Goal: Communication & Community: Answer question/provide support

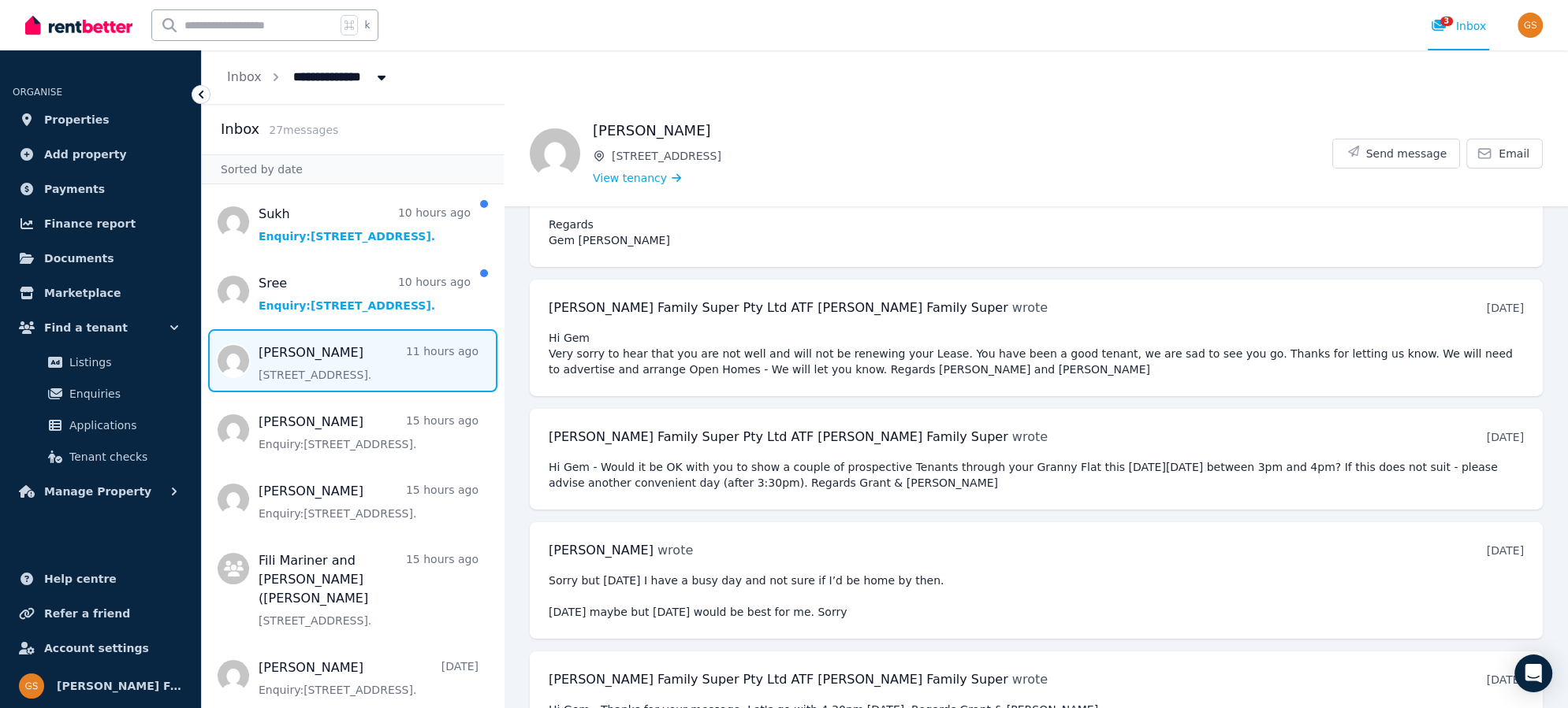
scroll to position [7348, 0]
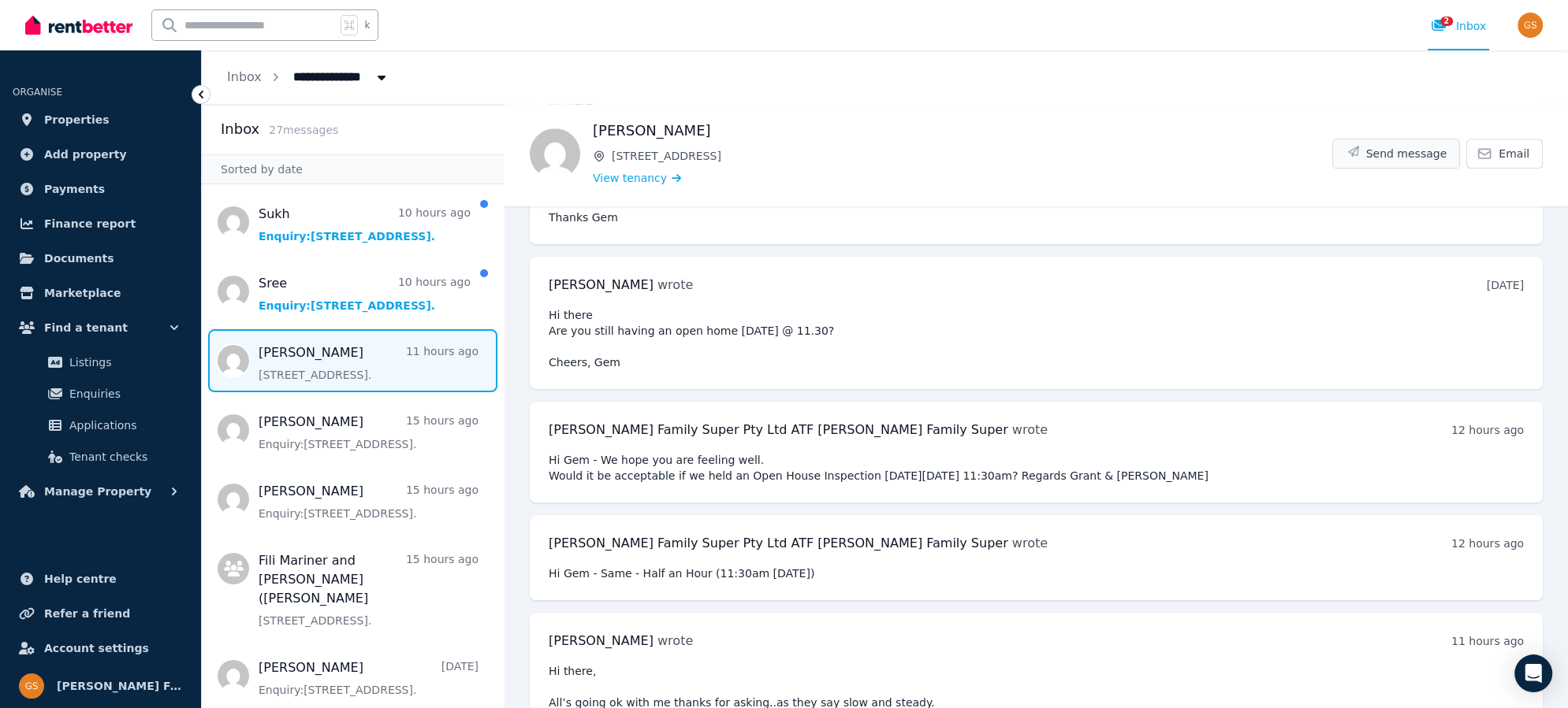
click at [1425, 151] on span "Send message" at bounding box center [1407, 154] width 82 height 16
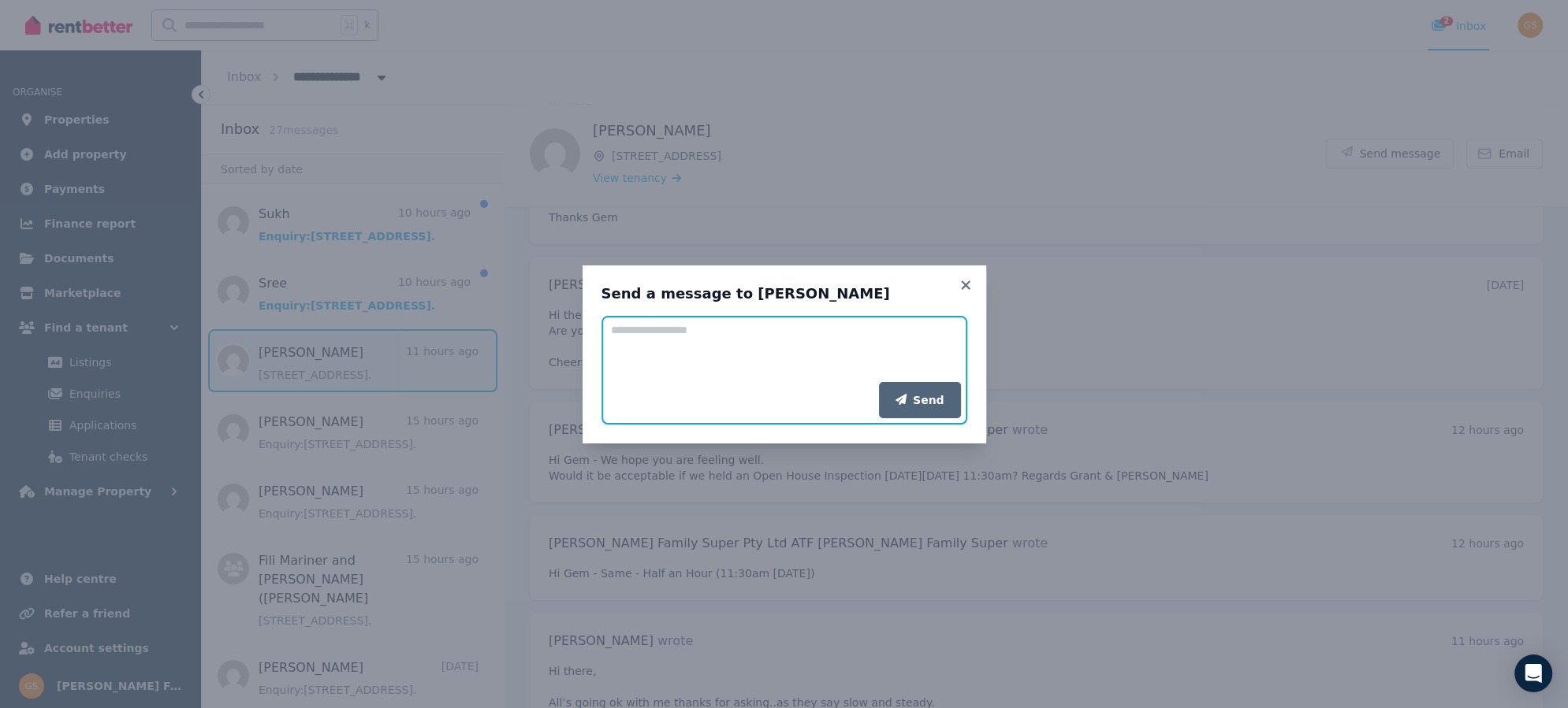
click at [669, 336] on textarea "Add your message" at bounding box center [784, 348] width 366 height 66
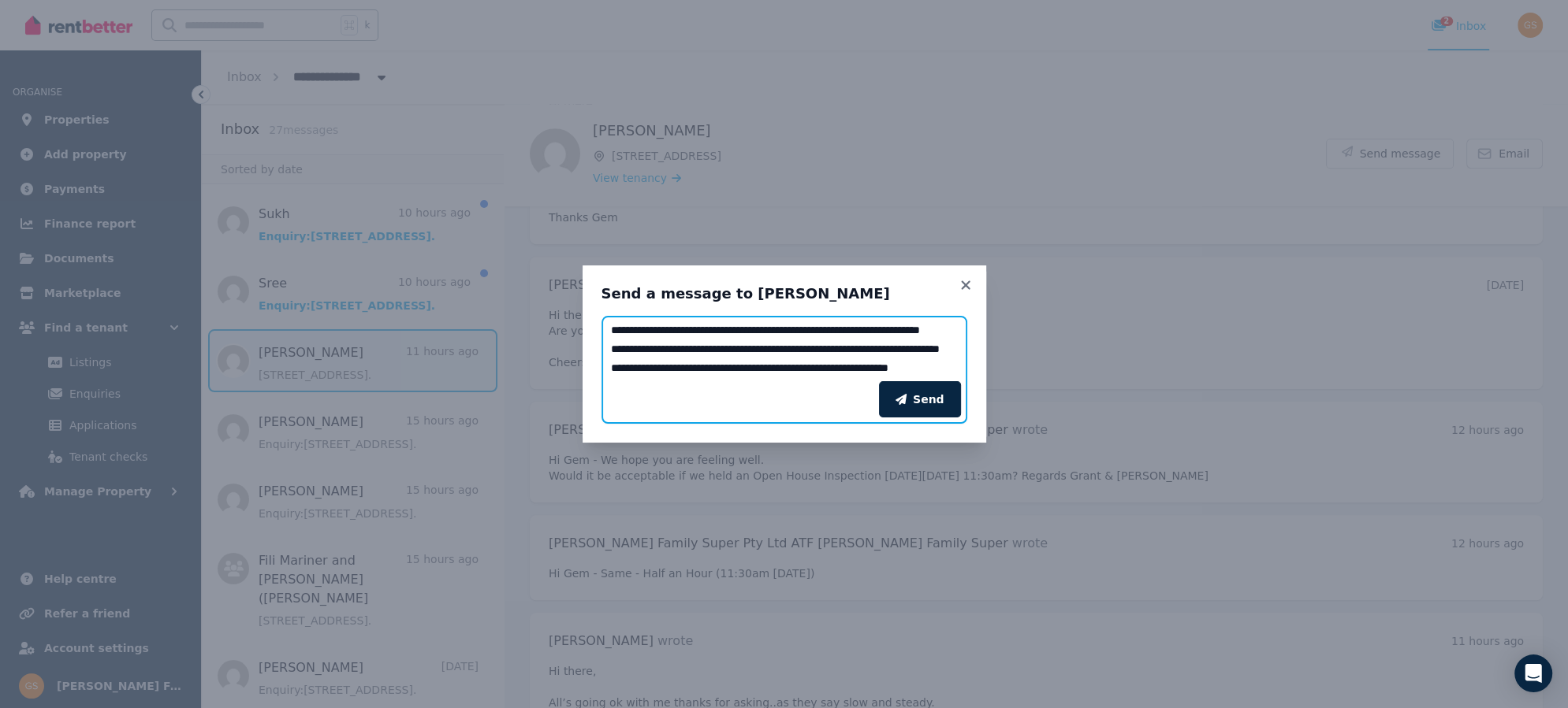
scroll to position [68, 0]
click at [712, 356] on textarea "**********" at bounding box center [784, 348] width 366 height 66
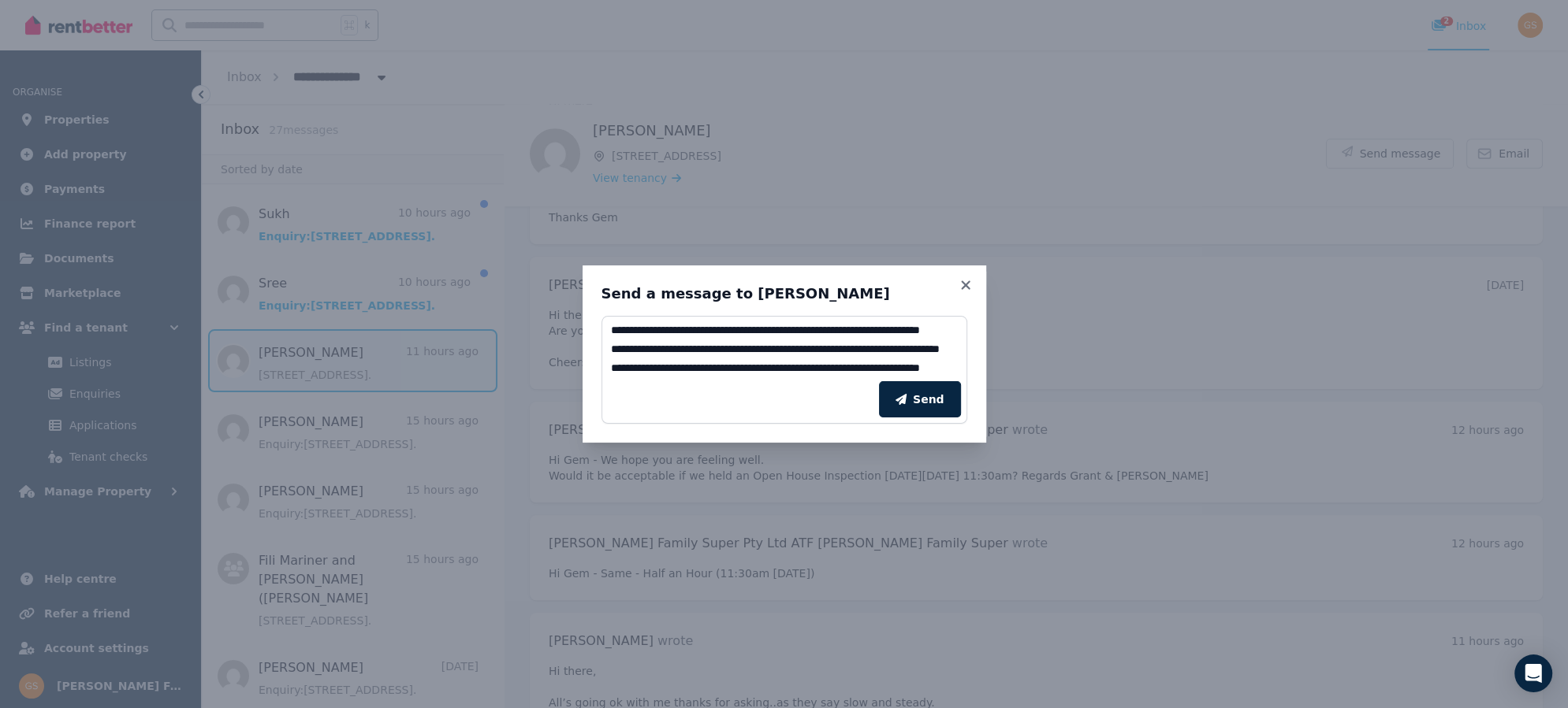
click at [640, 397] on div "Send" at bounding box center [784, 400] width 366 height 49
click at [676, 377] on div "Send" at bounding box center [784, 400] width 366 height 49
click at [669, 375] on div "Send" at bounding box center [784, 400] width 366 height 49
click at [648, 380] on div "Send" at bounding box center [784, 400] width 366 height 49
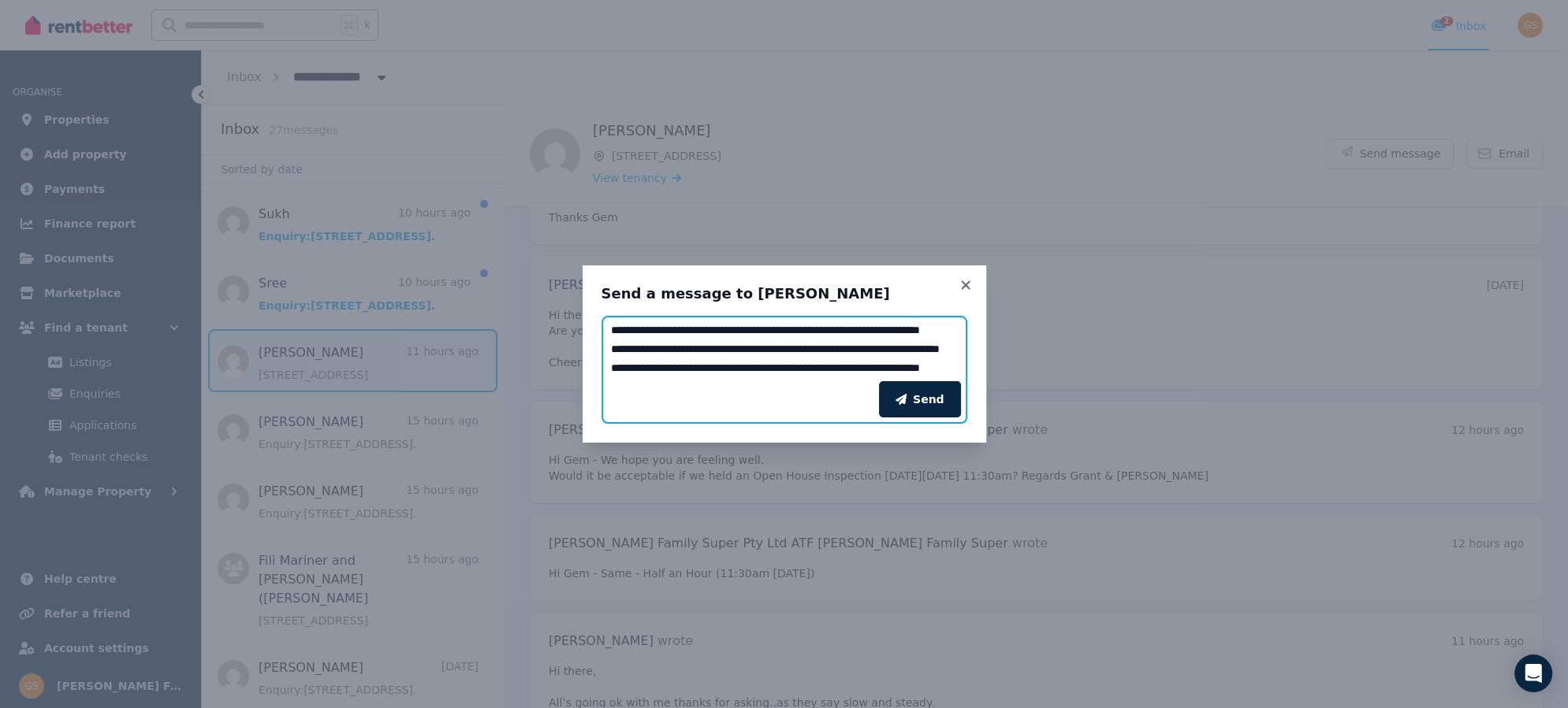
click at [648, 356] on textarea "**********" at bounding box center [784, 348] width 366 height 66
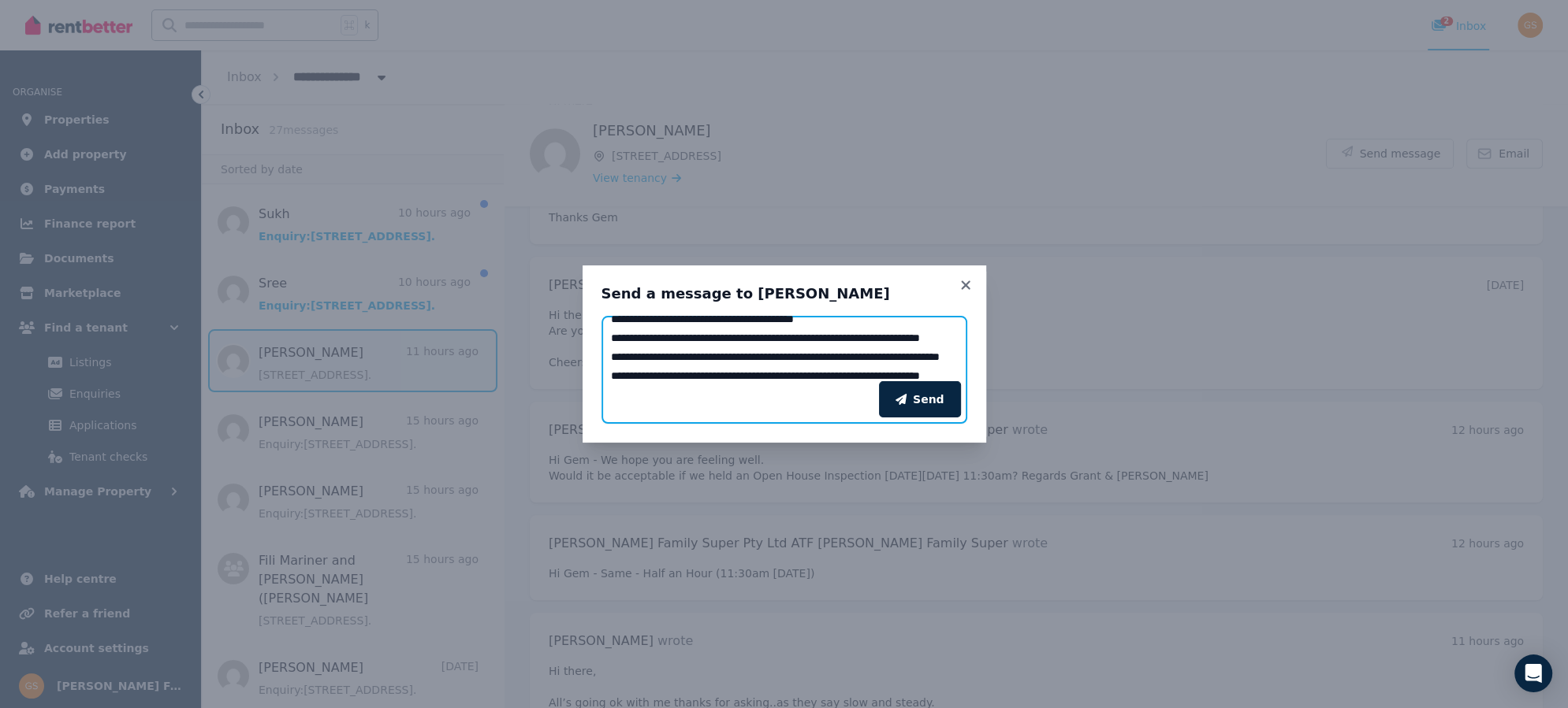
scroll to position [56, 0]
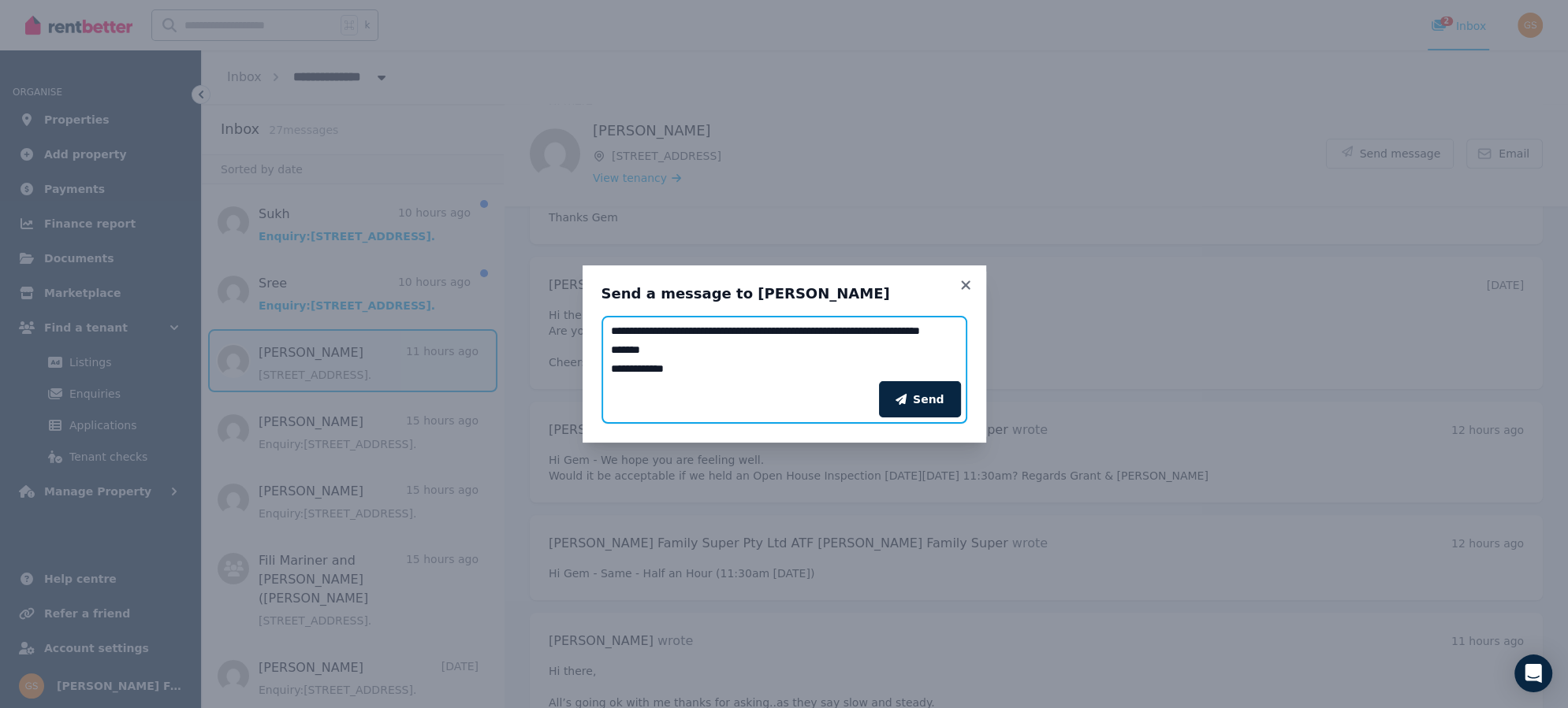
click at [820, 331] on textarea "**********" at bounding box center [784, 348] width 366 height 66
type textarea "**********"
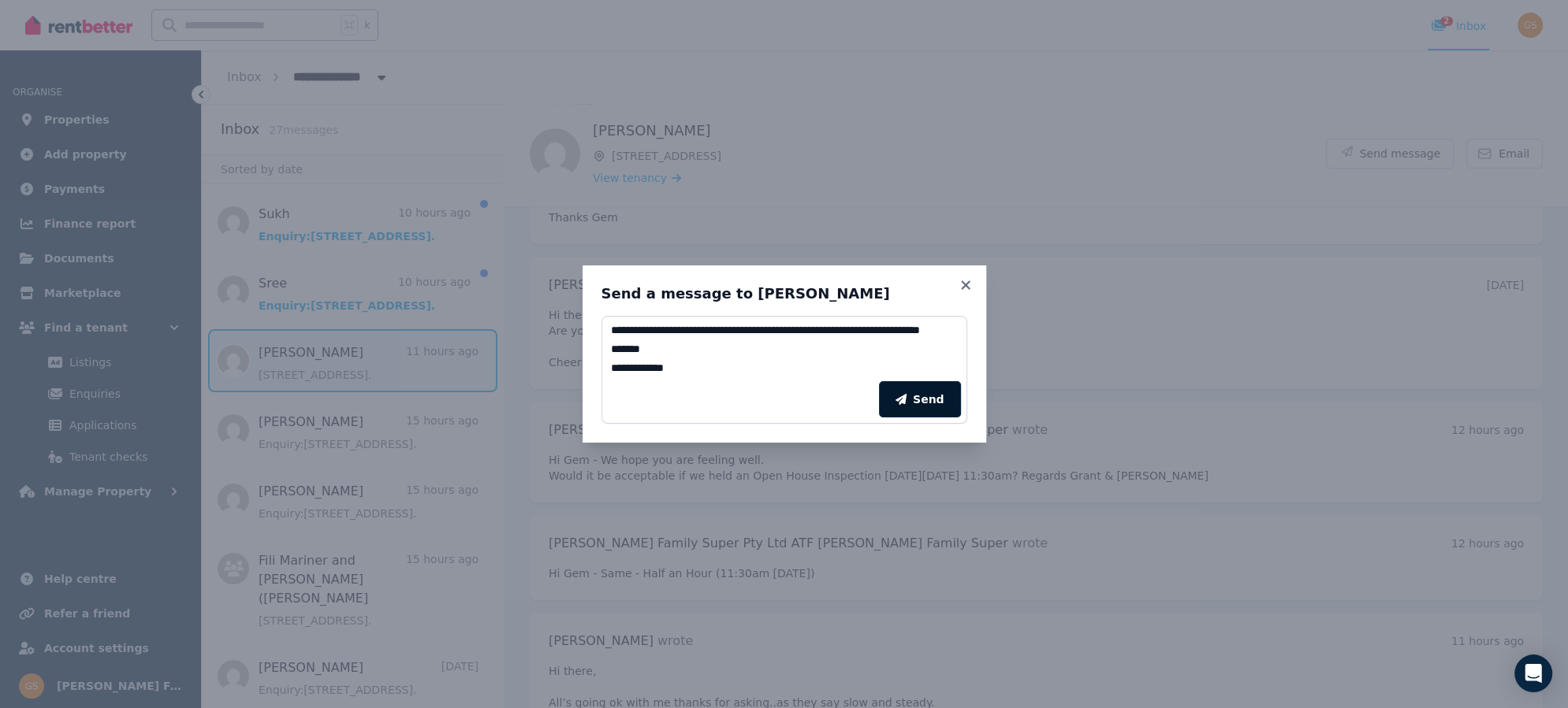
click at [924, 397] on button "Send" at bounding box center [919, 399] width 82 height 36
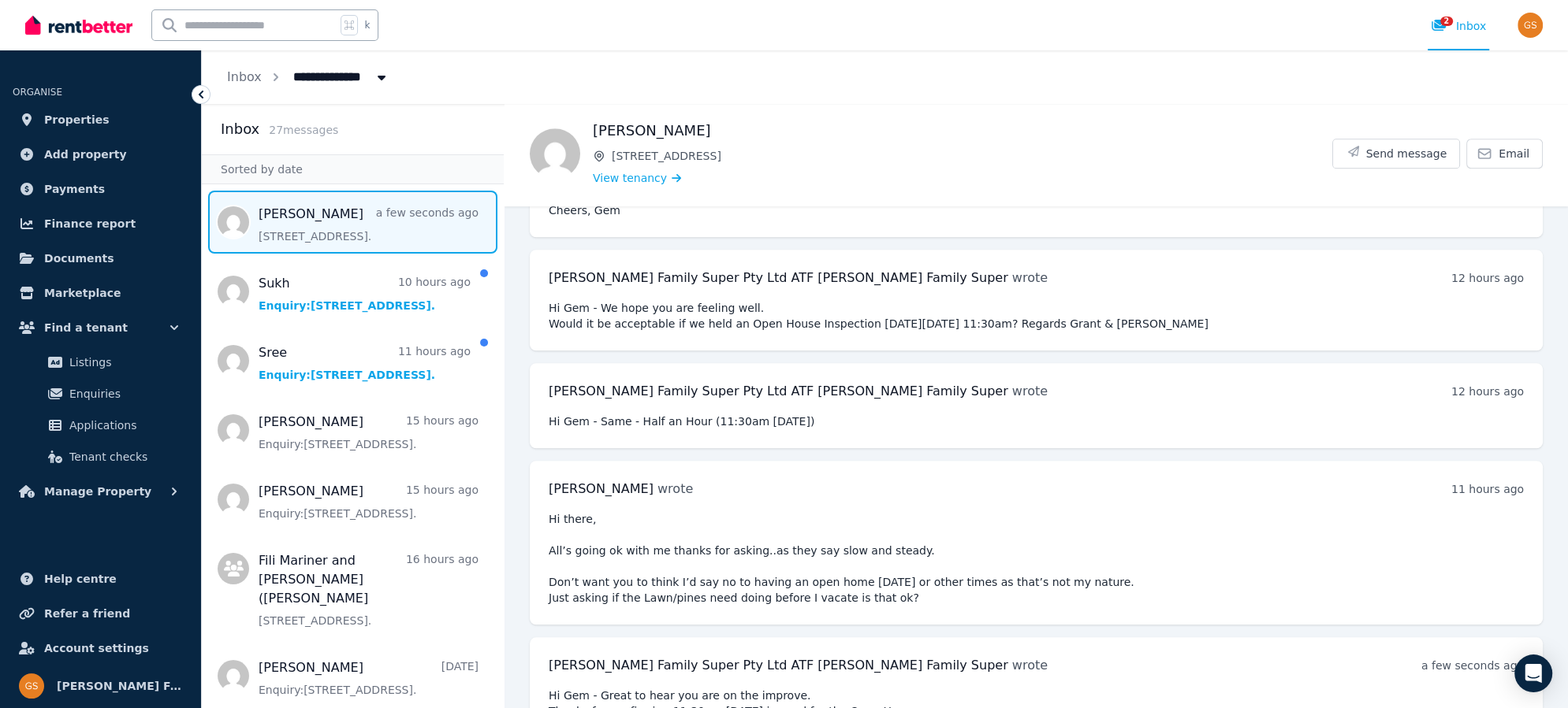
scroll to position [7526, 0]
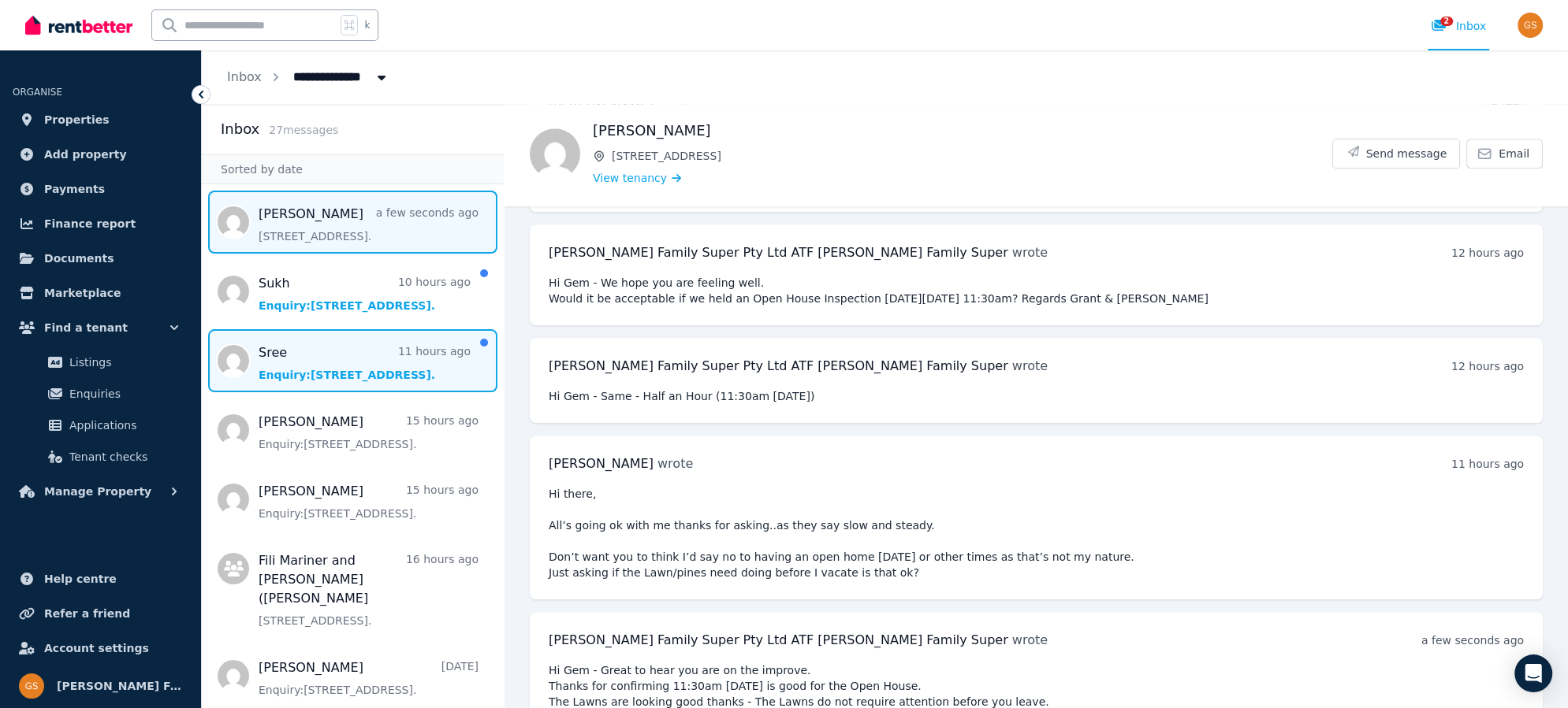
click at [283, 349] on span "Message list" at bounding box center [353, 361] width 302 height 63
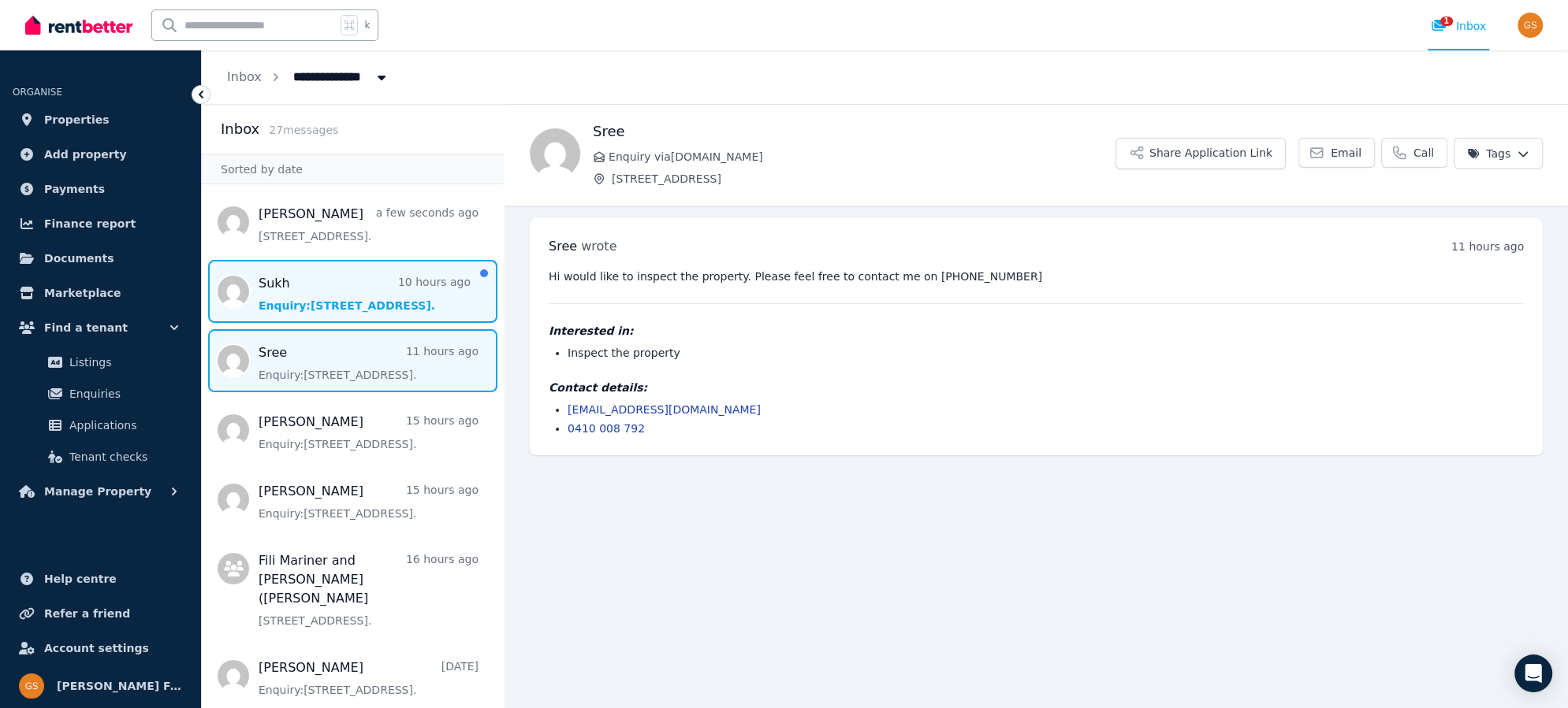
click at [332, 302] on span "Message list" at bounding box center [353, 291] width 302 height 63
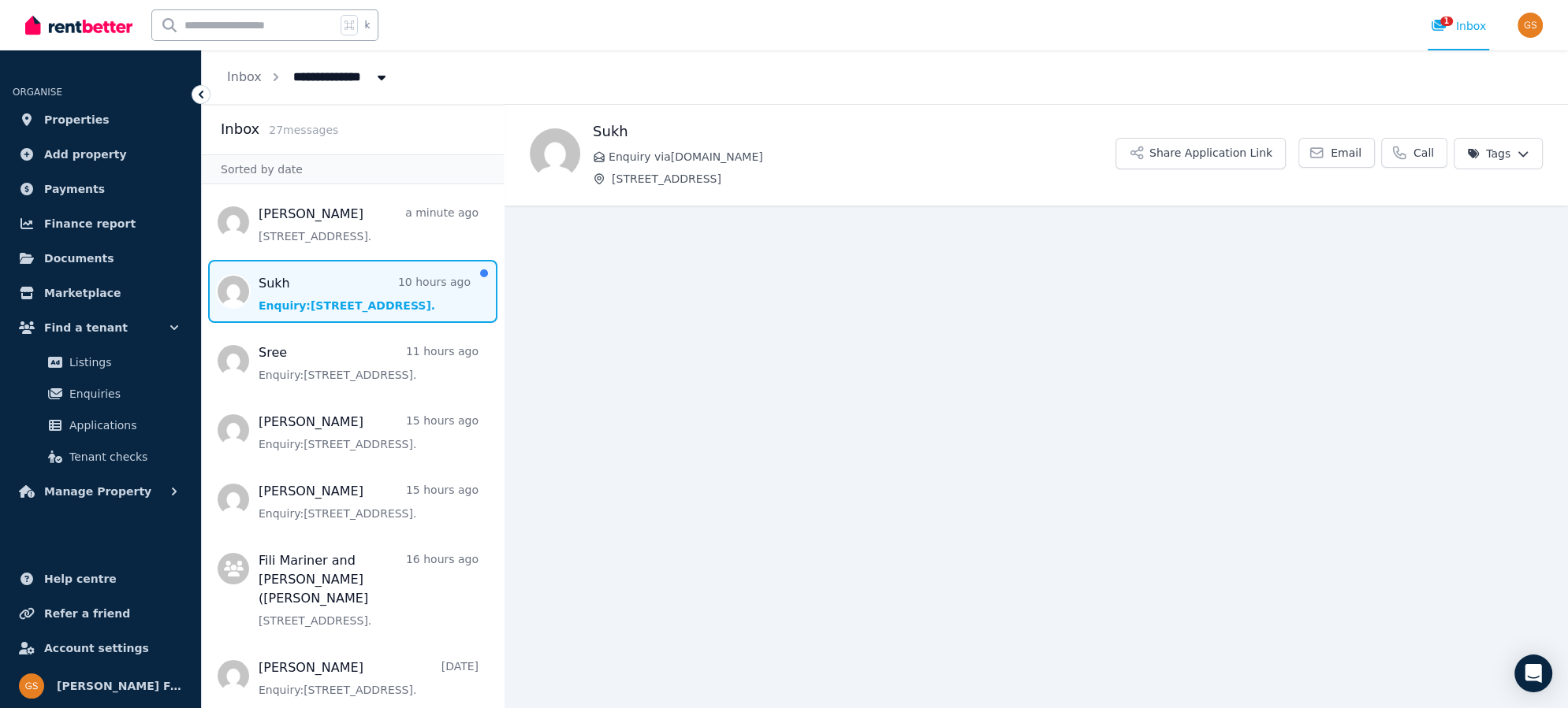
click at [295, 280] on span "Message list" at bounding box center [353, 291] width 302 height 63
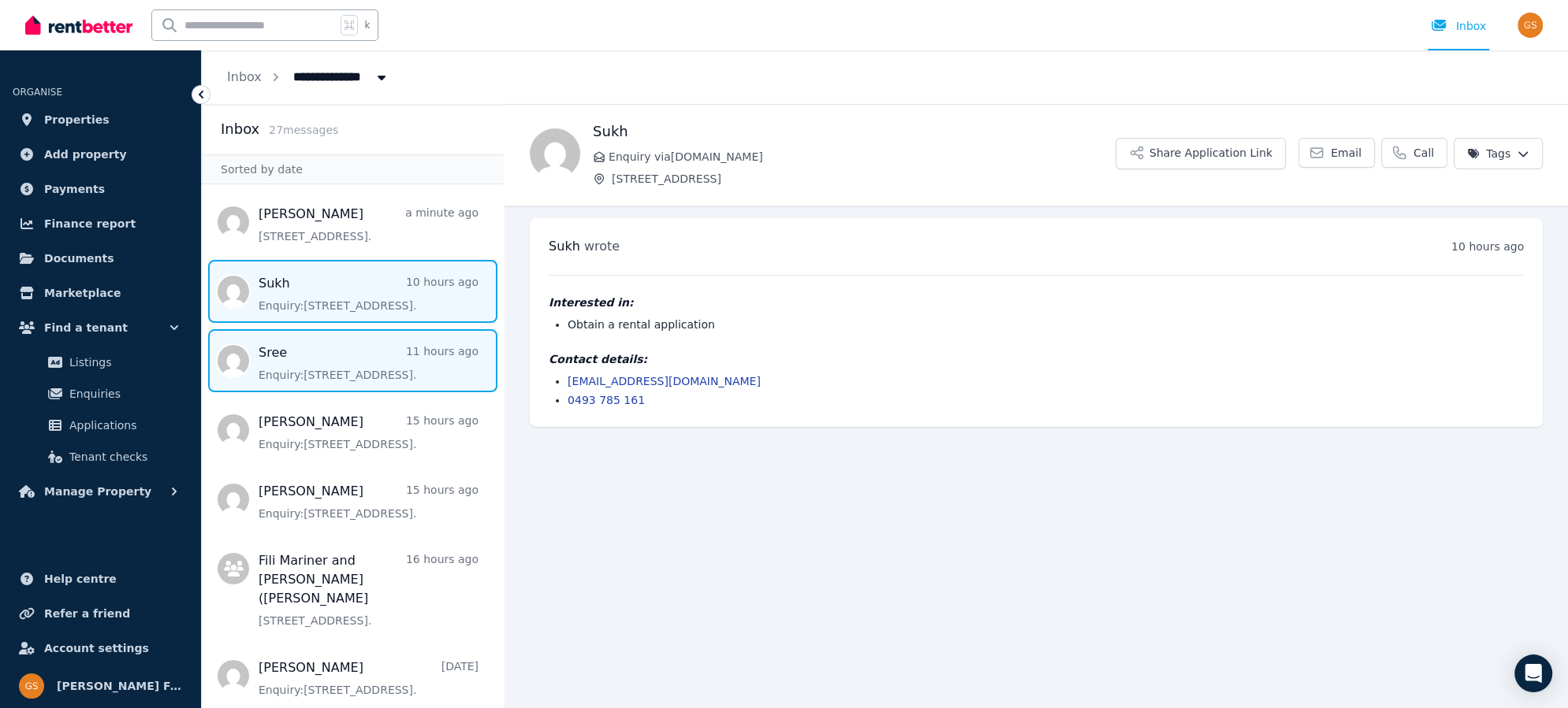
click at [288, 355] on span "Message list" at bounding box center [353, 361] width 302 height 63
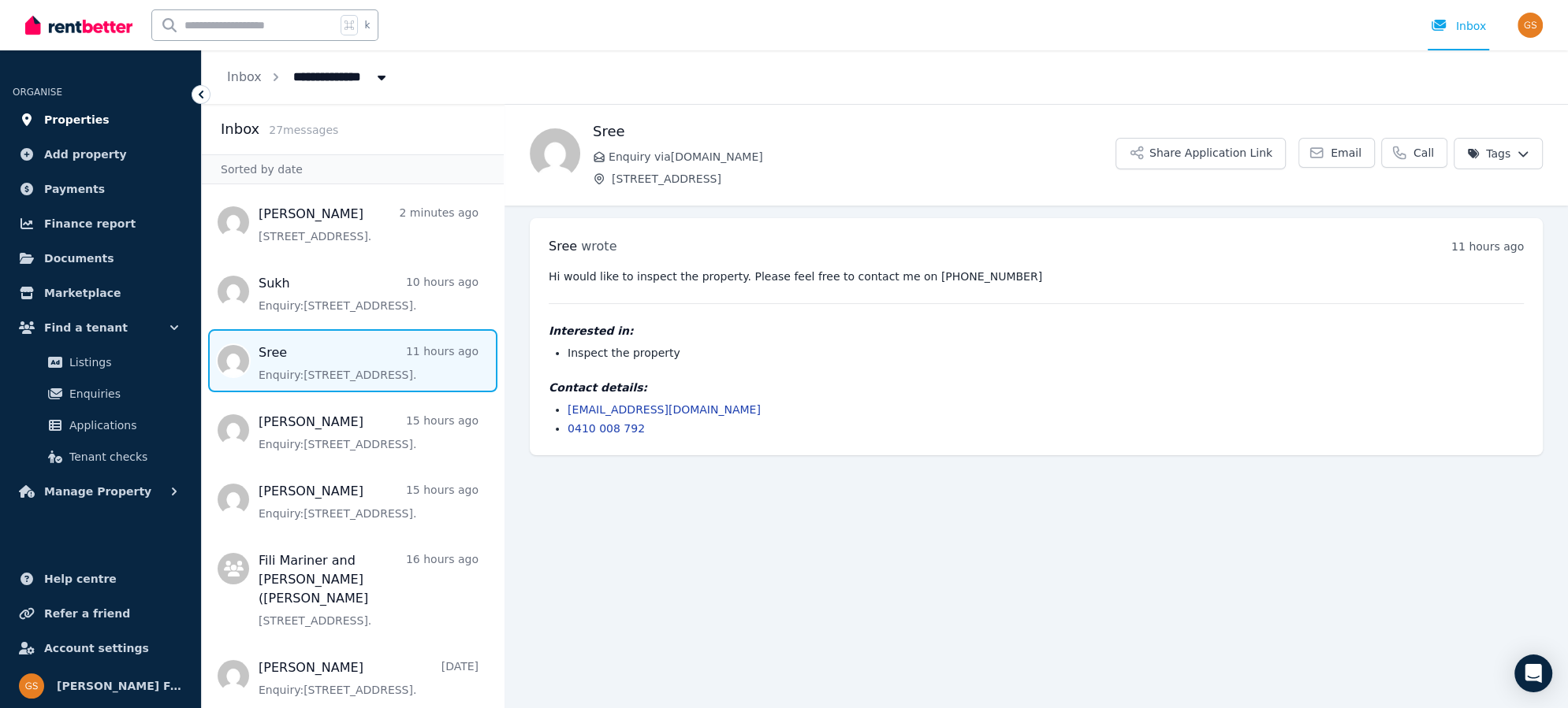
click at [99, 126] on link "Properties" at bounding box center [100, 120] width 175 height 32
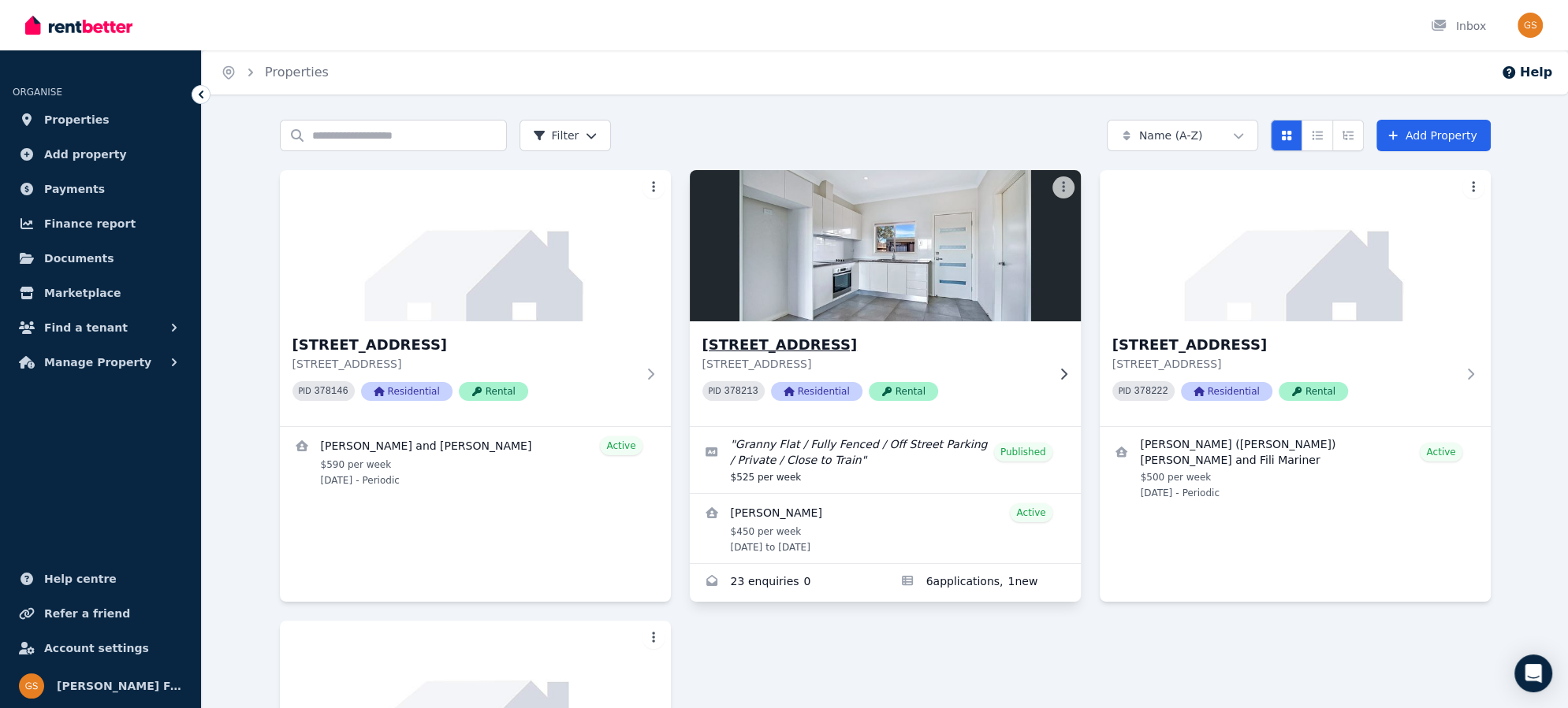
click at [742, 345] on h3 "15A Crown St, Riverstone" at bounding box center [874, 345] width 344 height 22
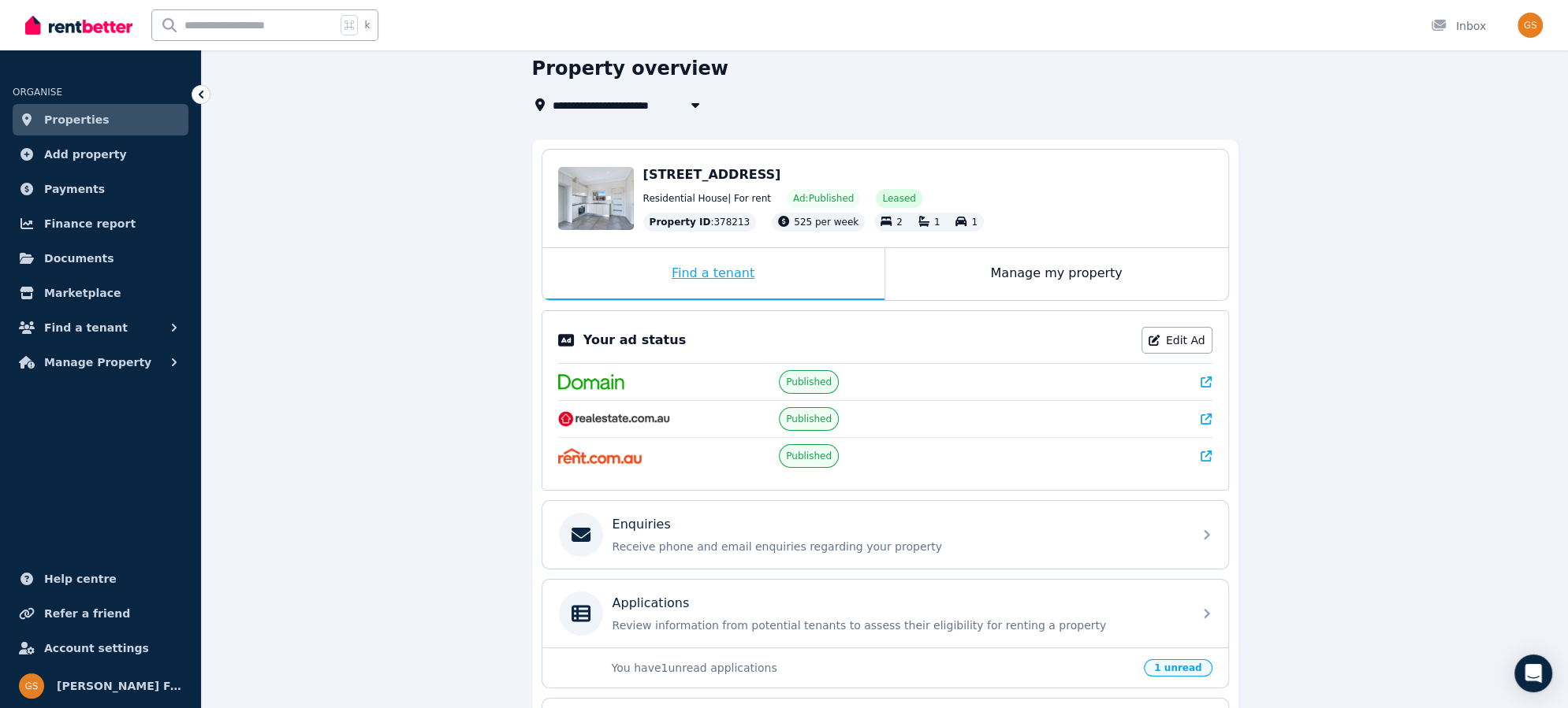
scroll to position [66, 0]
click at [1185, 339] on link "Edit Ad" at bounding box center [1177, 339] width 71 height 27
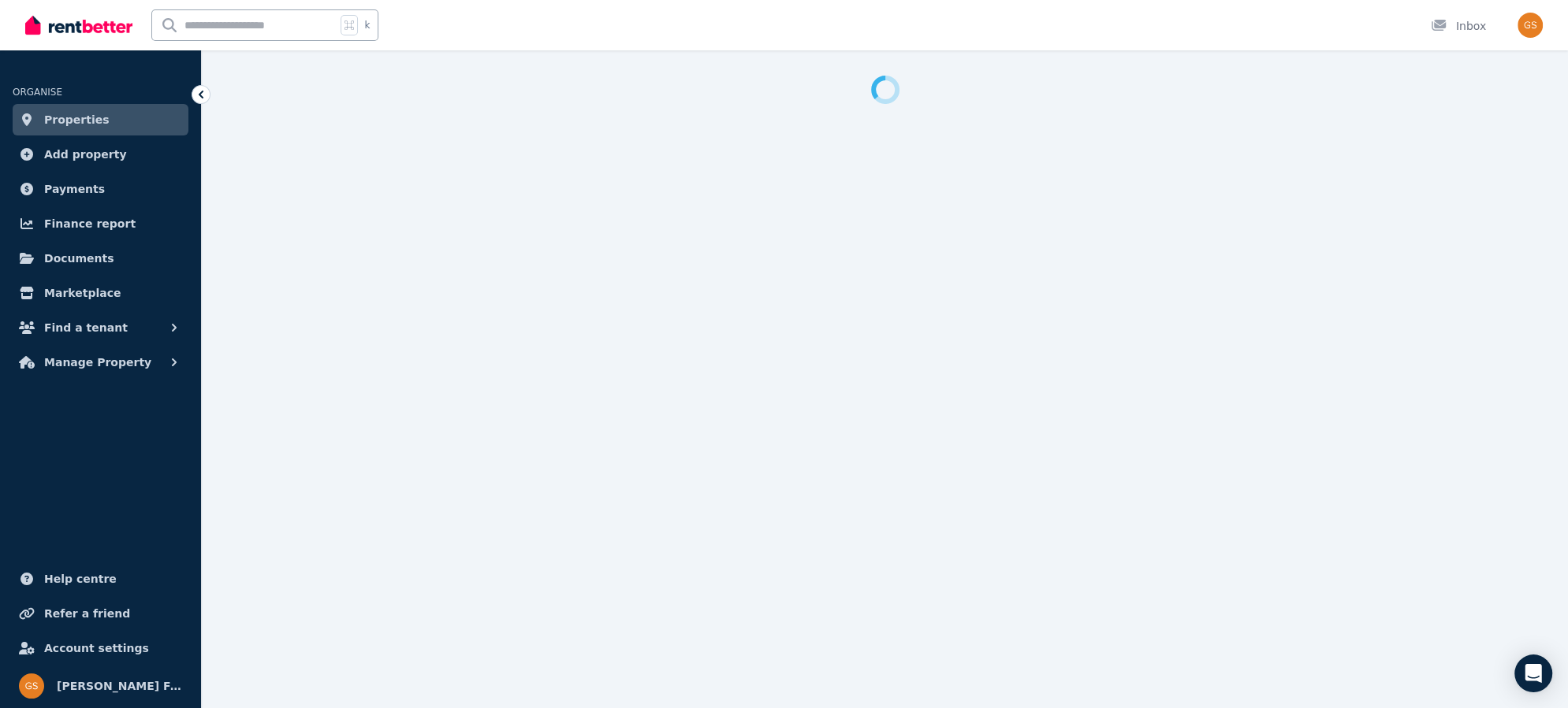
select select "**********"
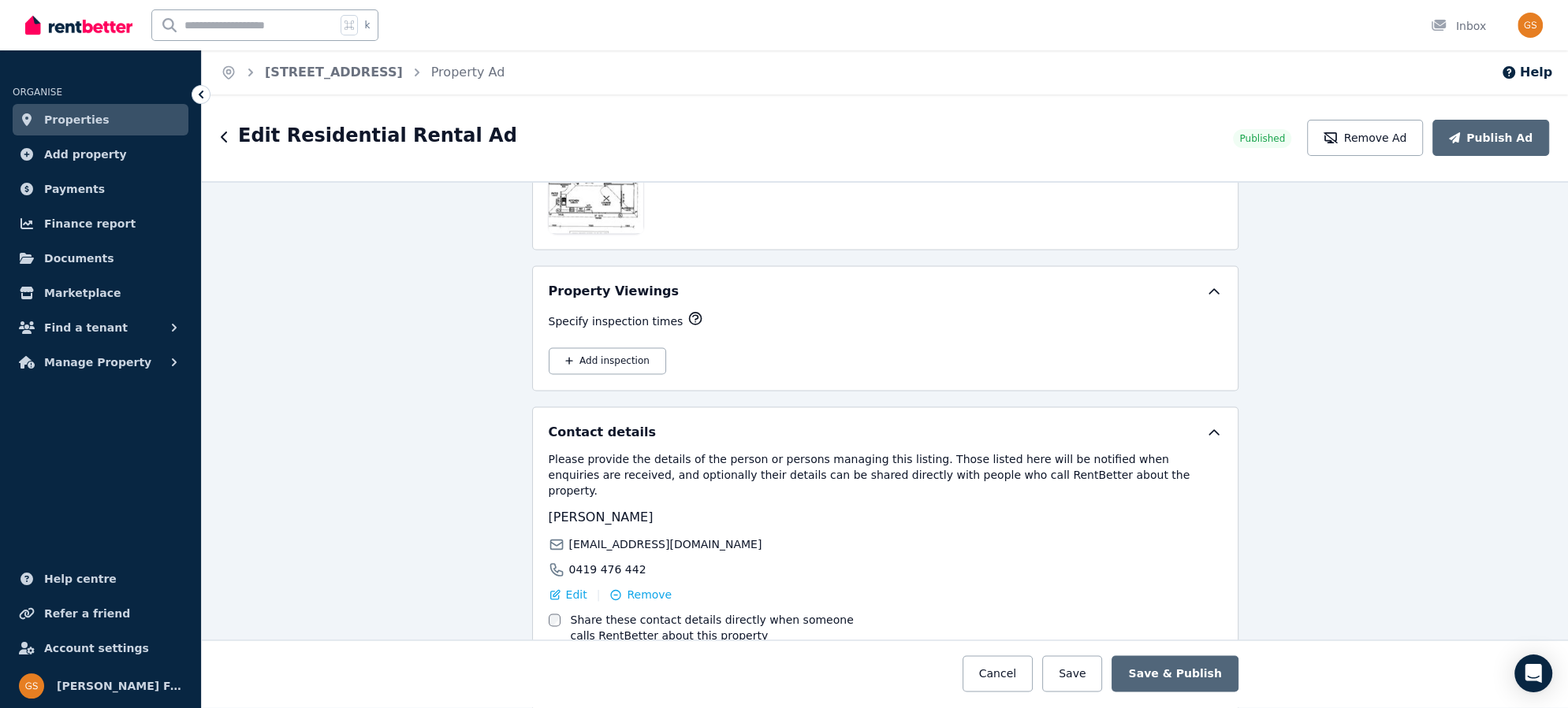
scroll to position [2550, 0]
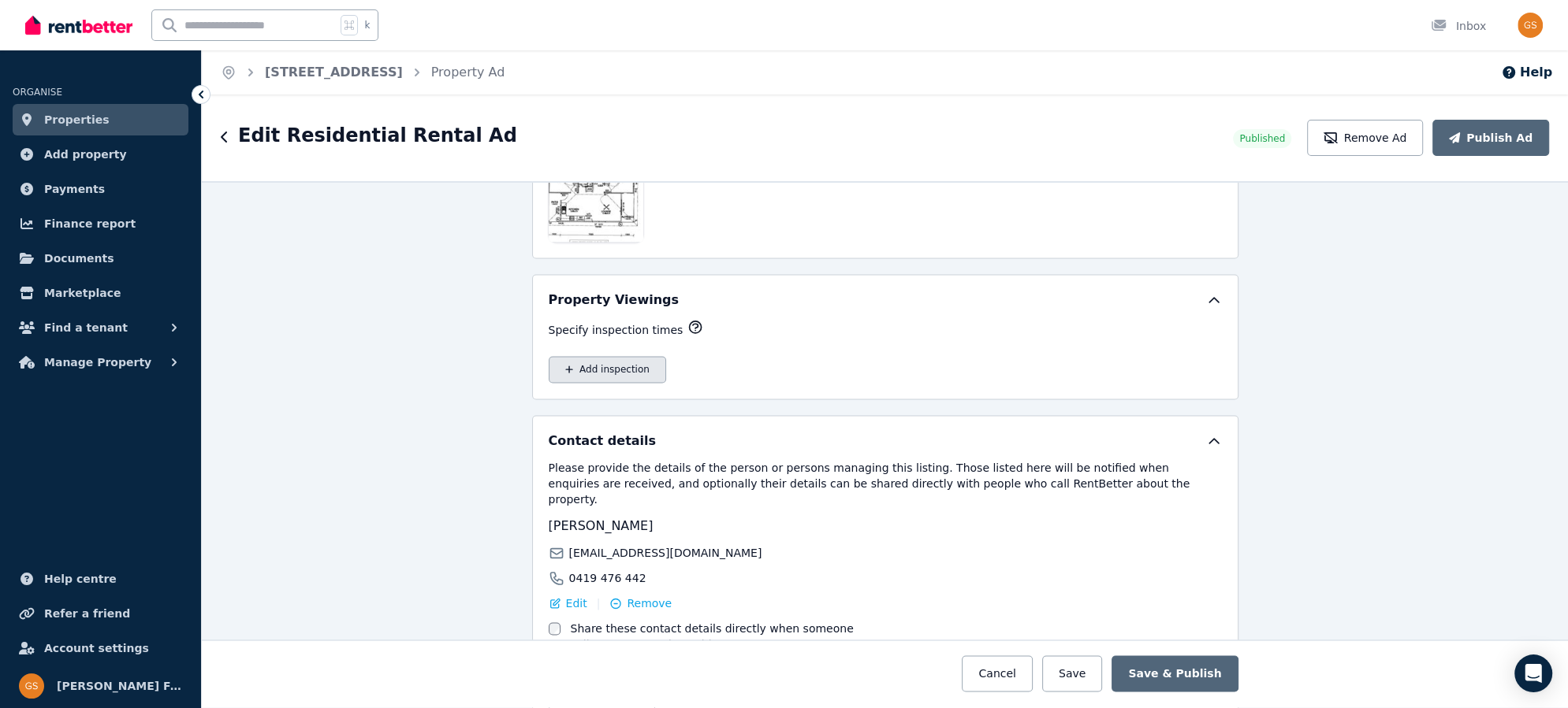
click at [614, 356] on button "Add inspection" at bounding box center [607, 369] width 118 height 27
select select "**"
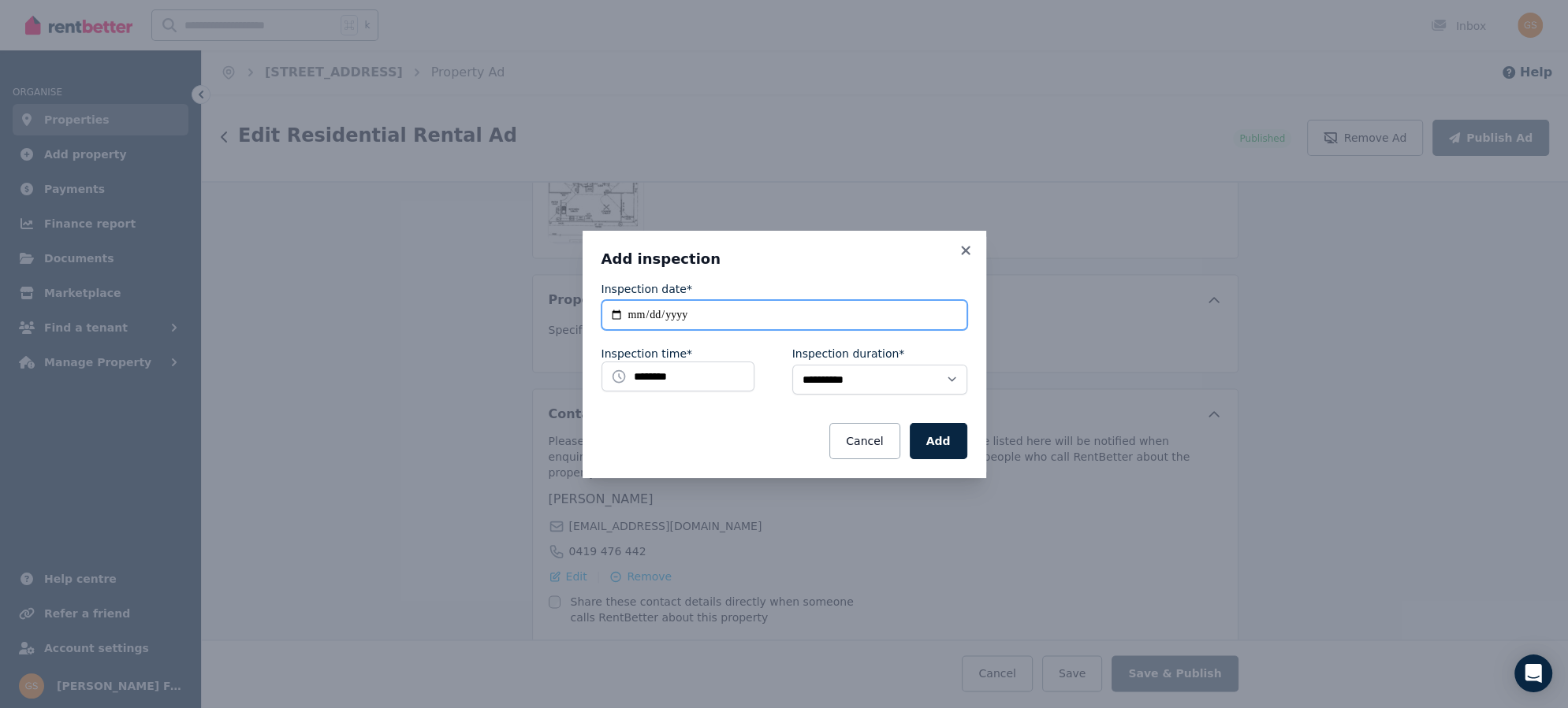
click at [667, 311] on input "**********" at bounding box center [784, 315] width 366 height 30
click at [610, 315] on input "**********" at bounding box center [784, 315] width 366 height 30
type input "**********"
click at [705, 383] on input "********" at bounding box center [677, 376] width 153 height 30
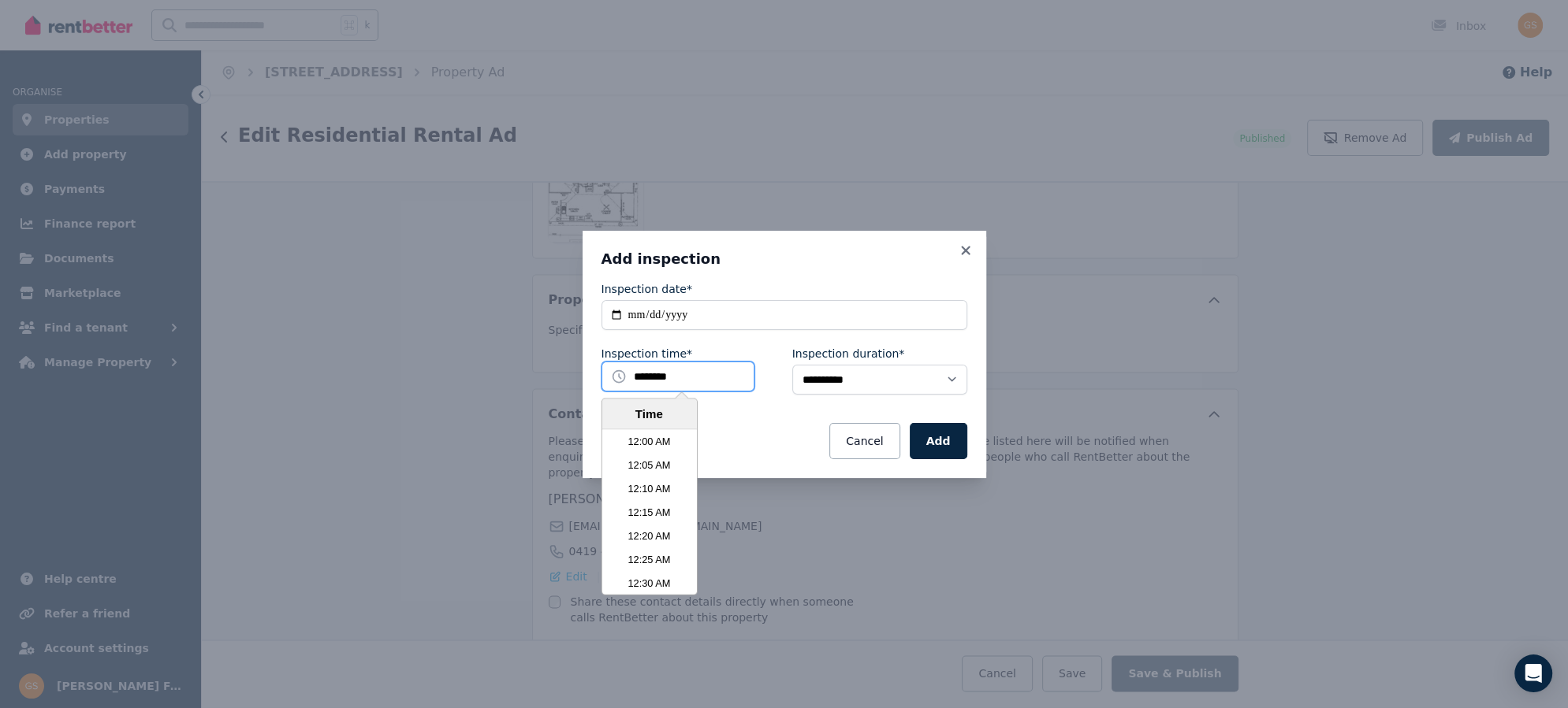
scroll to position [2907, 0]
click at [654, 515] on li "10:30 AM" at bounding box center [648, 512] width 95 height 24
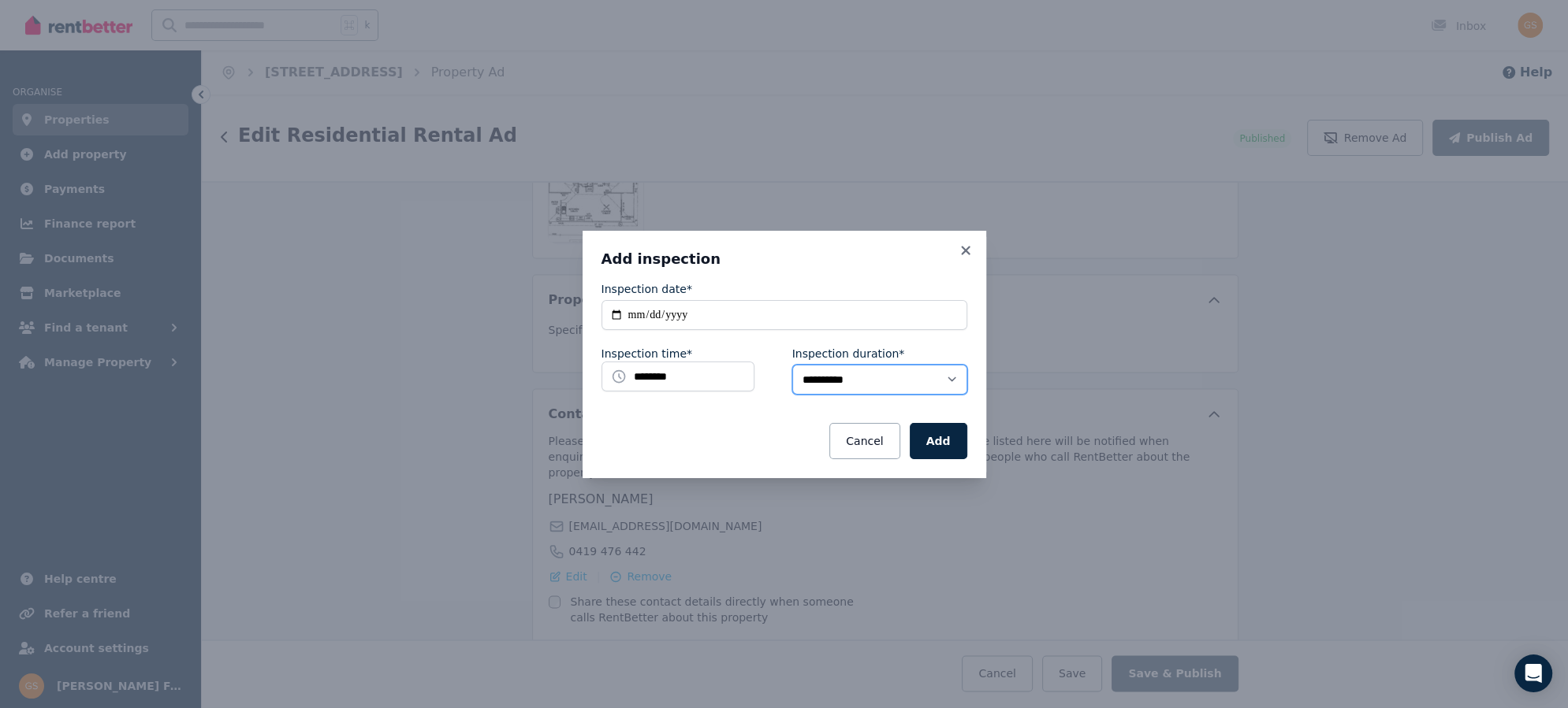
click at [946, 375] on select "**********" at bounding box center [879, 380] width 175 height 30
select select "**"
click at [945, 443] on button "Add" at bounding box center [939, 440] width 58 height 36
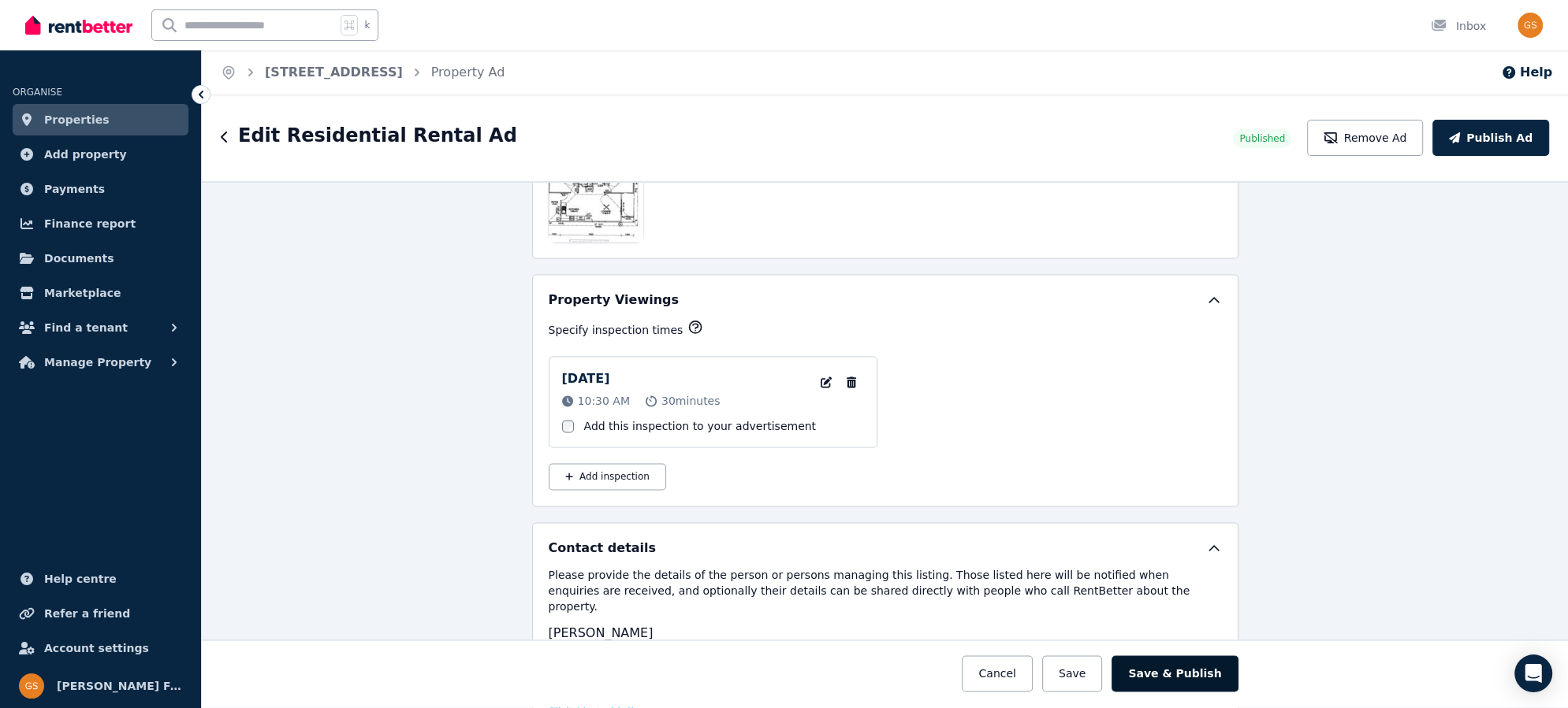
click at [1165, 669] on button "Save & Publish" at bounding box center [1174, 674] width 126 height 36
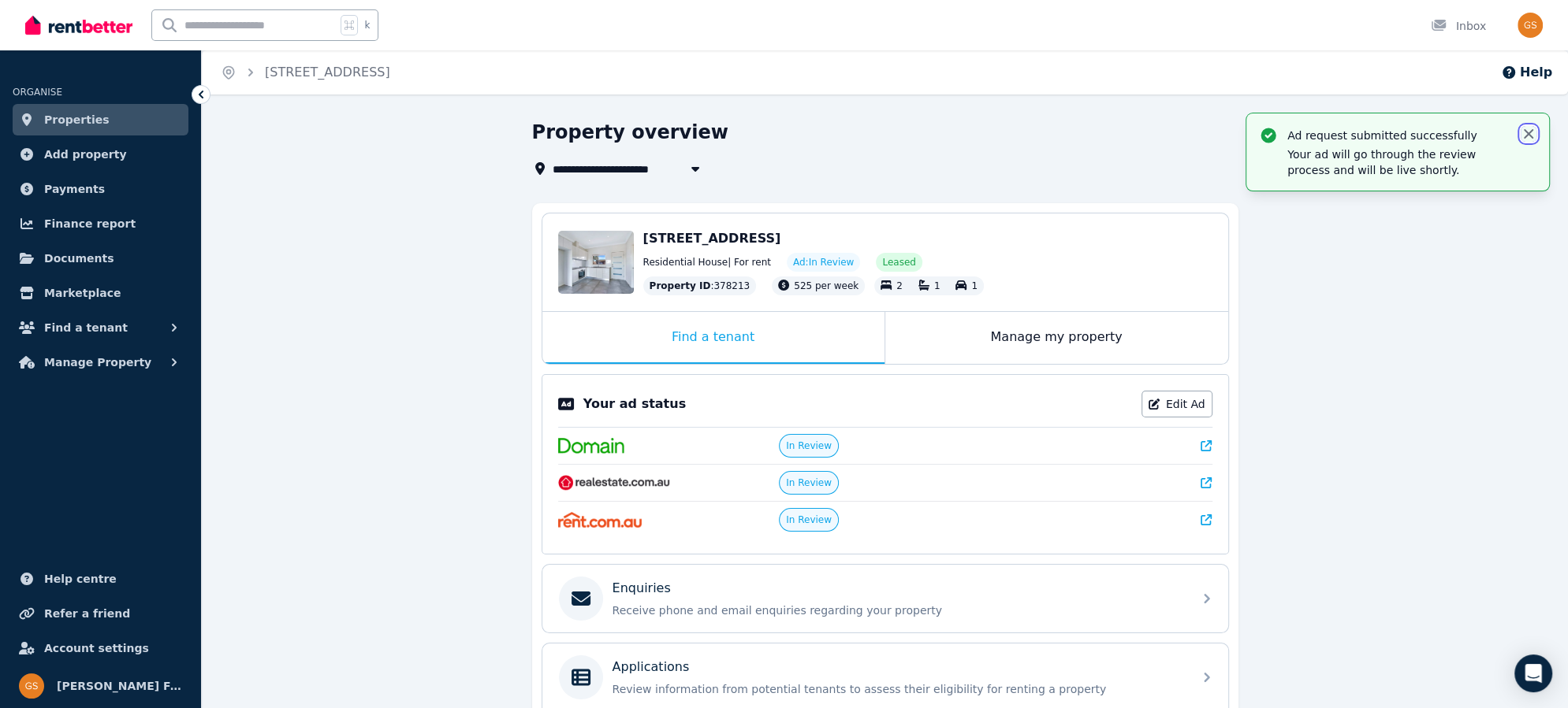
click at [1525, 132] on icon "button" at bounding box center [1529, 134] width 16 height 16
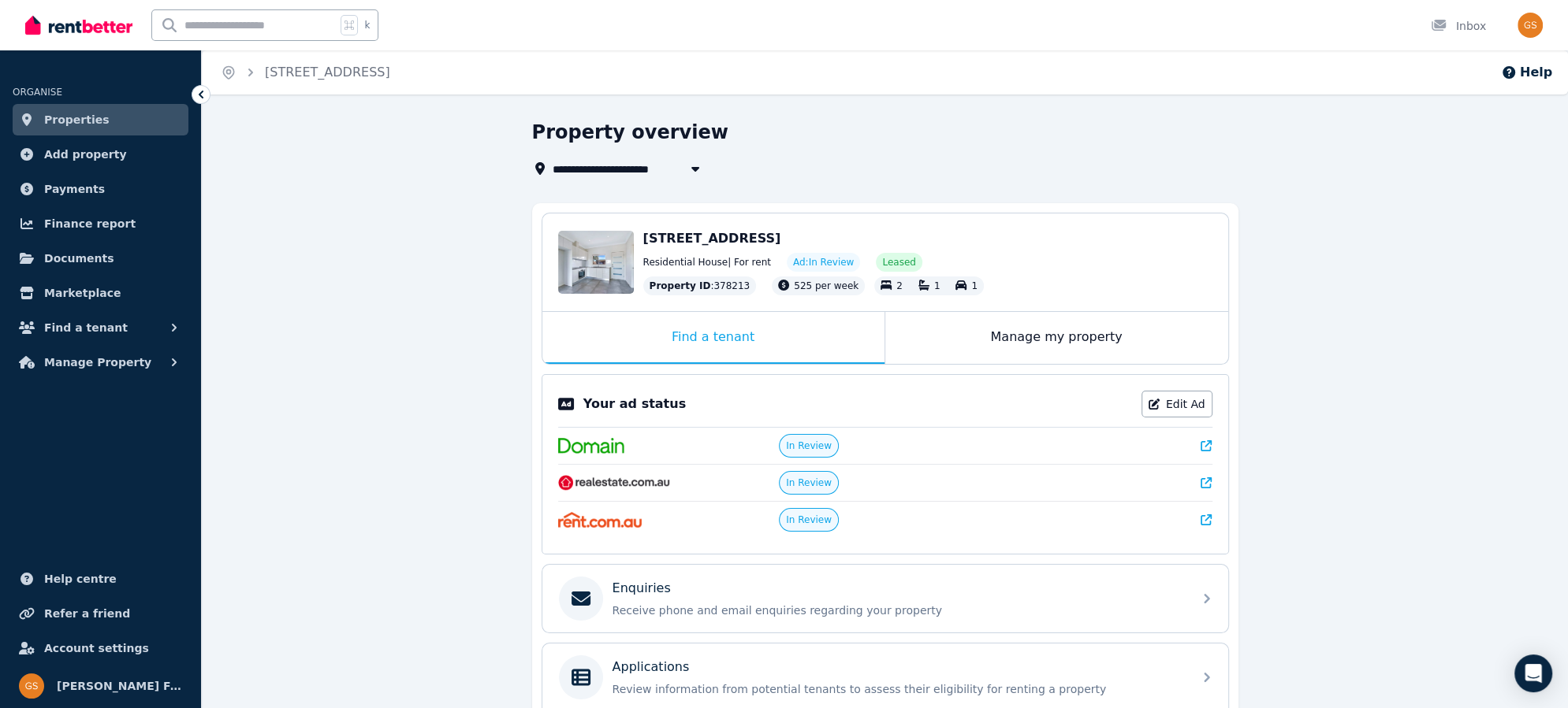
click at [97, 123] on span "Properties" at bounding box center [76, 120] width 66 height 19
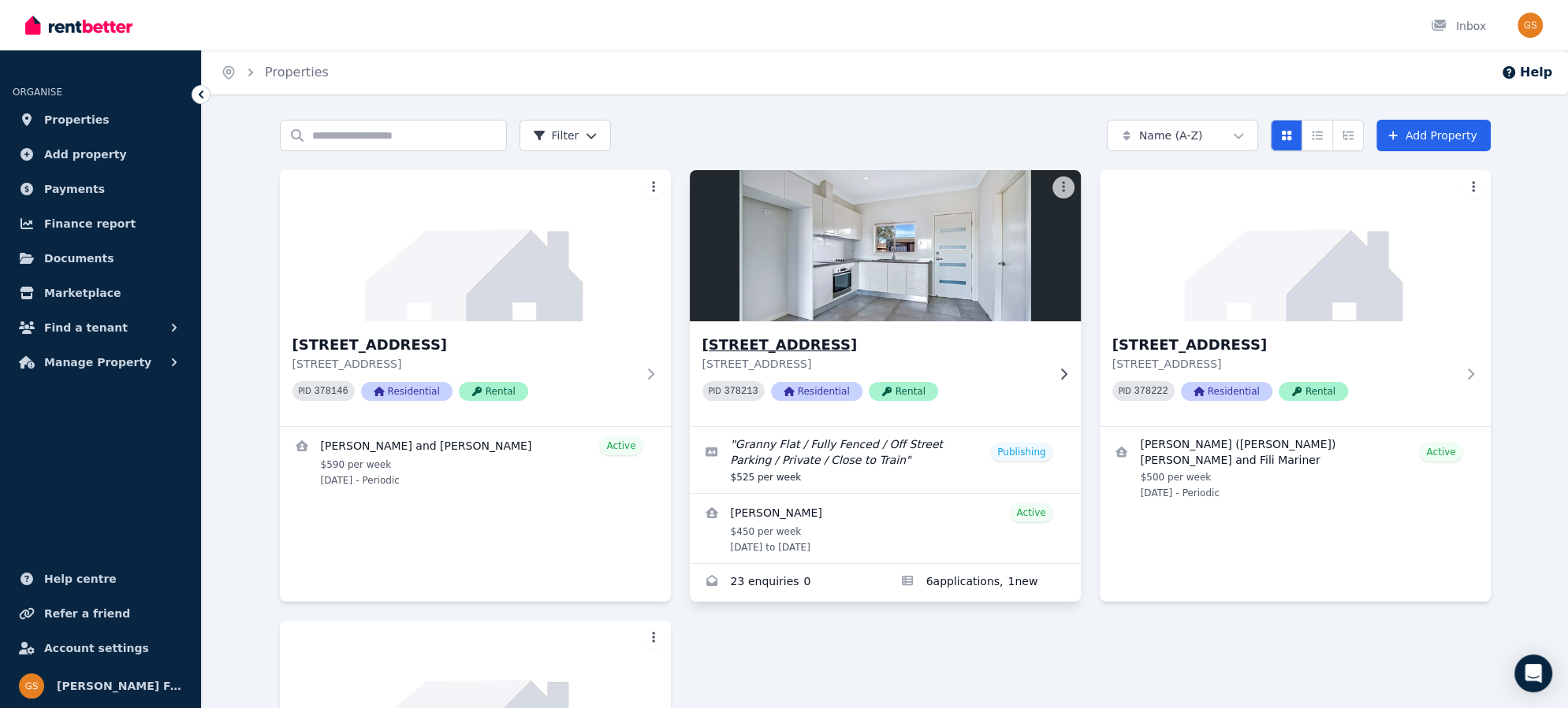
click at [735, 339] on h3 "15A Crown St, Riverstone" at bounding box center [874, 345] width 344 height 22
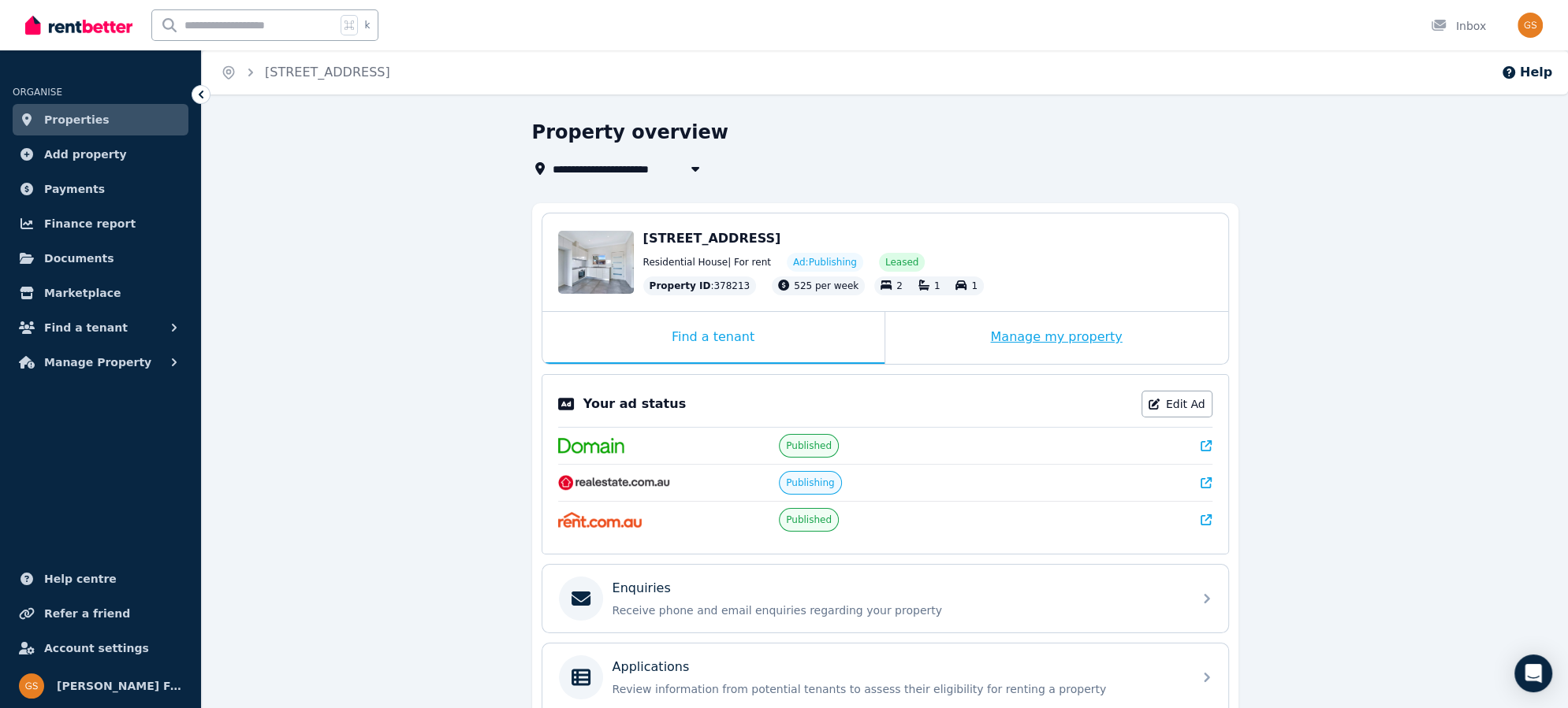
click at [1026, 332] on div "Manage my property" at bounding box center [1056, 338] width 343 height 52
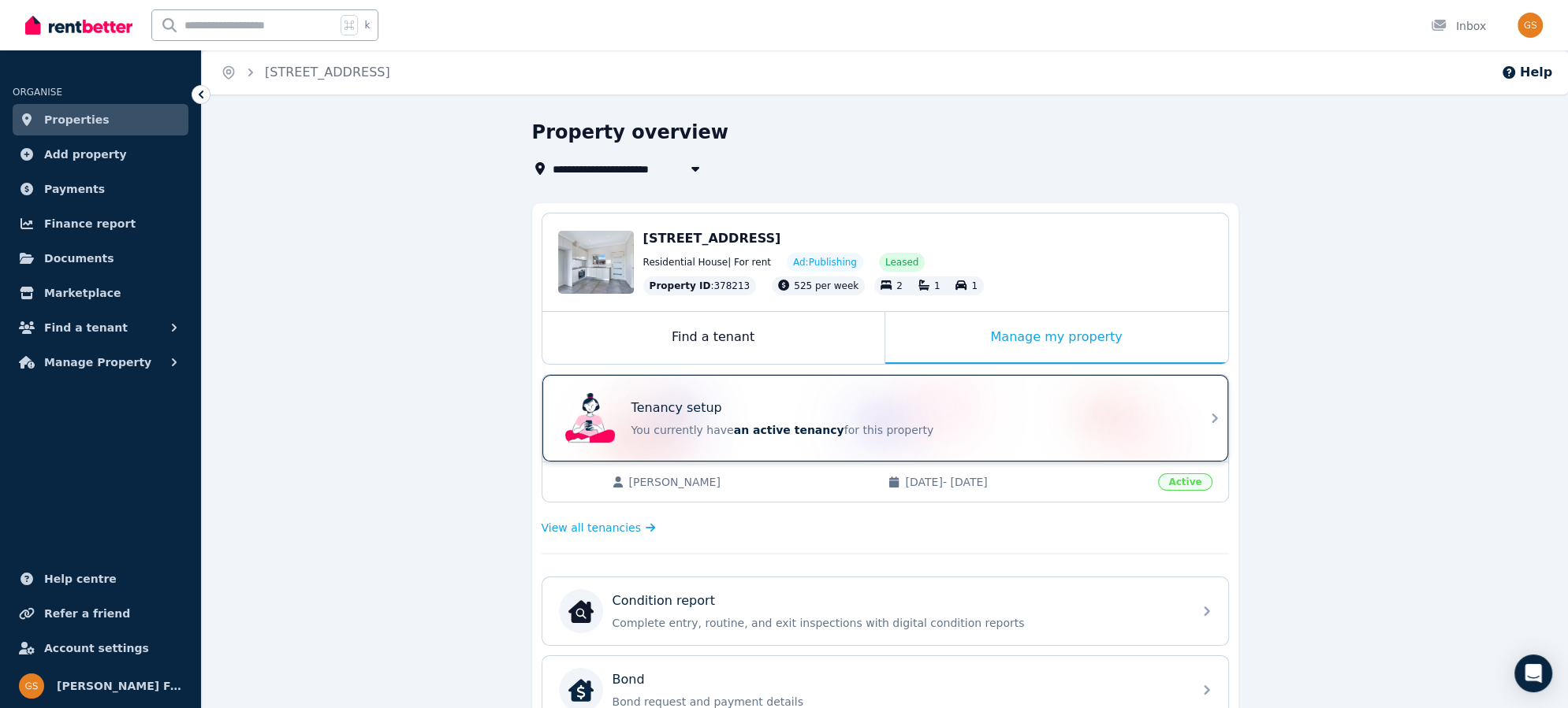
click at [1217, 418] on icon at bounding box center [1214, 418] width 19 height 19
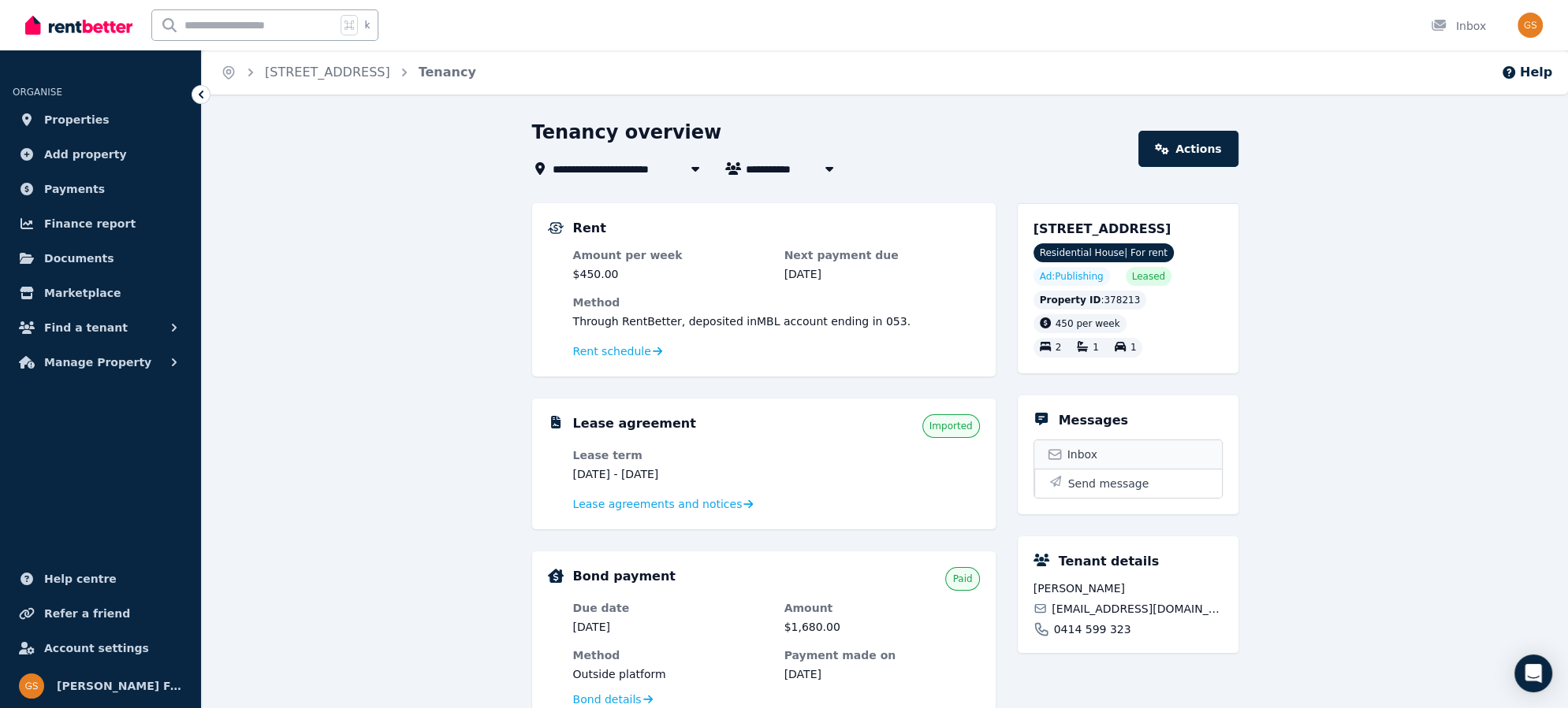
click at [1088, 462] on span "Inbox" at bounding box center [1082, 454] width 30 height 16
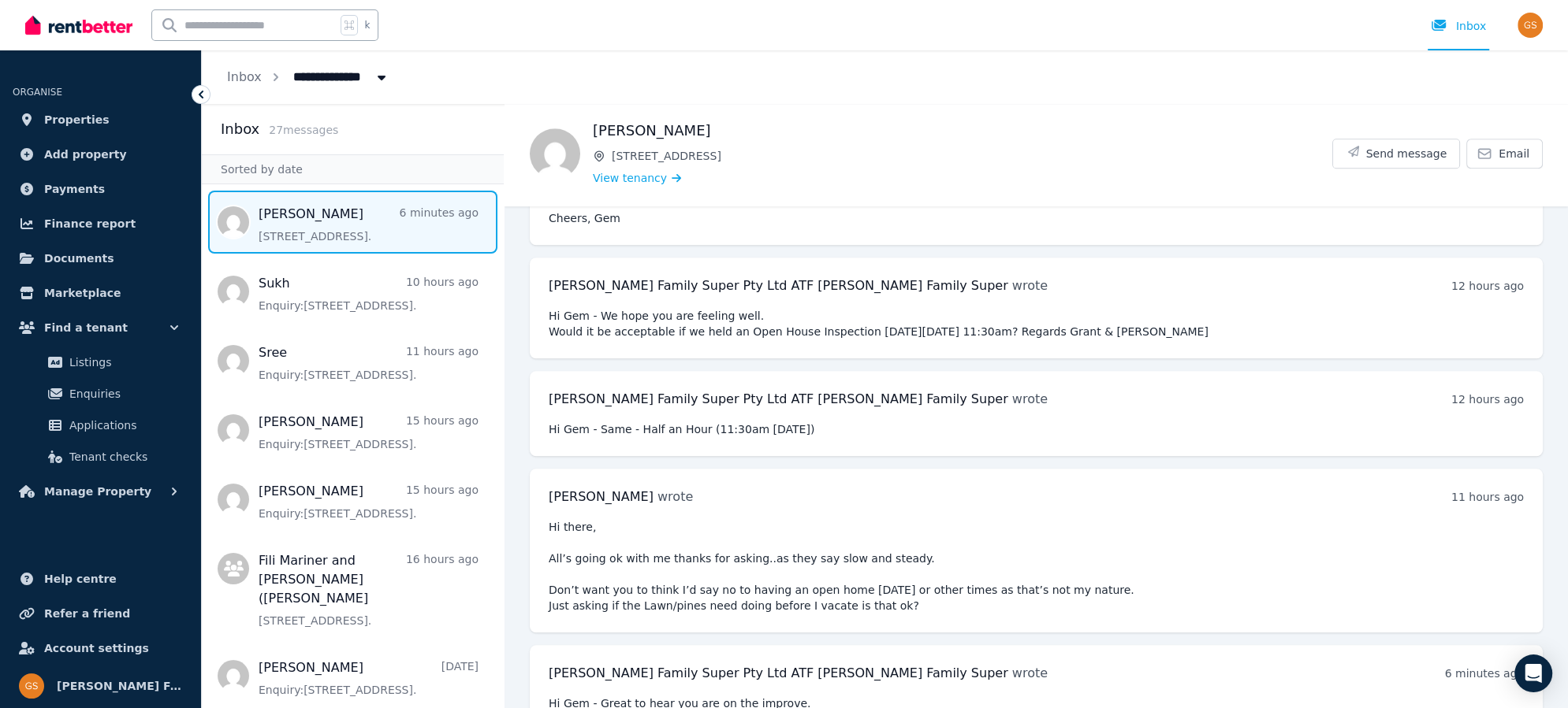
scroll to position [7526, 0]
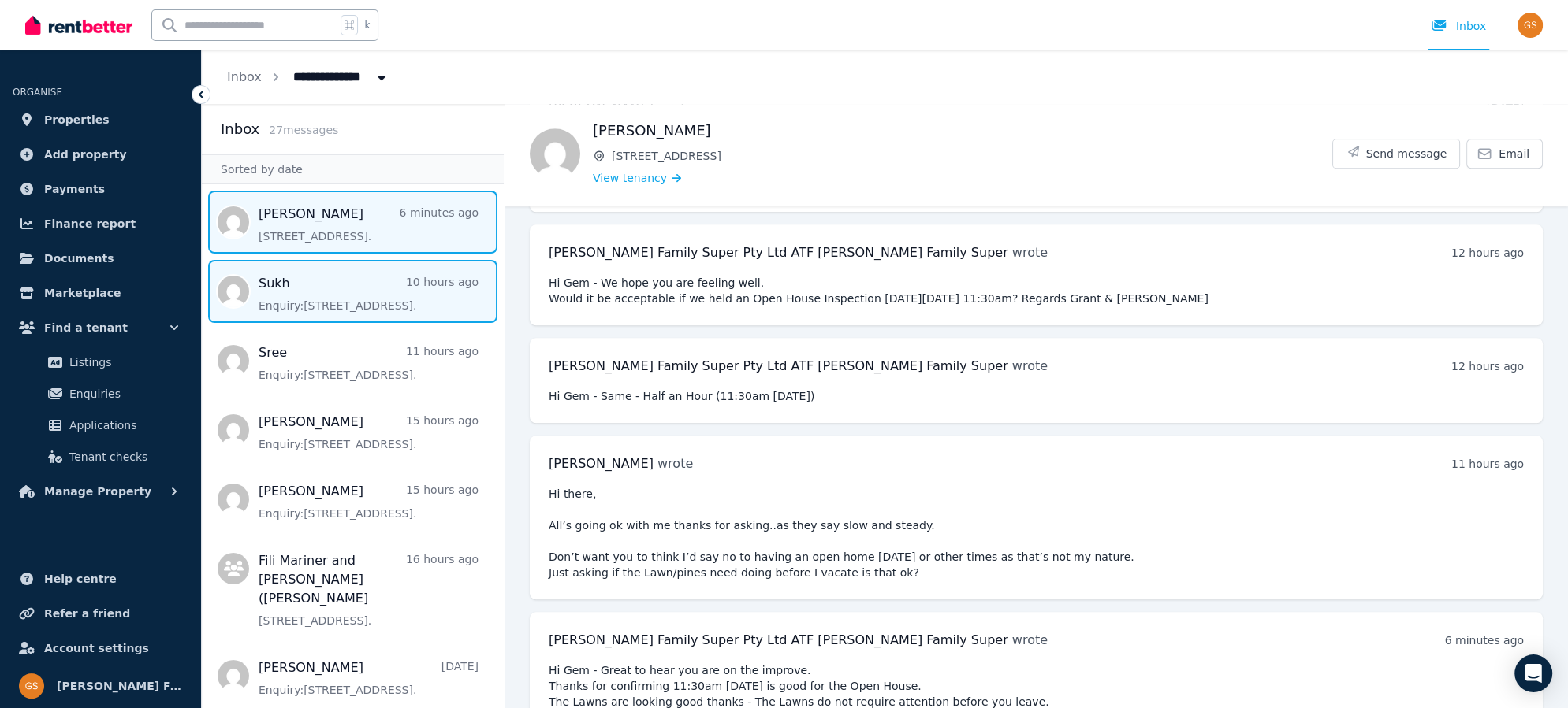
click at [311, 303] on span "Message list" at bounding box center [353, 291] width 302 height 63
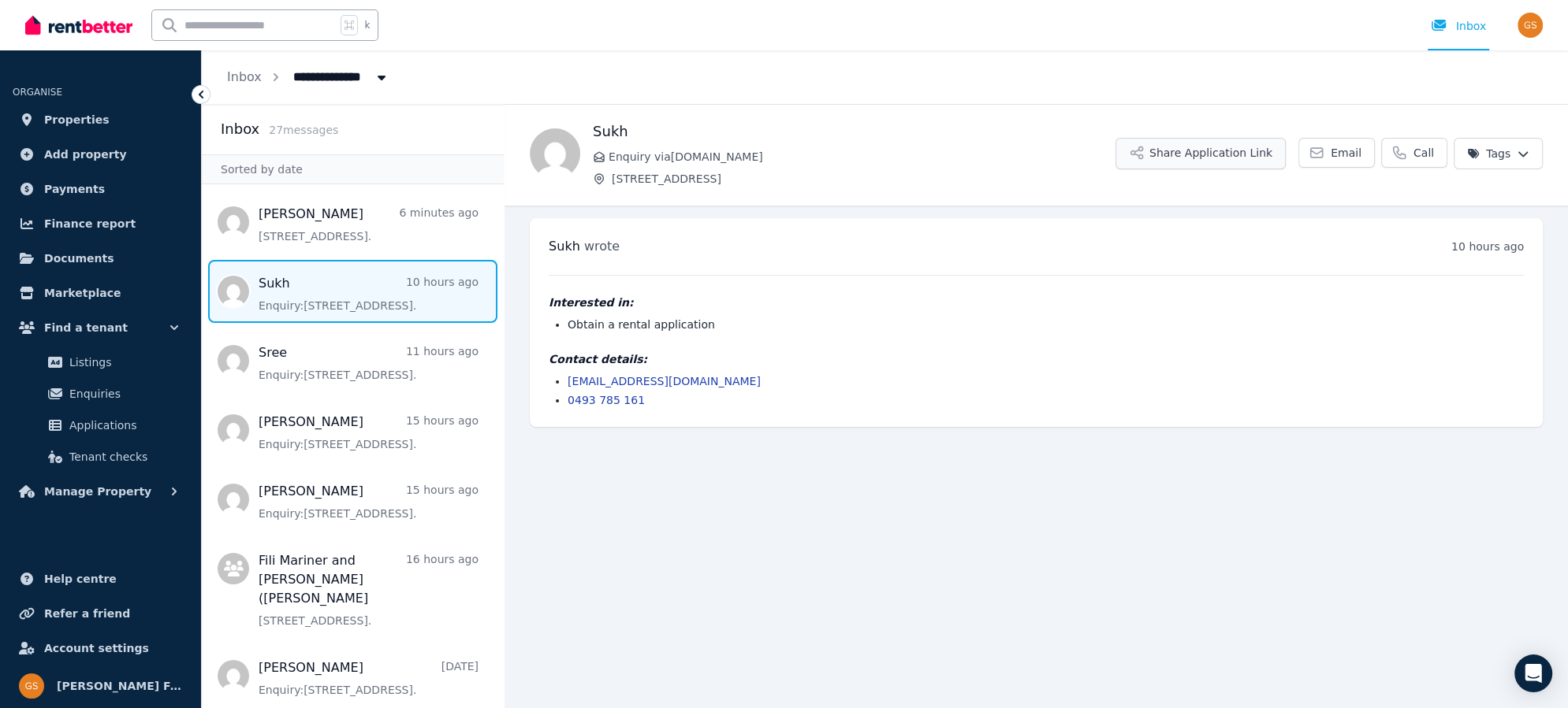
click at [1179, 152] on button "Share Application Link" at bounding box center [1200, 154] width 170 height 32
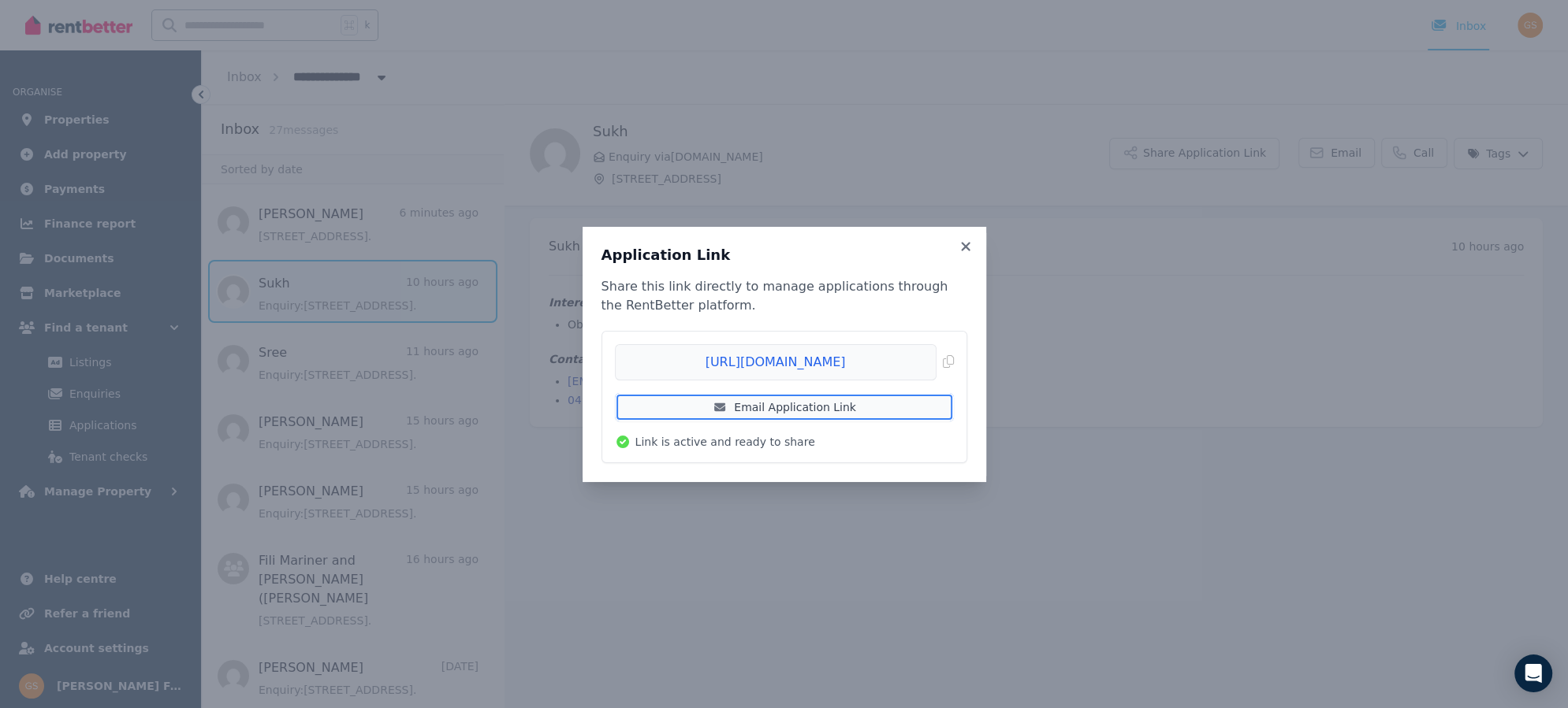
click at [856, 406] on link "Email Application Link" at bounding box center [784, 407] width 339 height 28
click at [971, 240] on icon at bounding box center [965, 247] width 16 height 14
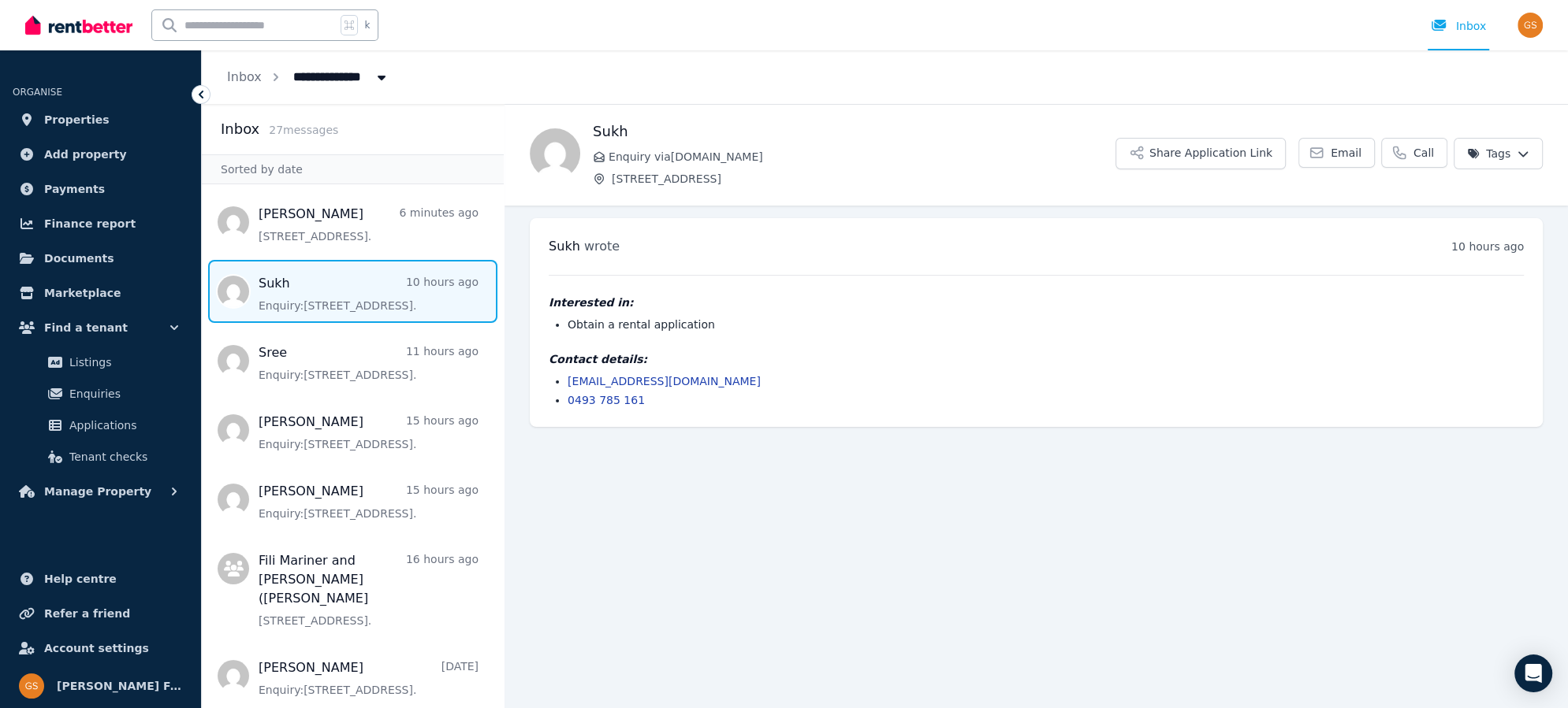
click at [290, 302] on span "Message list" at bounding box center [353, 291] width 302 height 63
click at [613, 383] on link "szaildar407@icloud.com" at bounding box center [664, 382] width 193 height 12
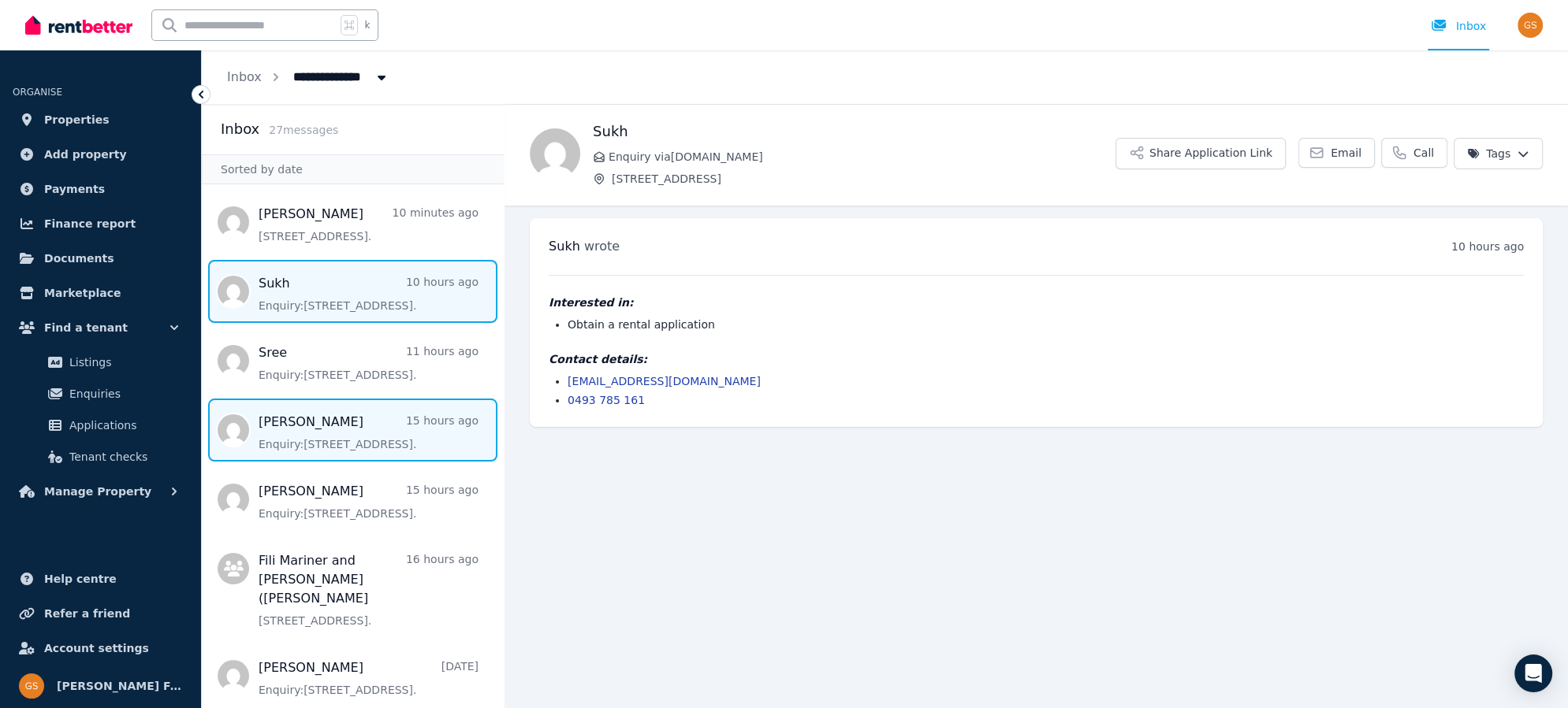
click at [310, 426] on span "Message list" at bounding box center [353, 430] width 302 height 63
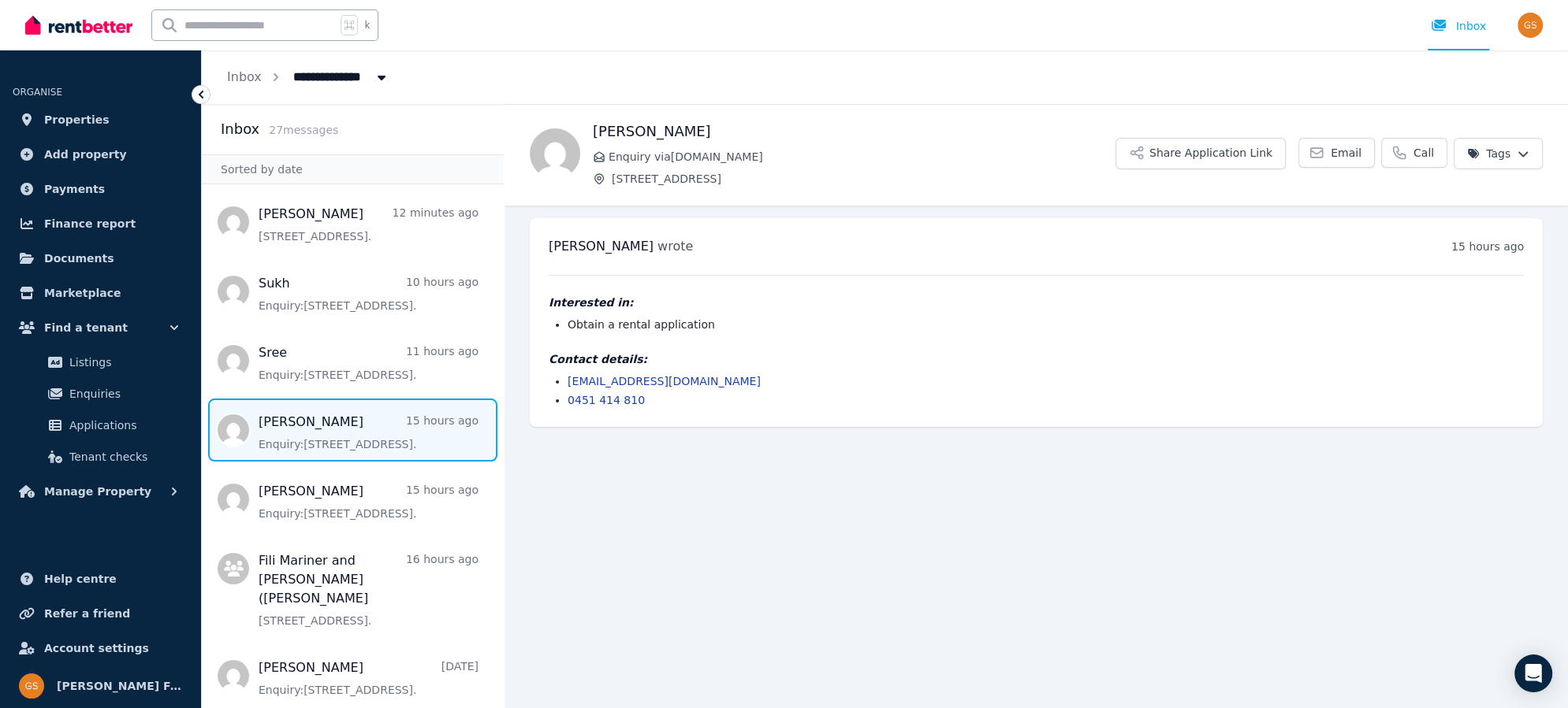
click at [578, 379] on link "shania.mont@yahoo.com" at bounding box center [664, 382] width 193 height 12
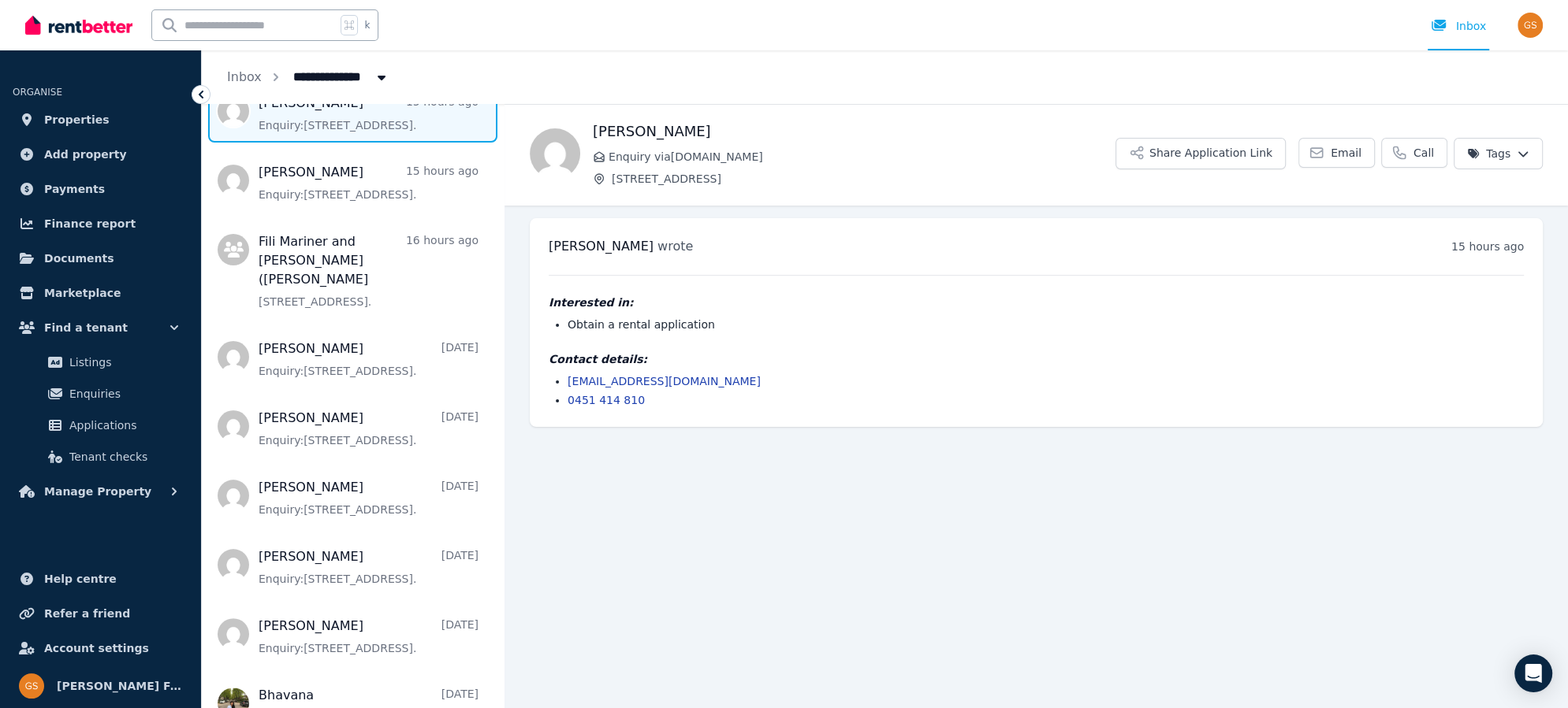
scroll to position [331, 0]
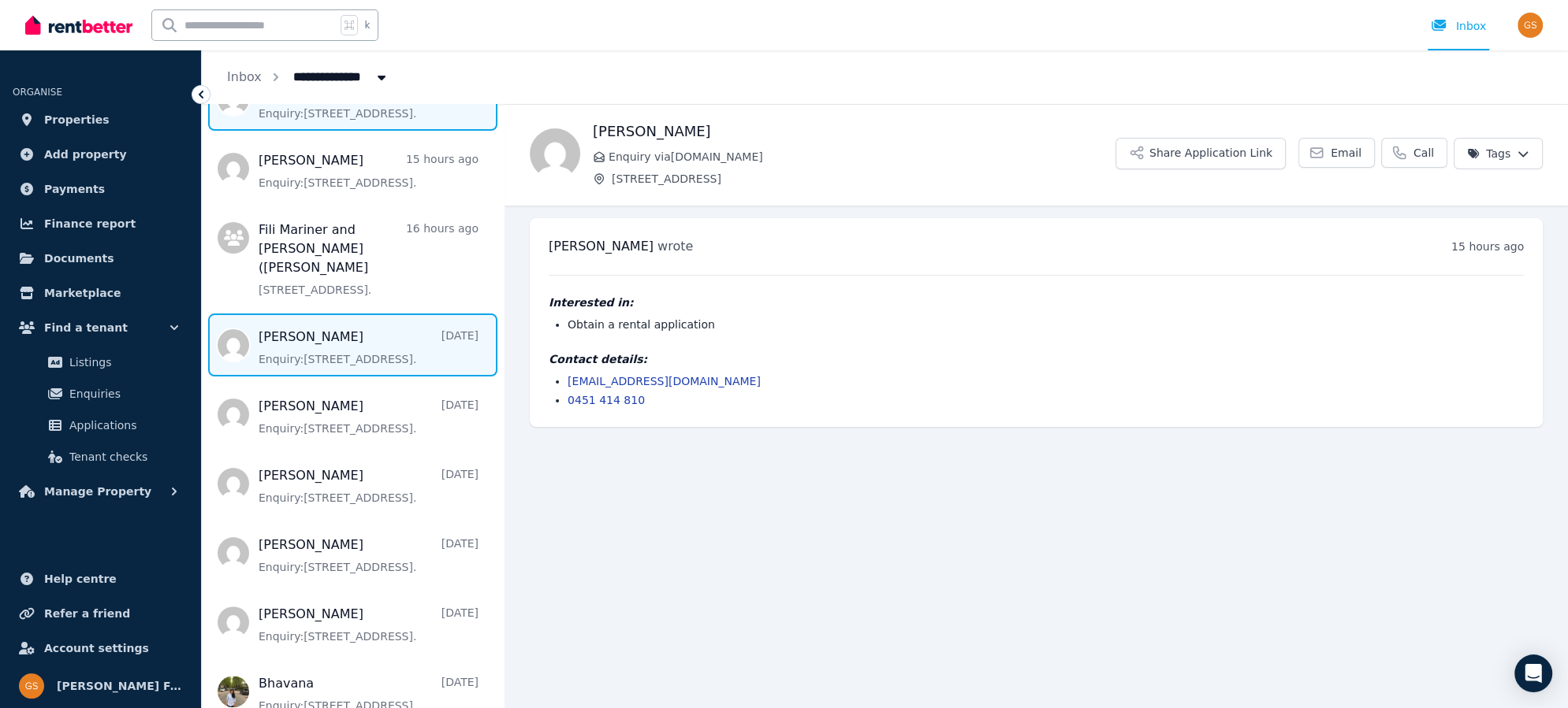
click at [283, 331] on span "Message list" at bounding box center [353, 345] width 302 height 63
click at [579, 380] on link "jips257@yahoo.com.au" at bounding box center [664, 382] width 193 height 12
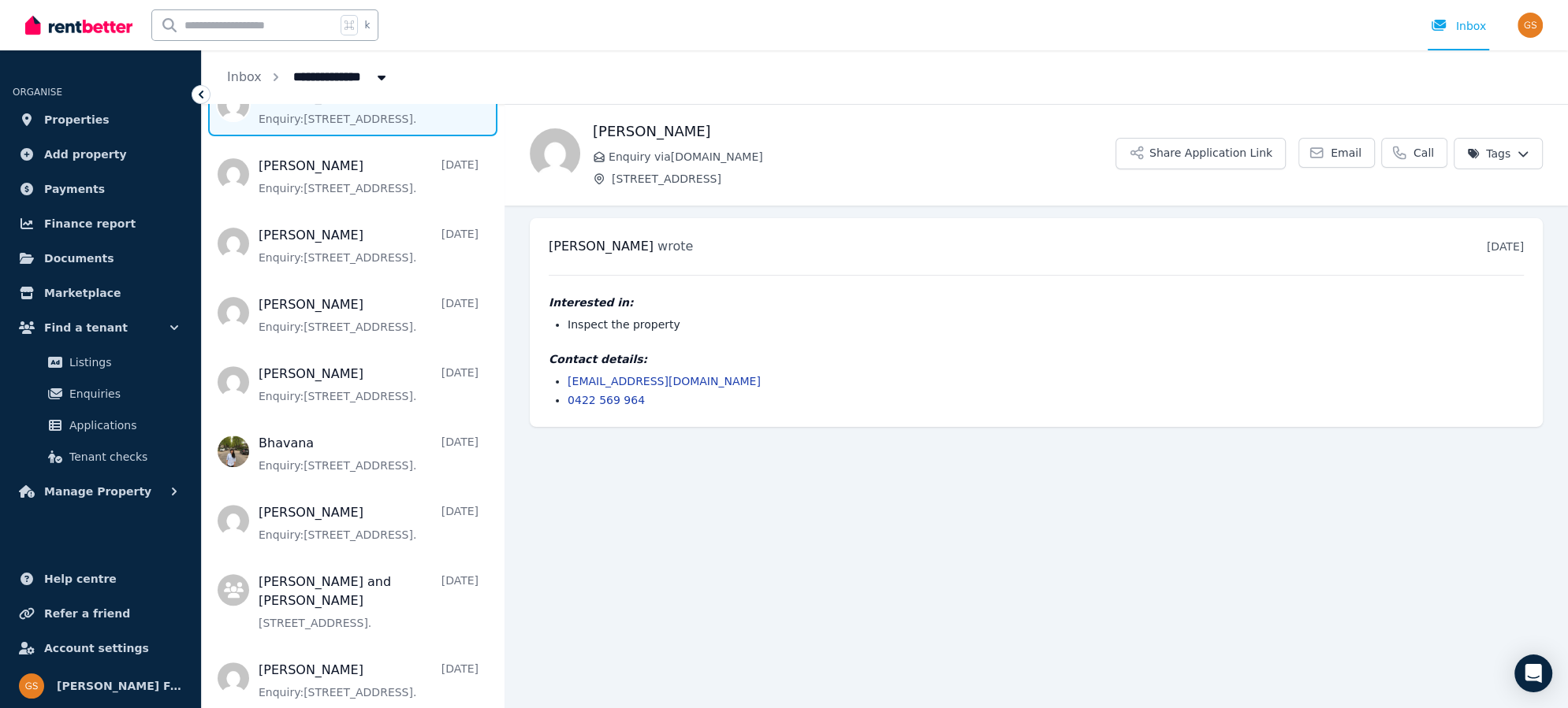
scroll to position [572, 0]
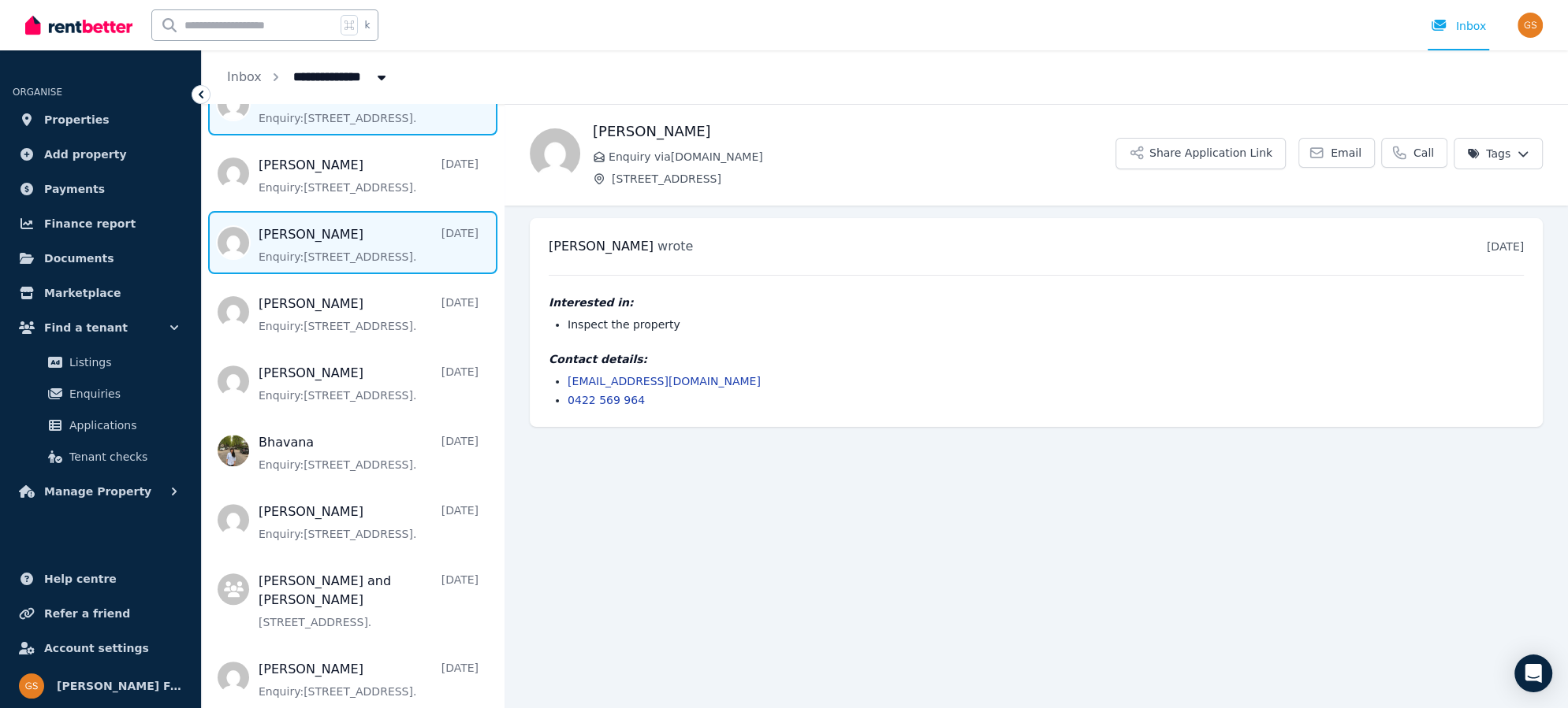
click at [293, 218] on span "Message list" at bounding box center [353, 243] width 302 height 63
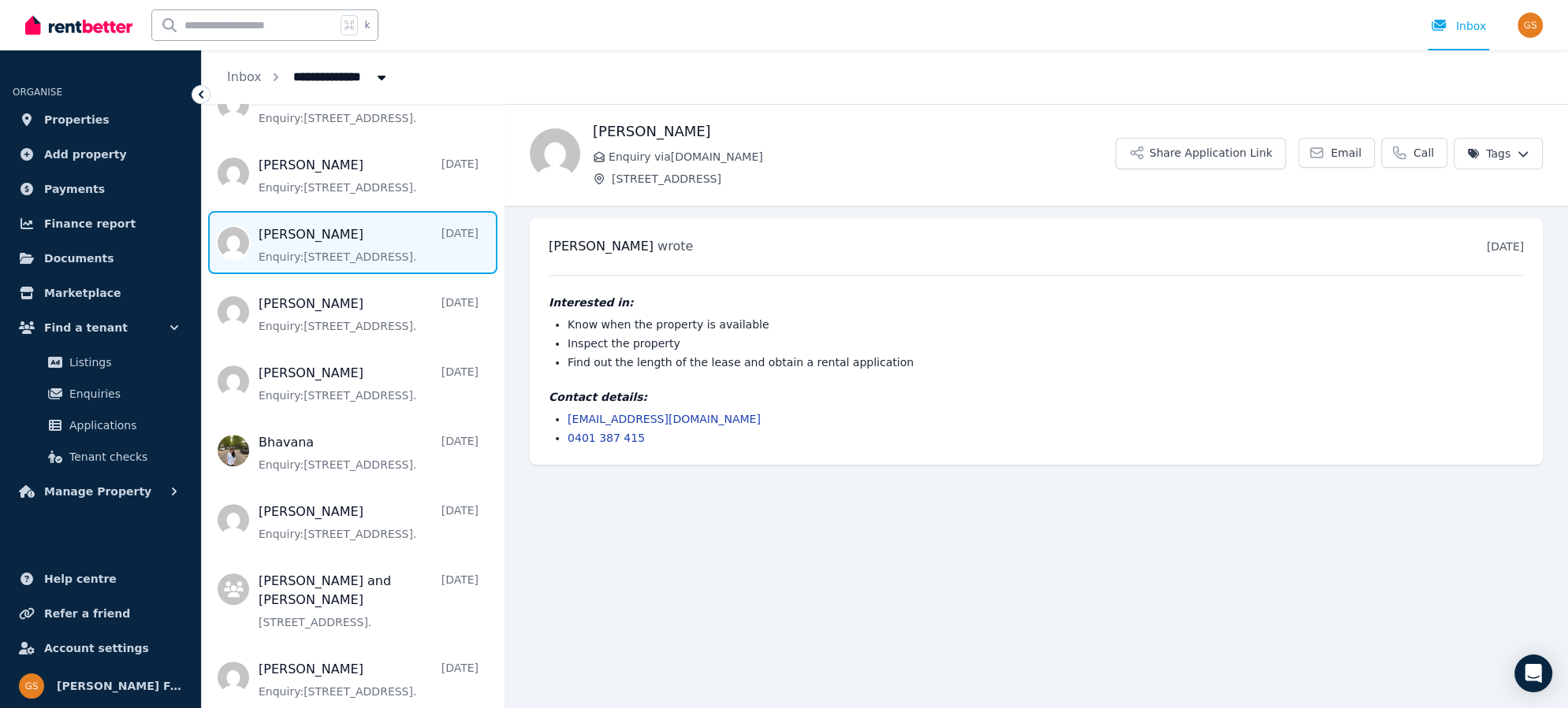
click at [608, 418] on link "binitaragmi5@gmail.com" at bounding box center [664, 419] width 193 height 12
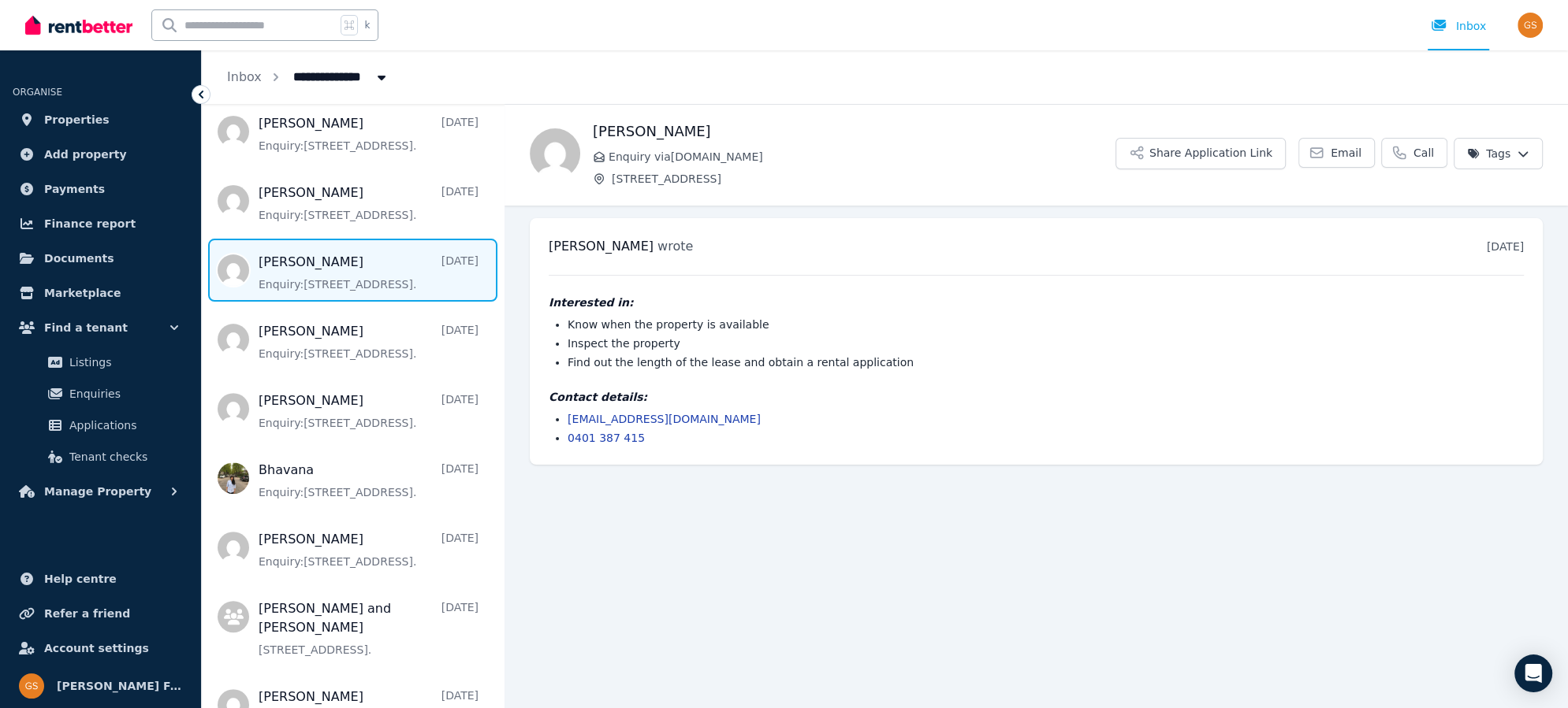
scroll to position [569, 0]
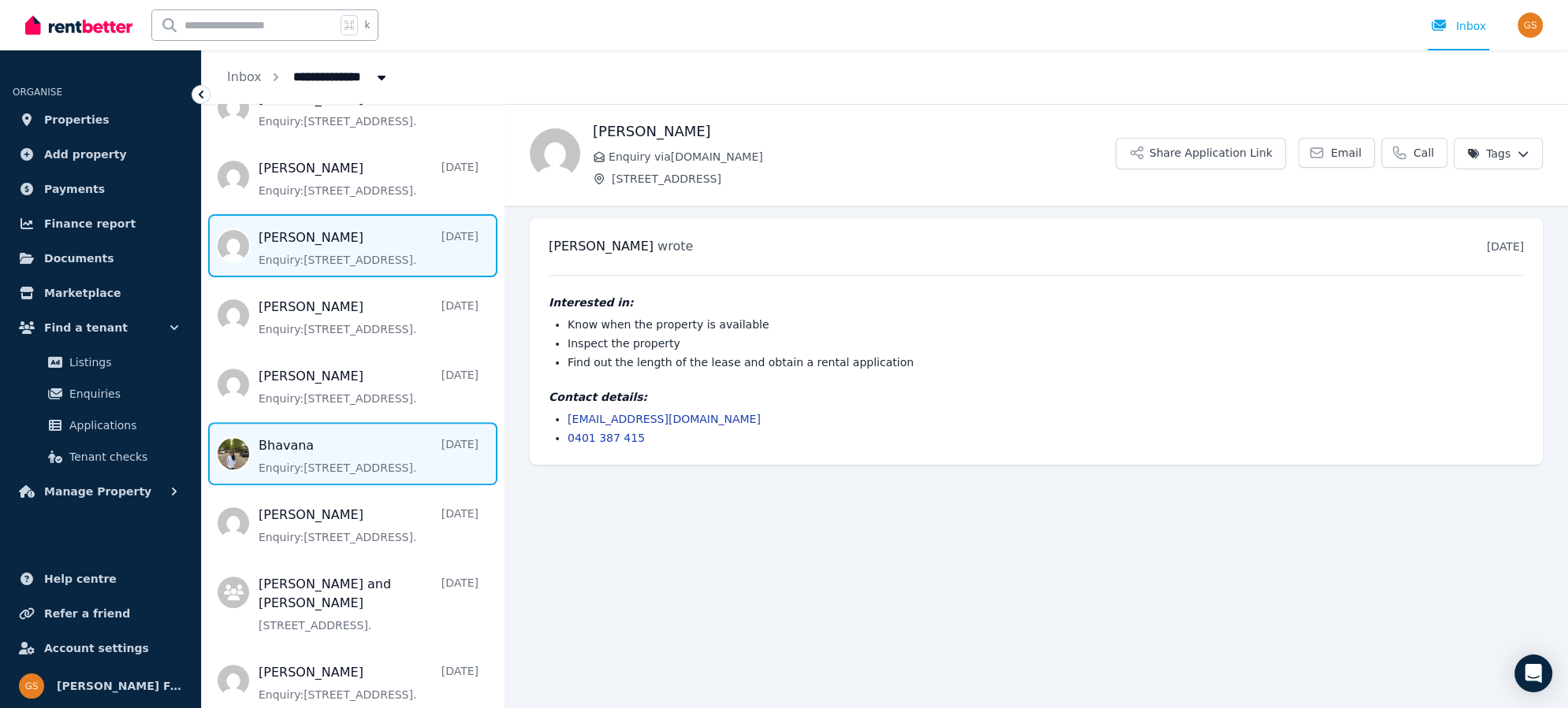
click at [310, 426] on span "Message list" at bounding box center [353, 454] width 302 height 63
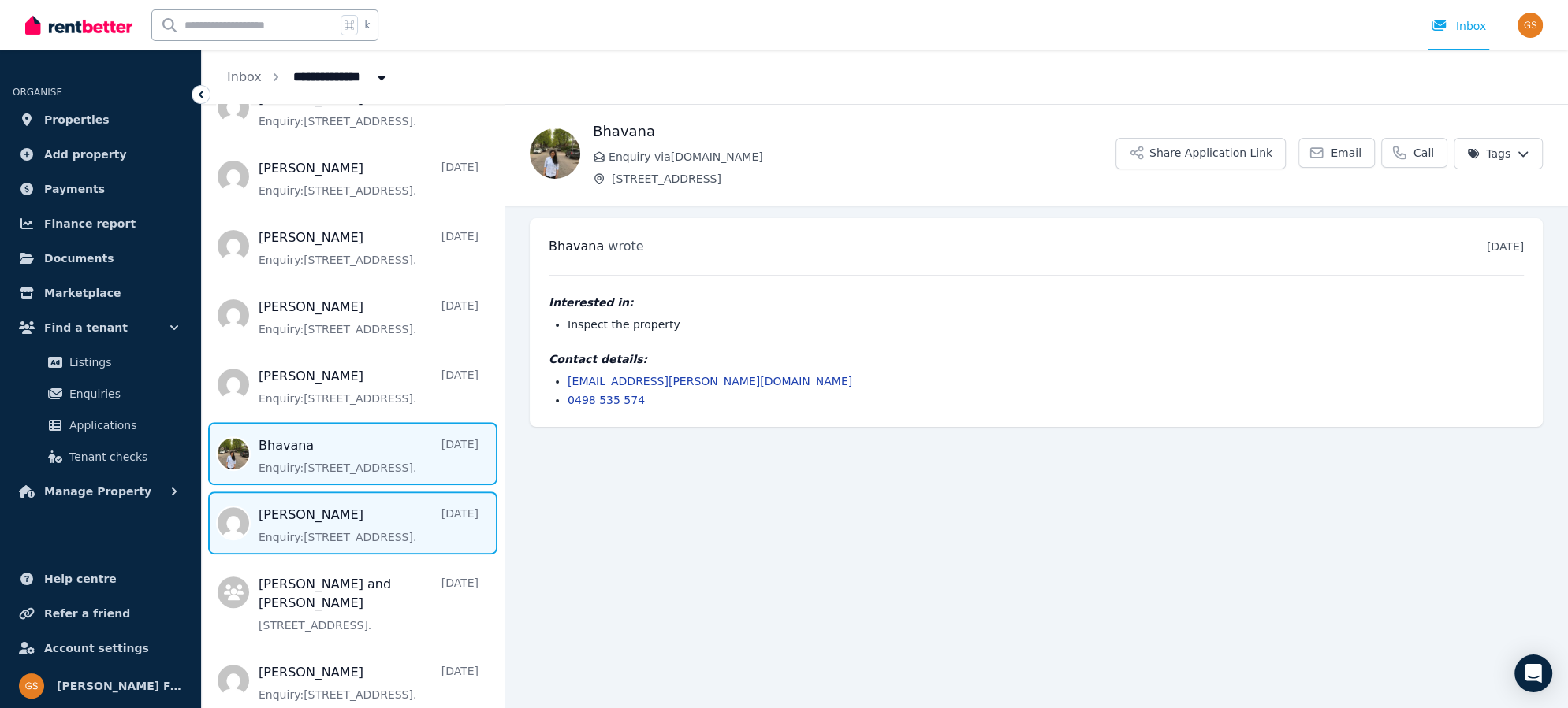
click at [283, 502] on span "Message list" at bounding box center [353, 523] width 302 height 63
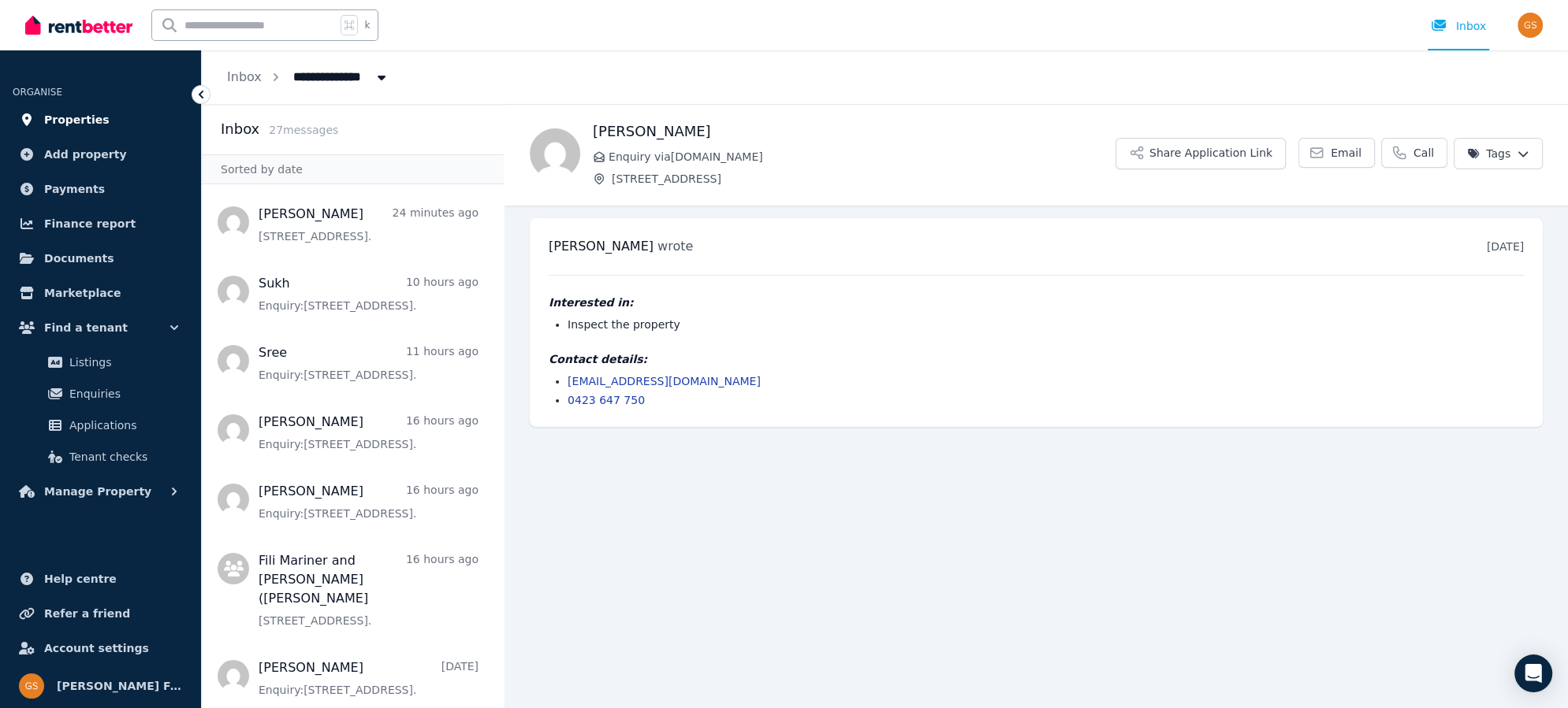
click at [65, 118] on span "Properties" at bounding box center [76, 120] width 66 height 19
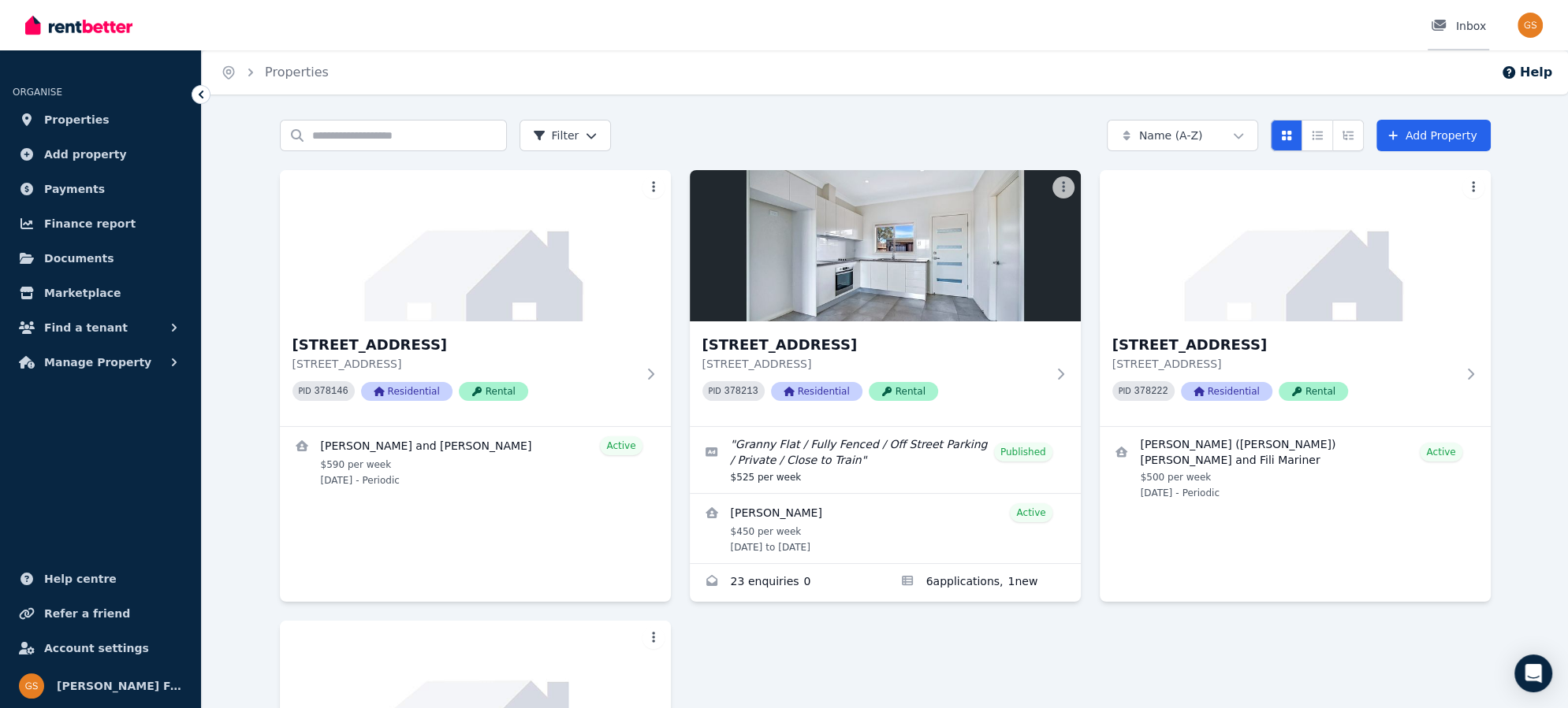
click at [1471, 26] on div "Inbox" at bounding box center [1457, 26] width 55 height 16
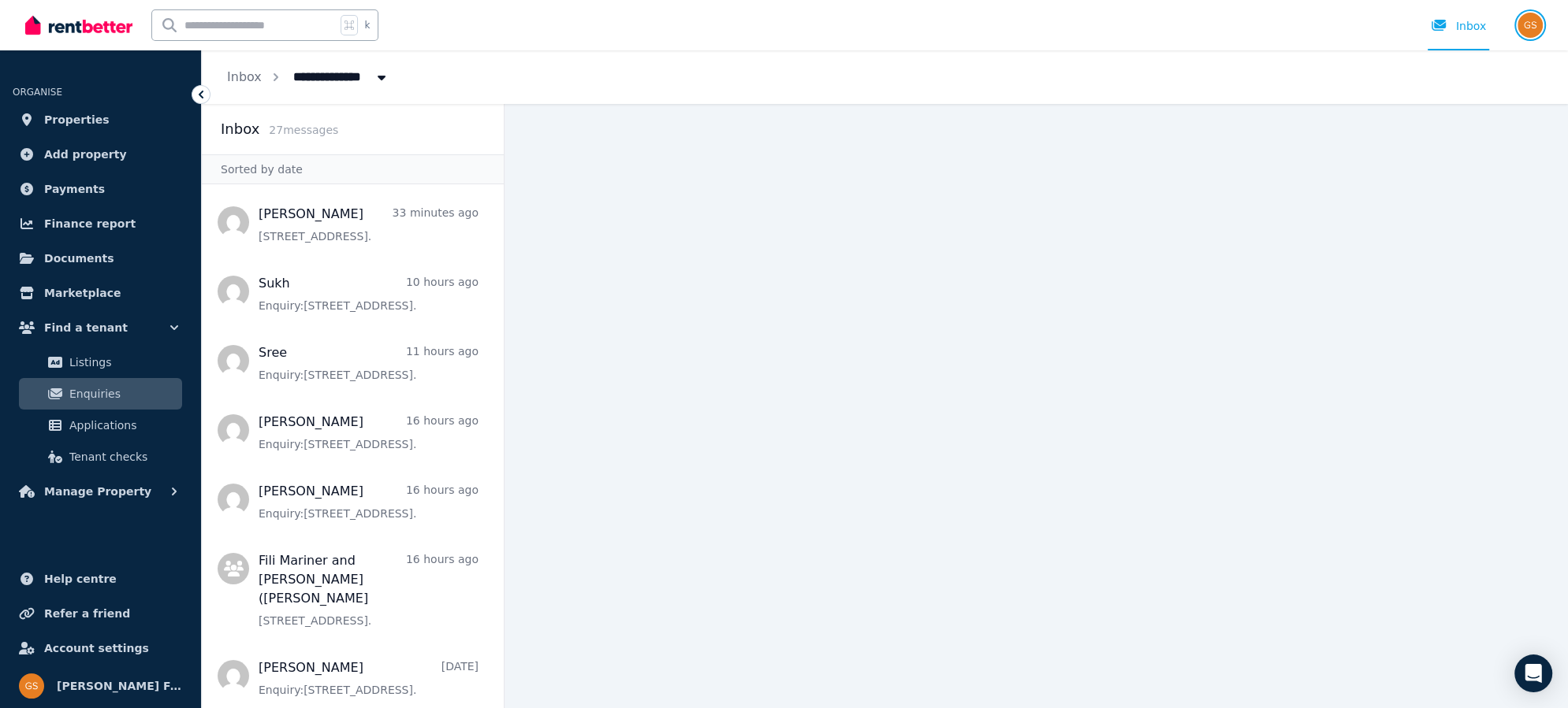
click at [1531, 26] on img "button" at bounding box center [1529, 25] width 25 height 25
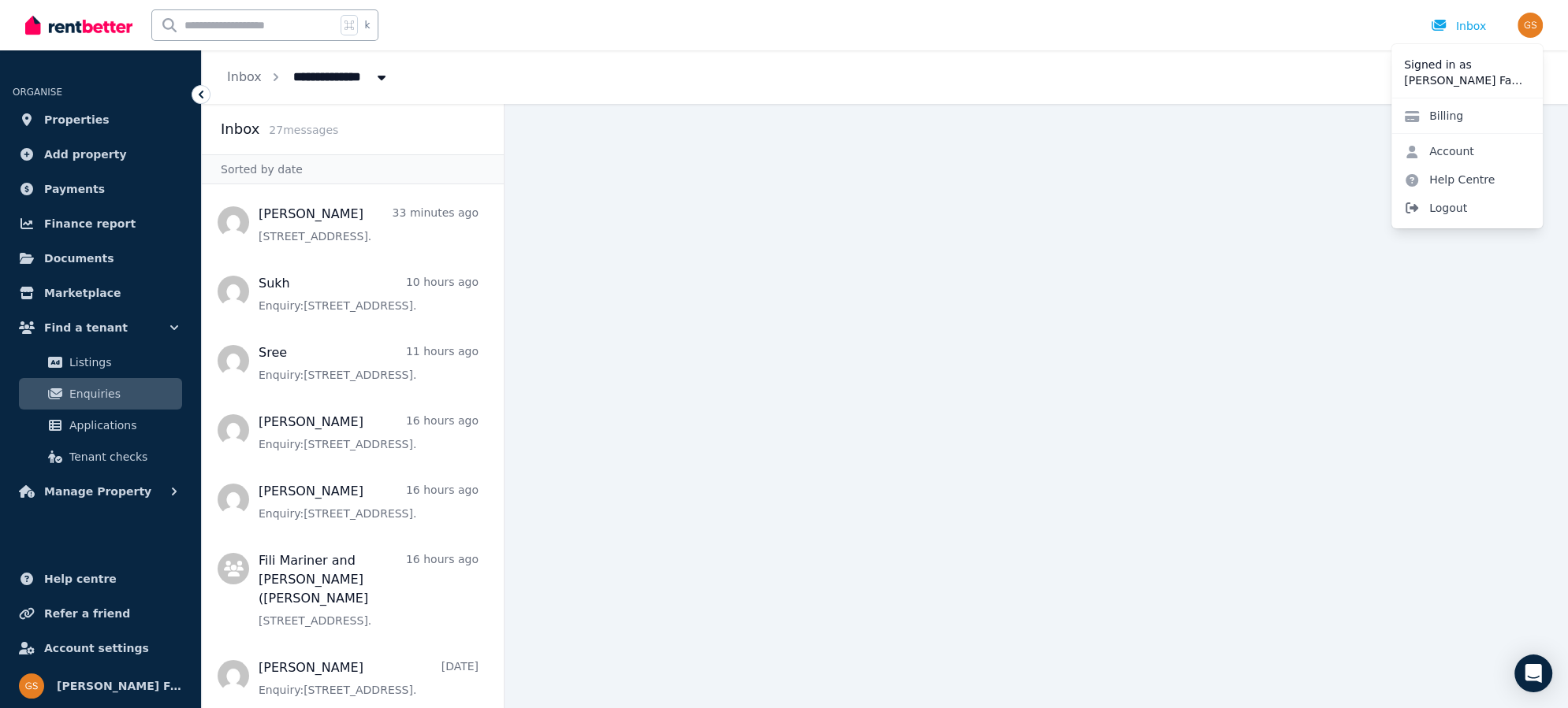
click at [1439, 209] on span "Logout" at bounding box center [1466, 208] width 151 height 28
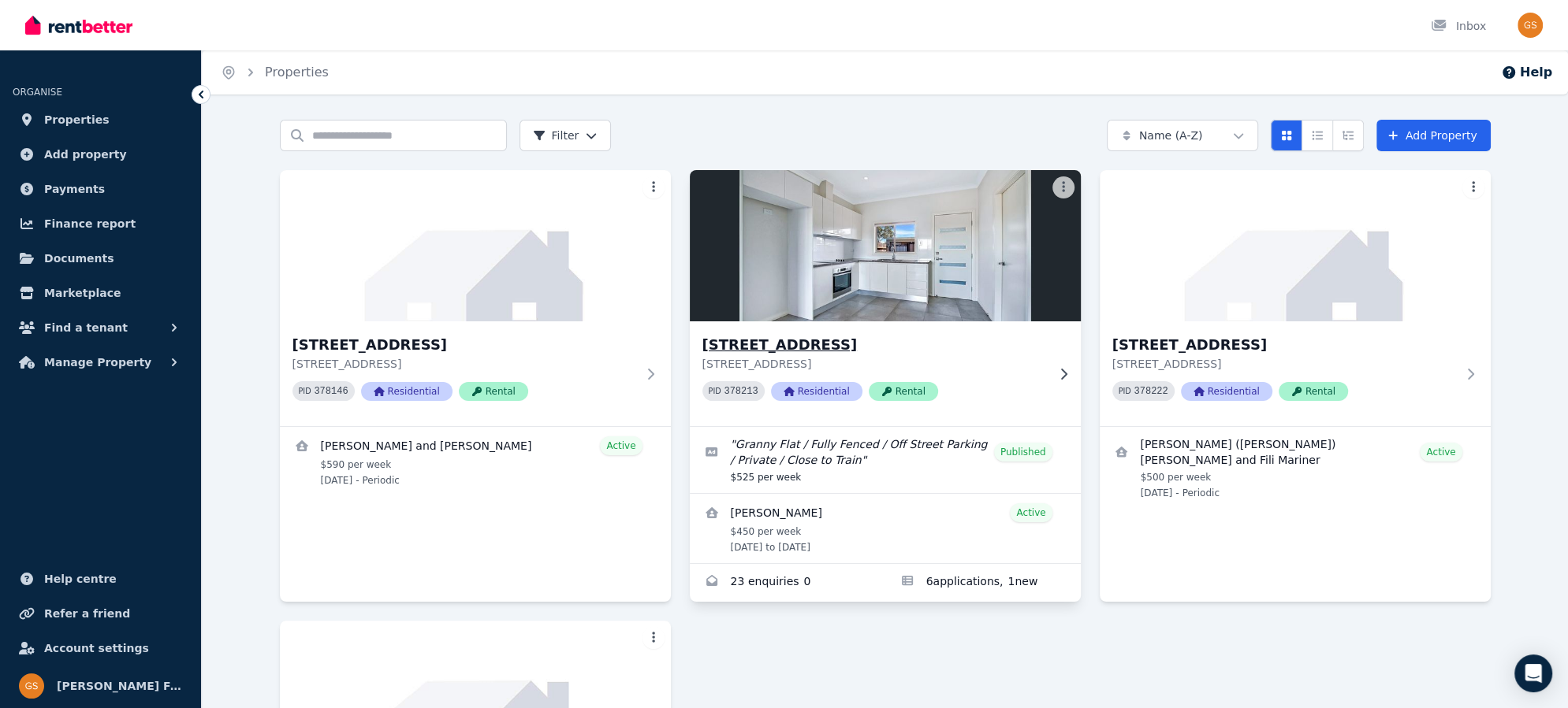
click at [762, 340] on h3 "[STREET_ADDRESS]" at bounding box center [874, 345] width 344 height 22
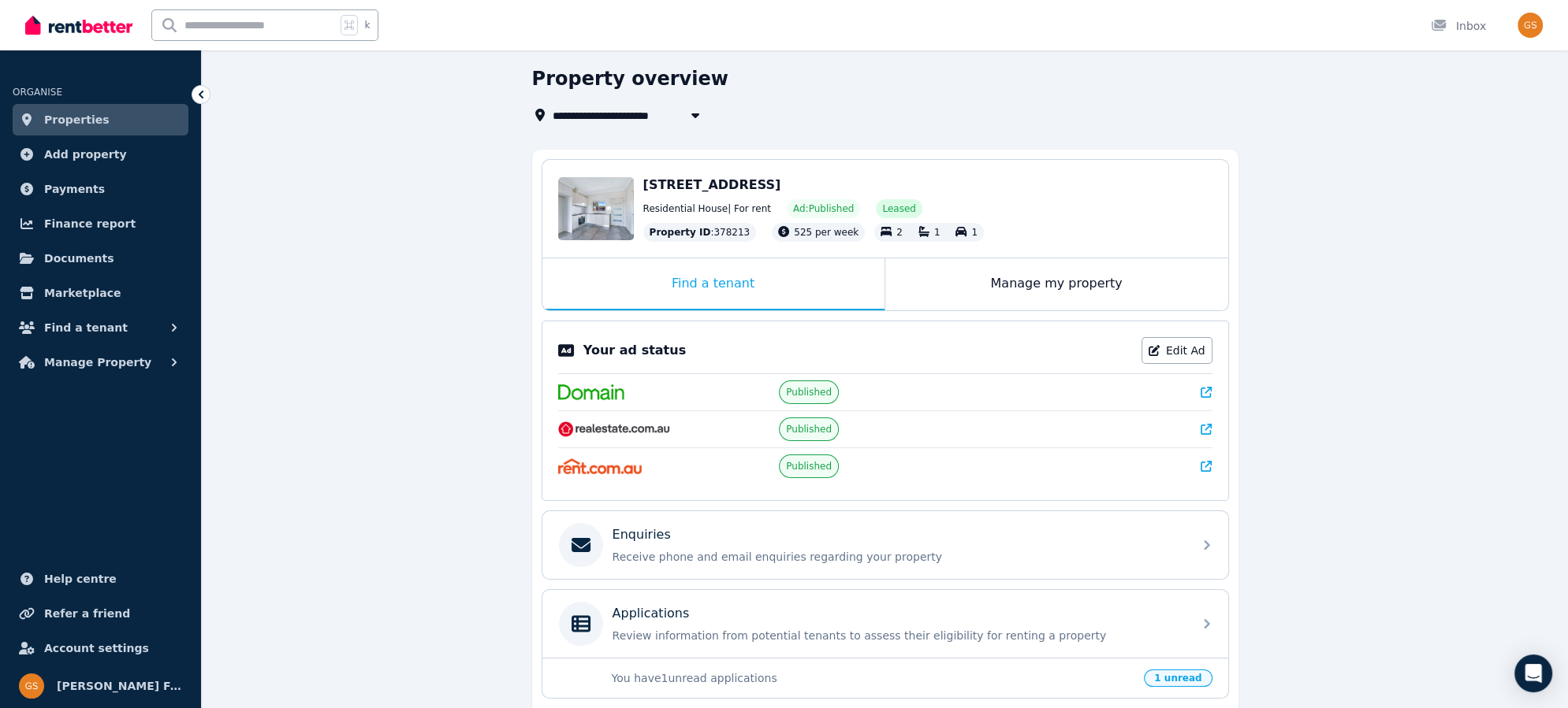
scroll to position [61, 0]
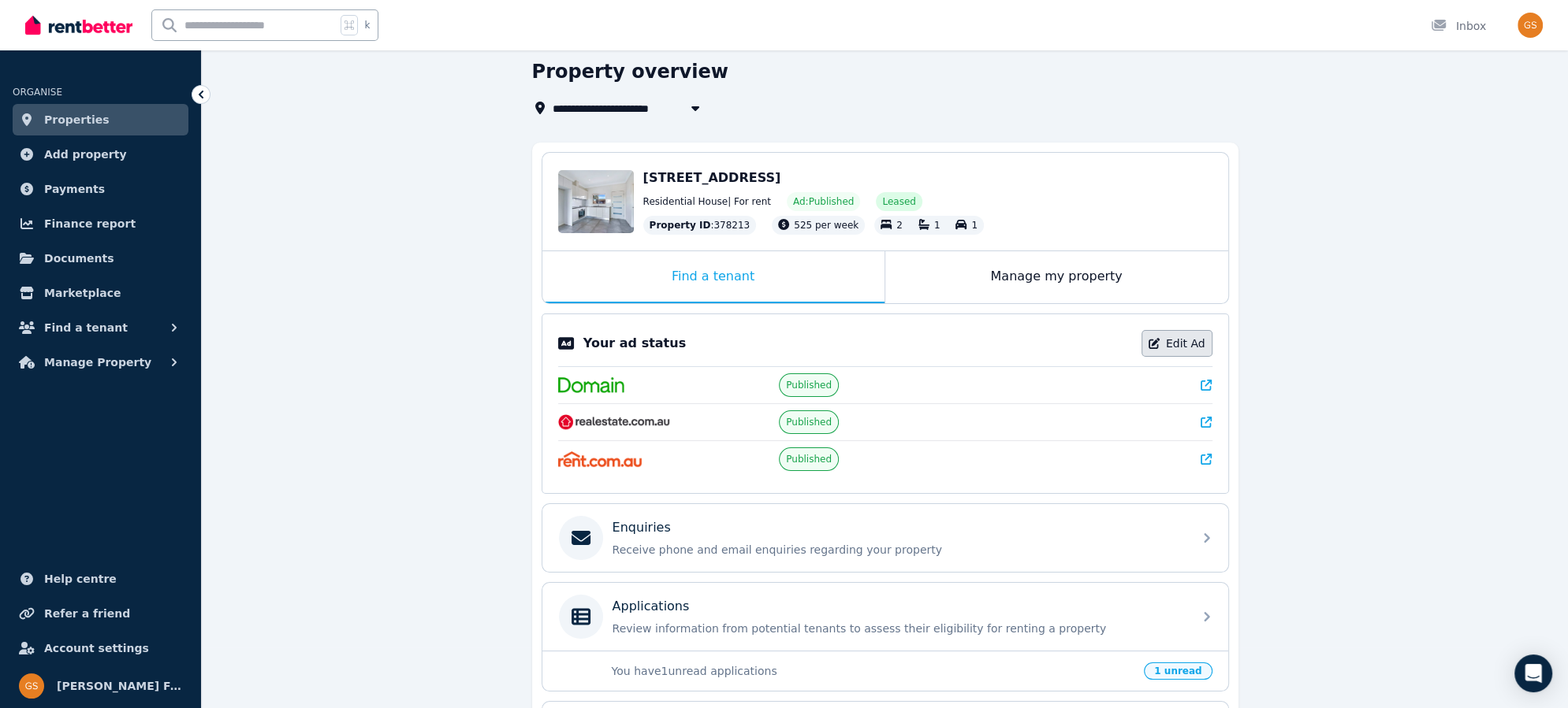
click at [1187, 337] on link "Edit Ad" at bounding box center [1177, 343] width 71 height 27
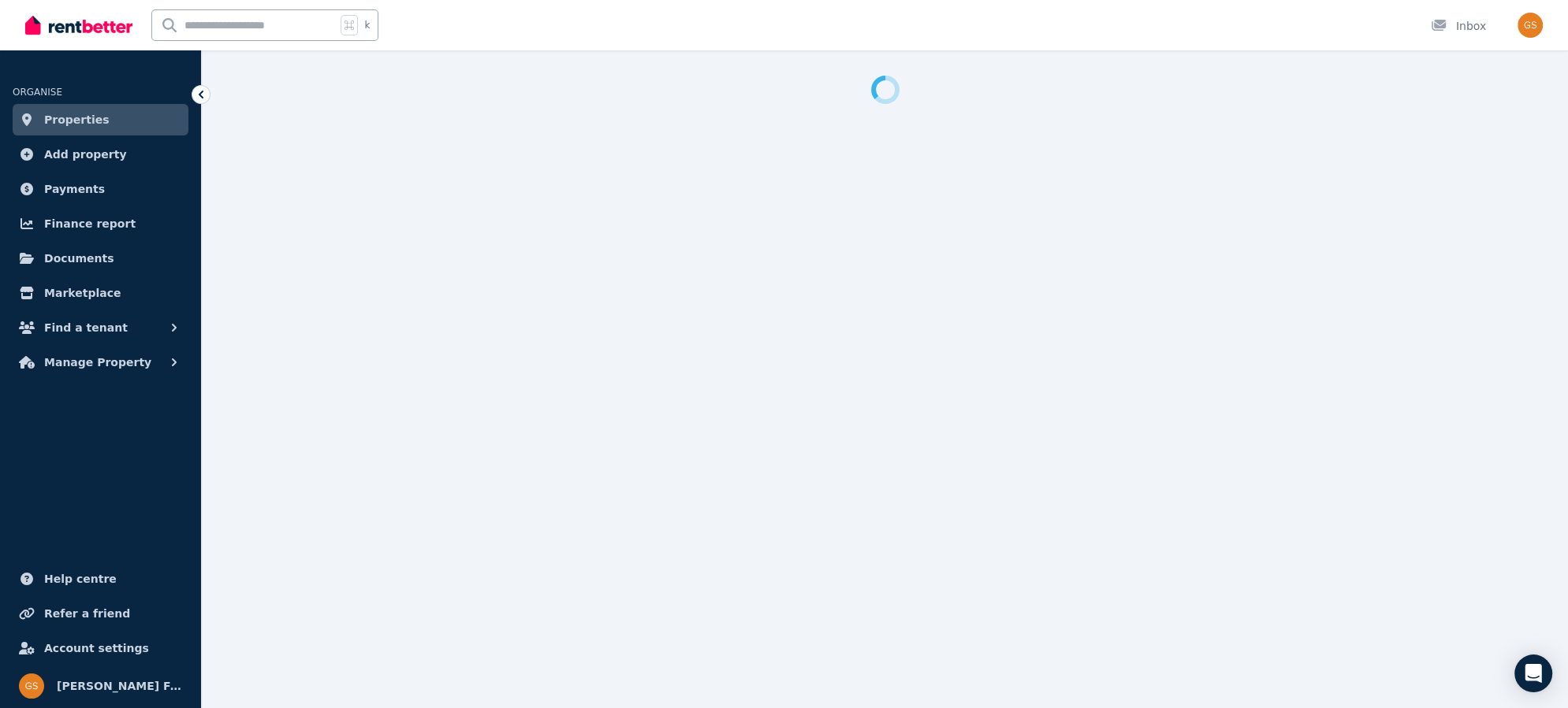
select select "**********"
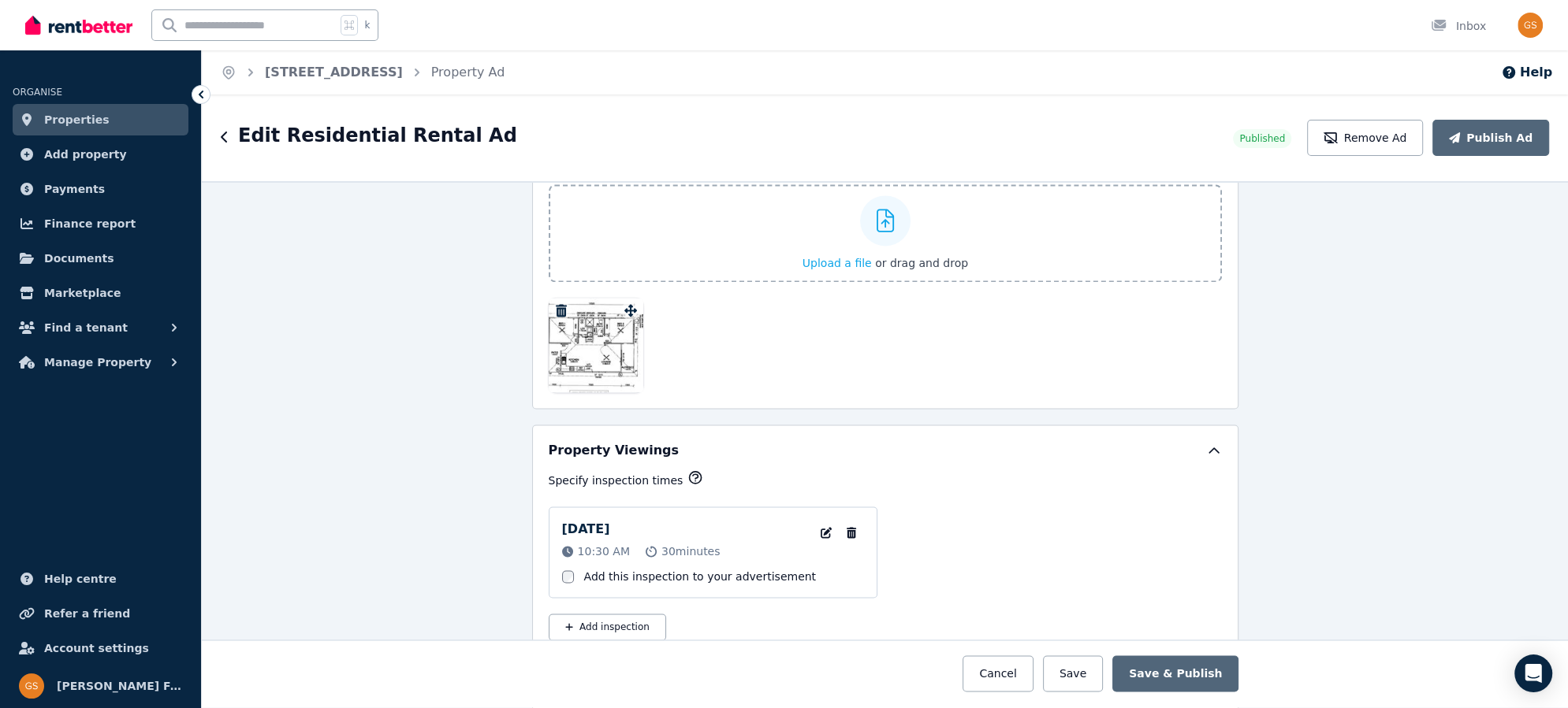
scroll to position [2433, 0]
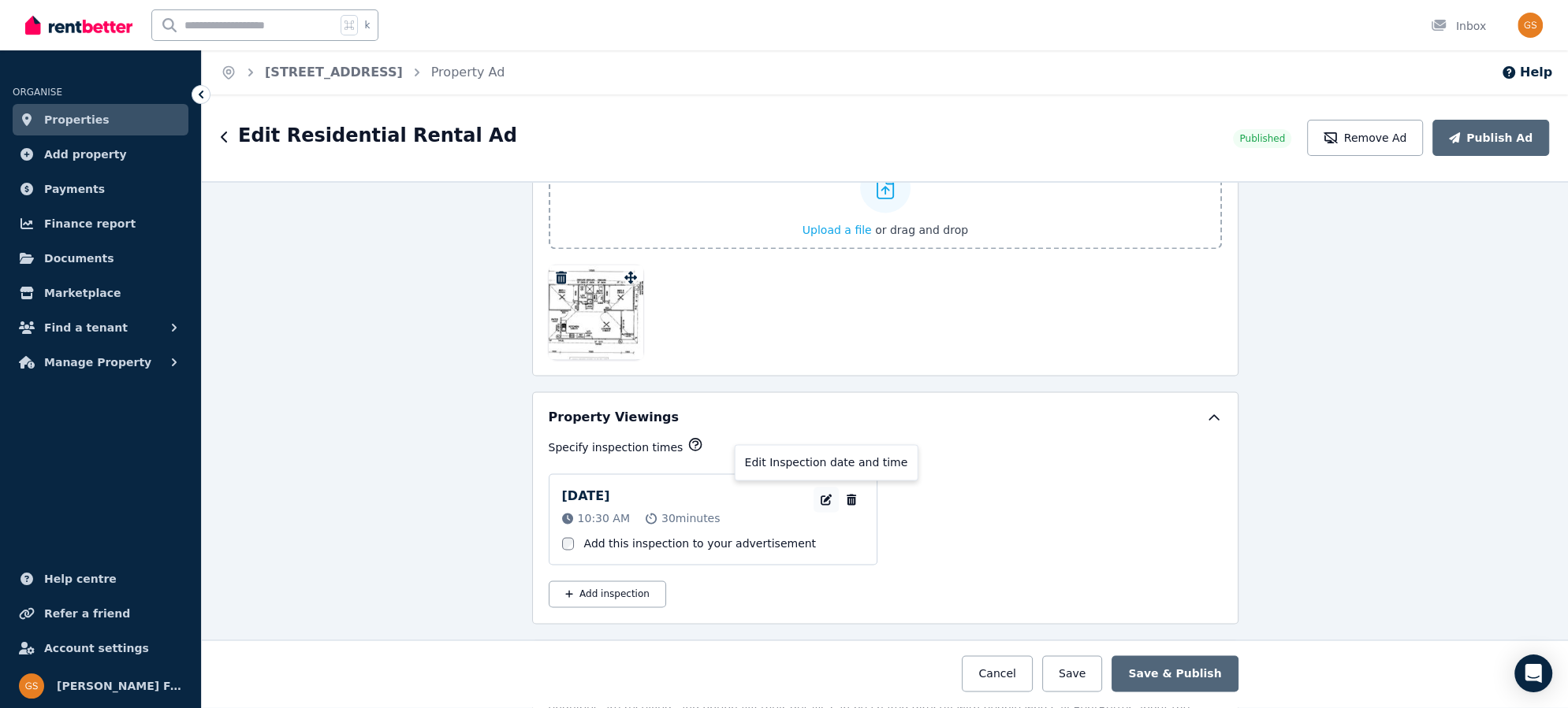
click at [827, 494] on icon "button" at bounding box center [826, 499] width 11 height 11
select select "**"
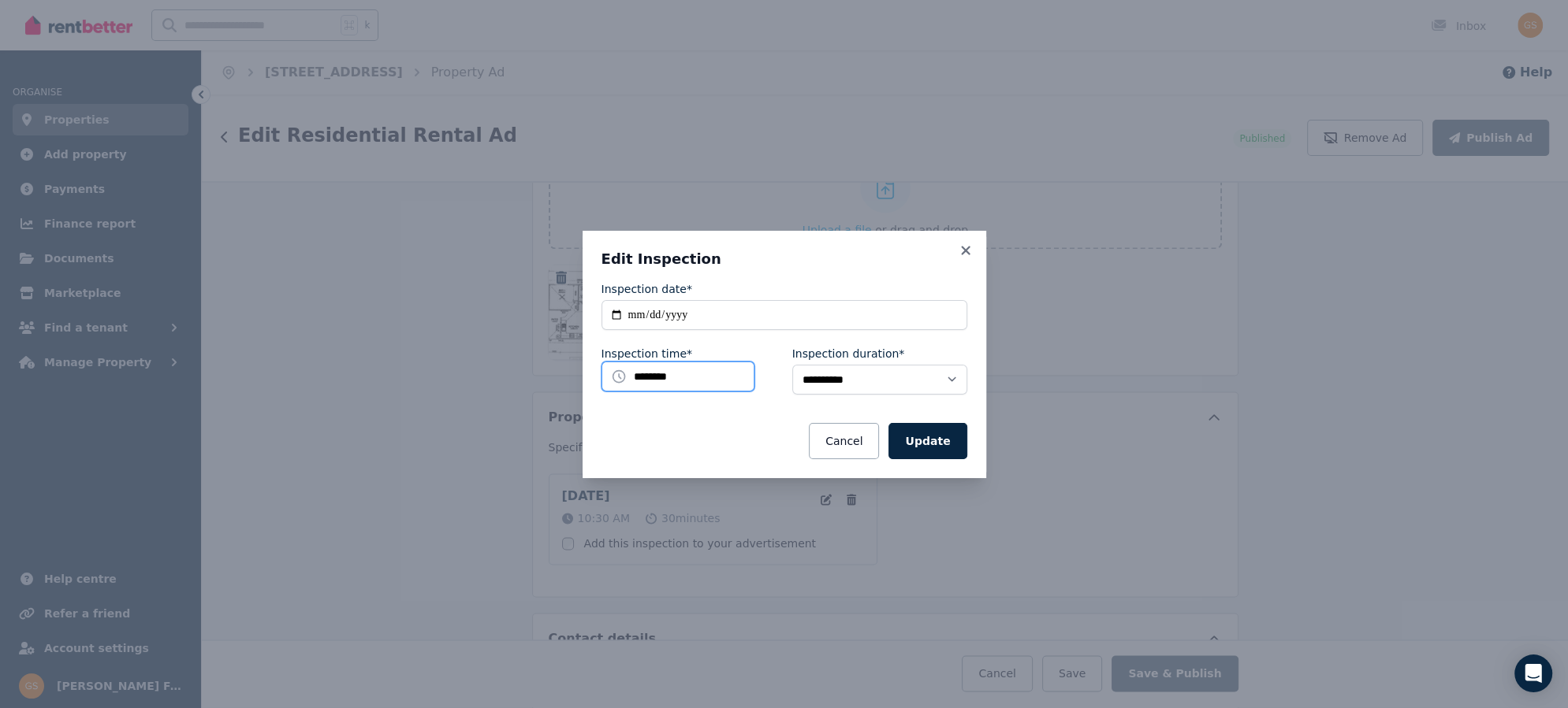
click at [700, 375] on input "********" at bounding box center [677, 376] width 153 height 30
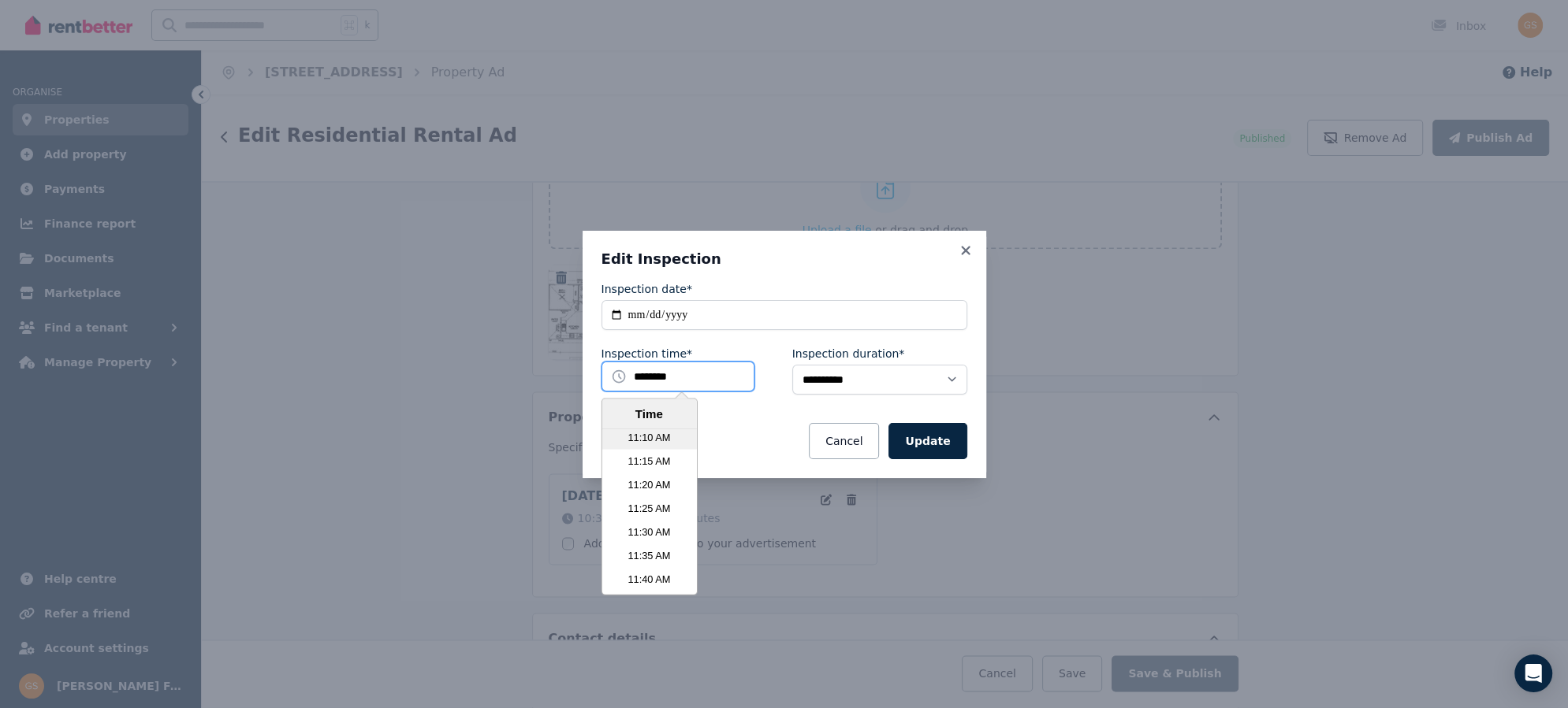
scroll to position [3175, 0]
click at [645, 526] on li "11:30 AM" at bounding box center [648, 529] width 95 height 24
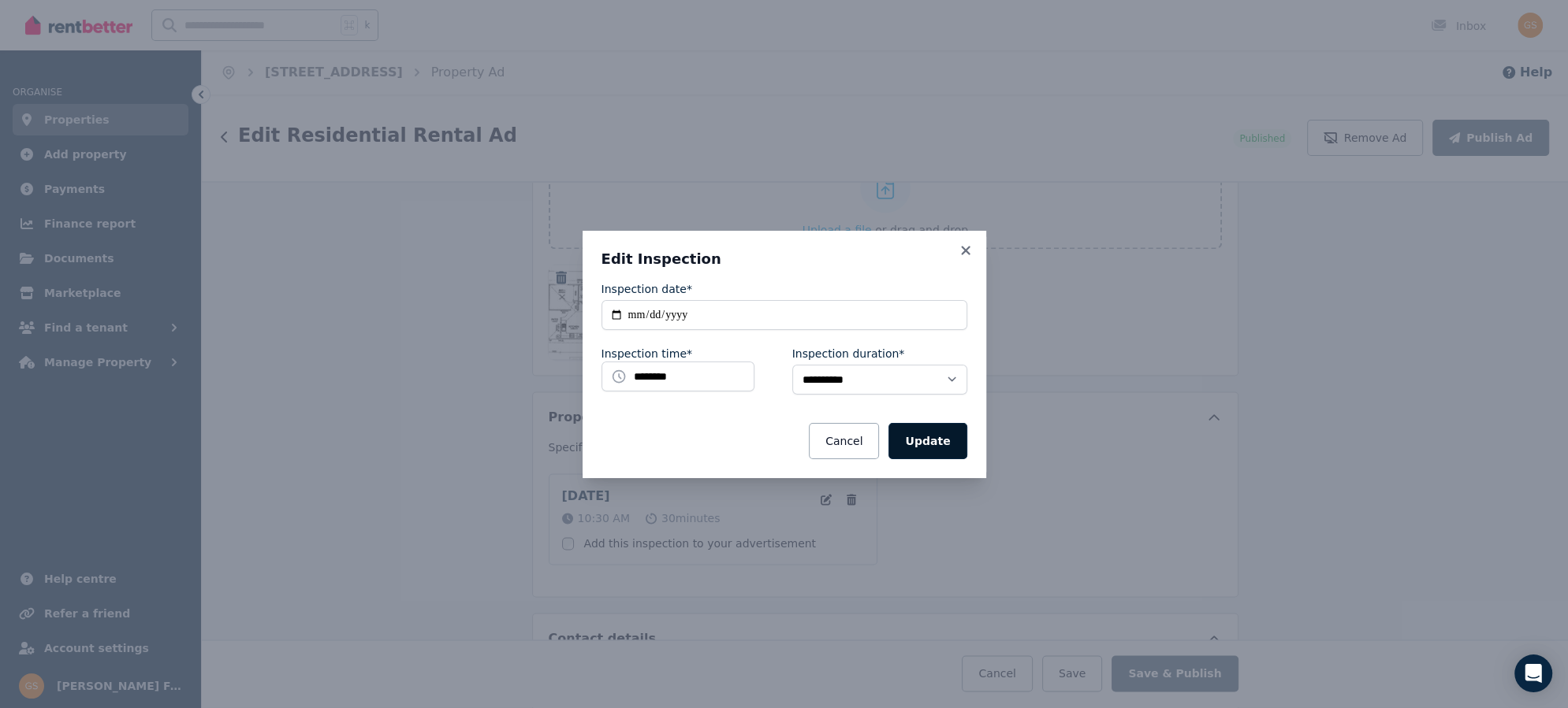
click at [924, 446] on button "Update" at bounding box center [927, 440] width 78 height 36
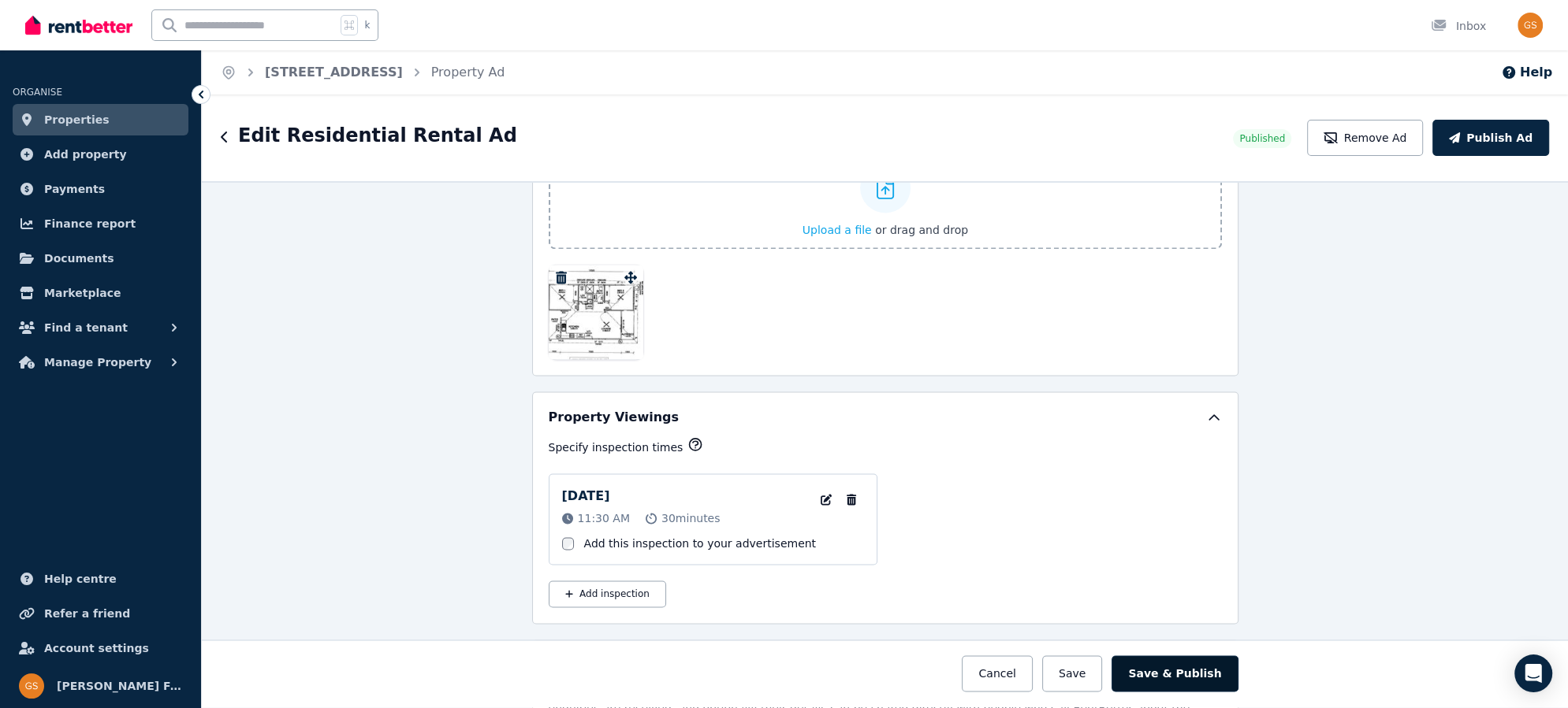
click at [1149, 672] on button "Save & Publish" at bounding box center [1174, 674] width 126 height 36
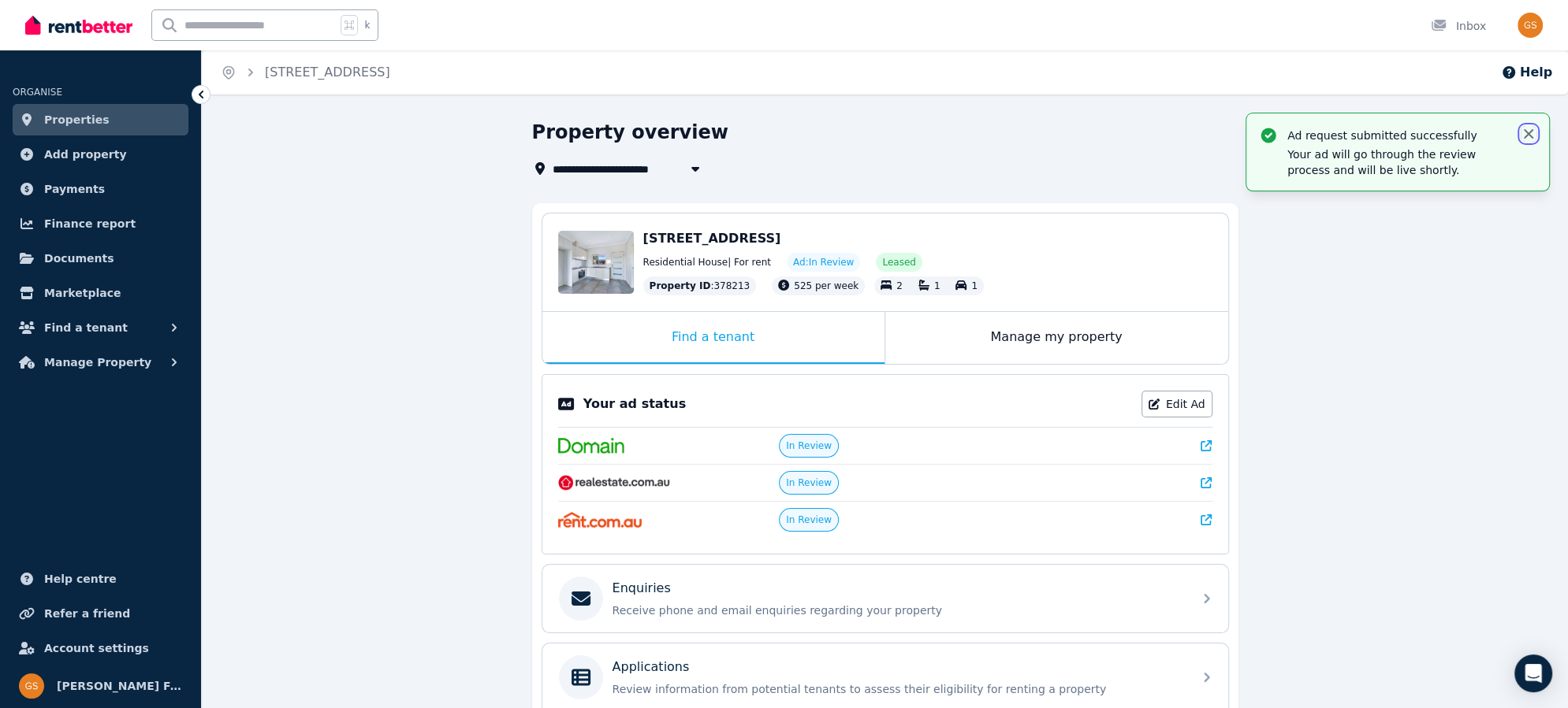
click at [1529, 133] on icon "button" at bounding box center [1528, 133] width 10 height 10
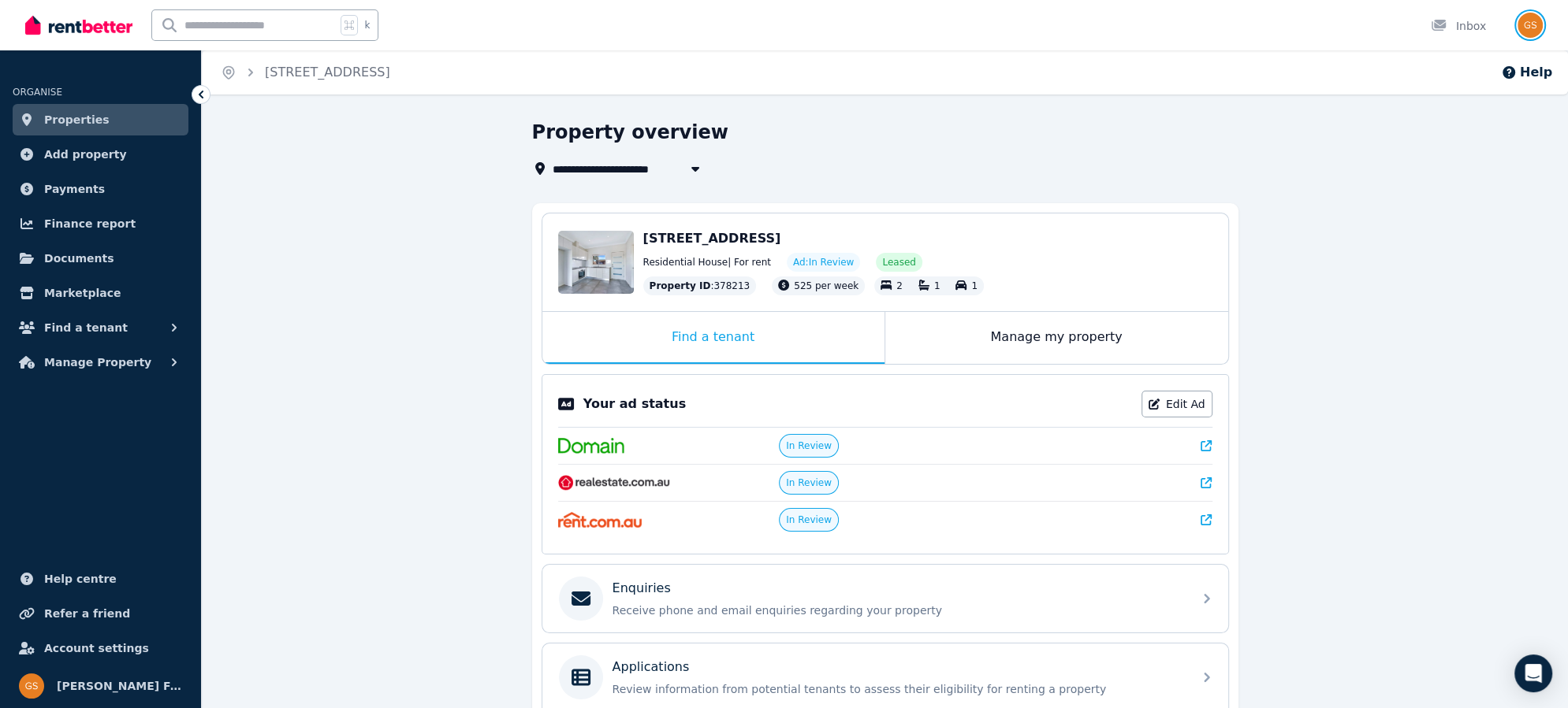
click at [1521, 26] on img "button" at bounding box center [1529, 25] width 25 height 25
click at [1432, 213] on span "Logout" at bounding box center [1466, 208] width 151 height 28
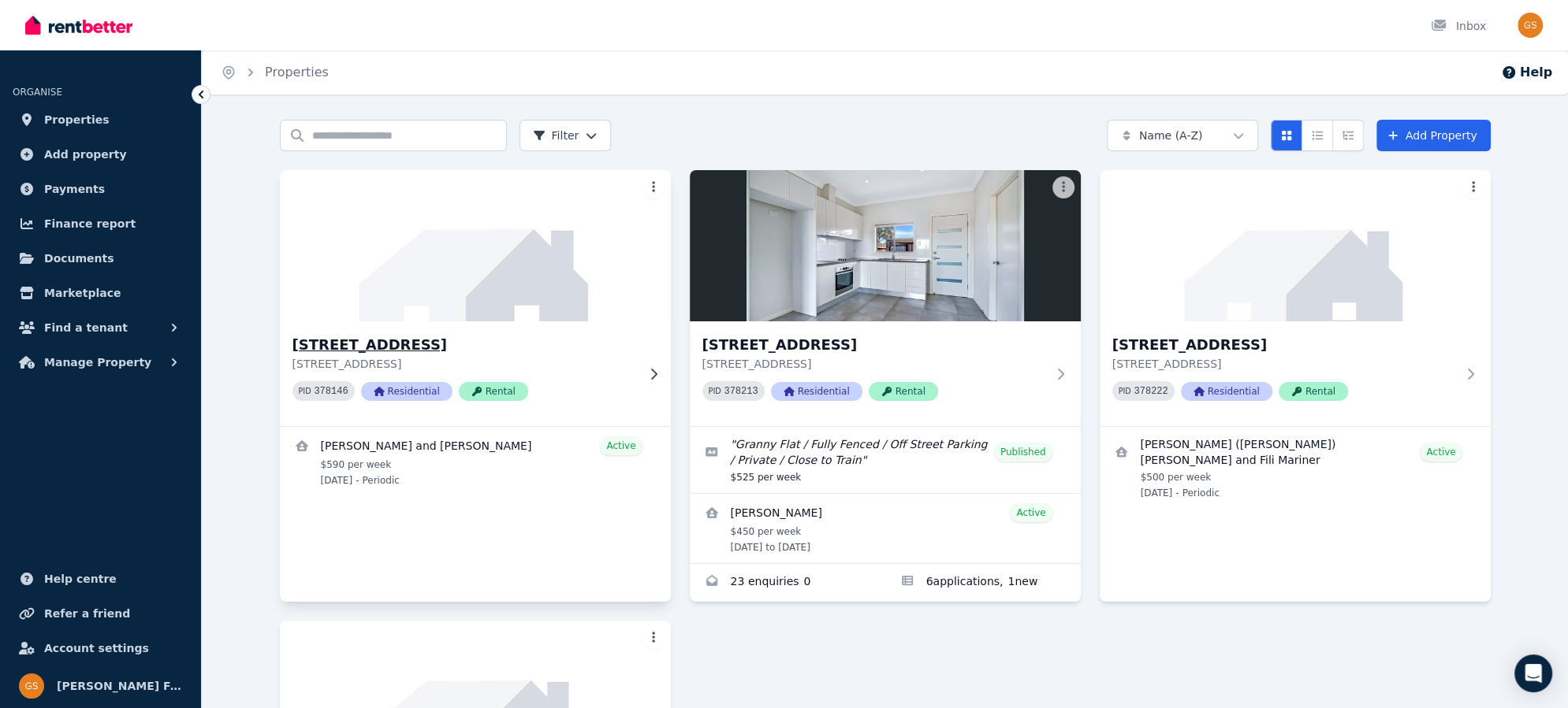
click at [414, 347] on h3 "[STREET_ADDRESS]" at bounding box center [464, 345] width 344 height 22
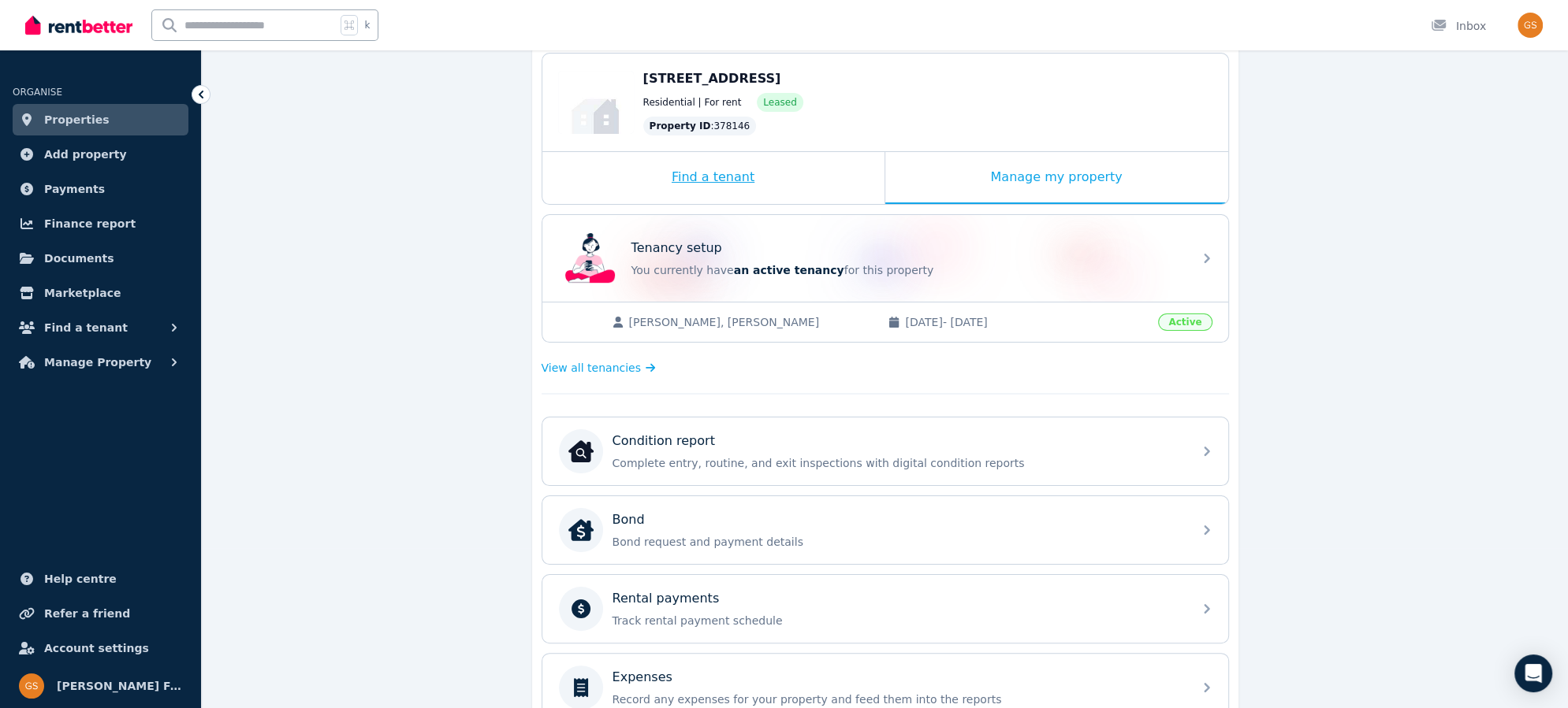
scroll to position [161, 0]
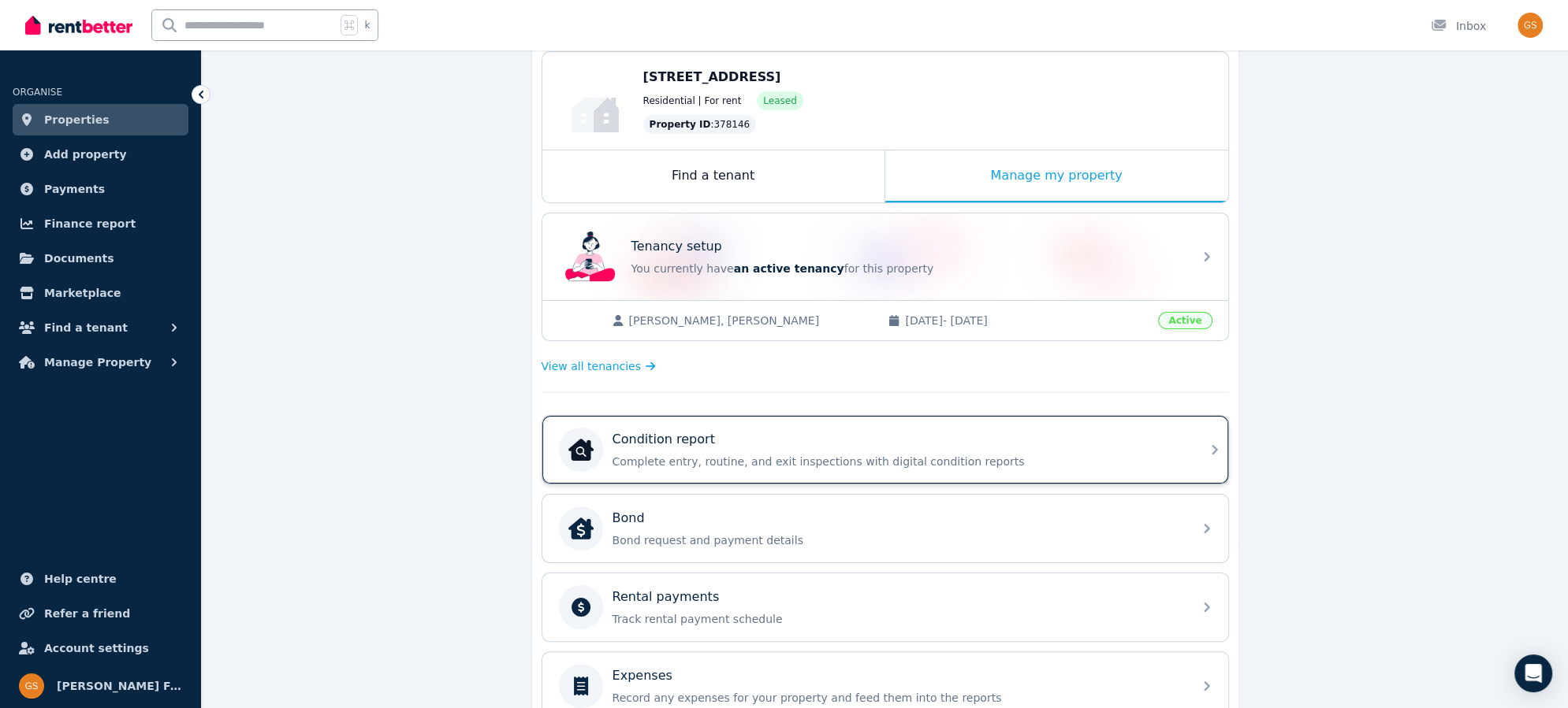
click at [1212, 447] on icon at bounding box center [1214, 450] width 19 height 19
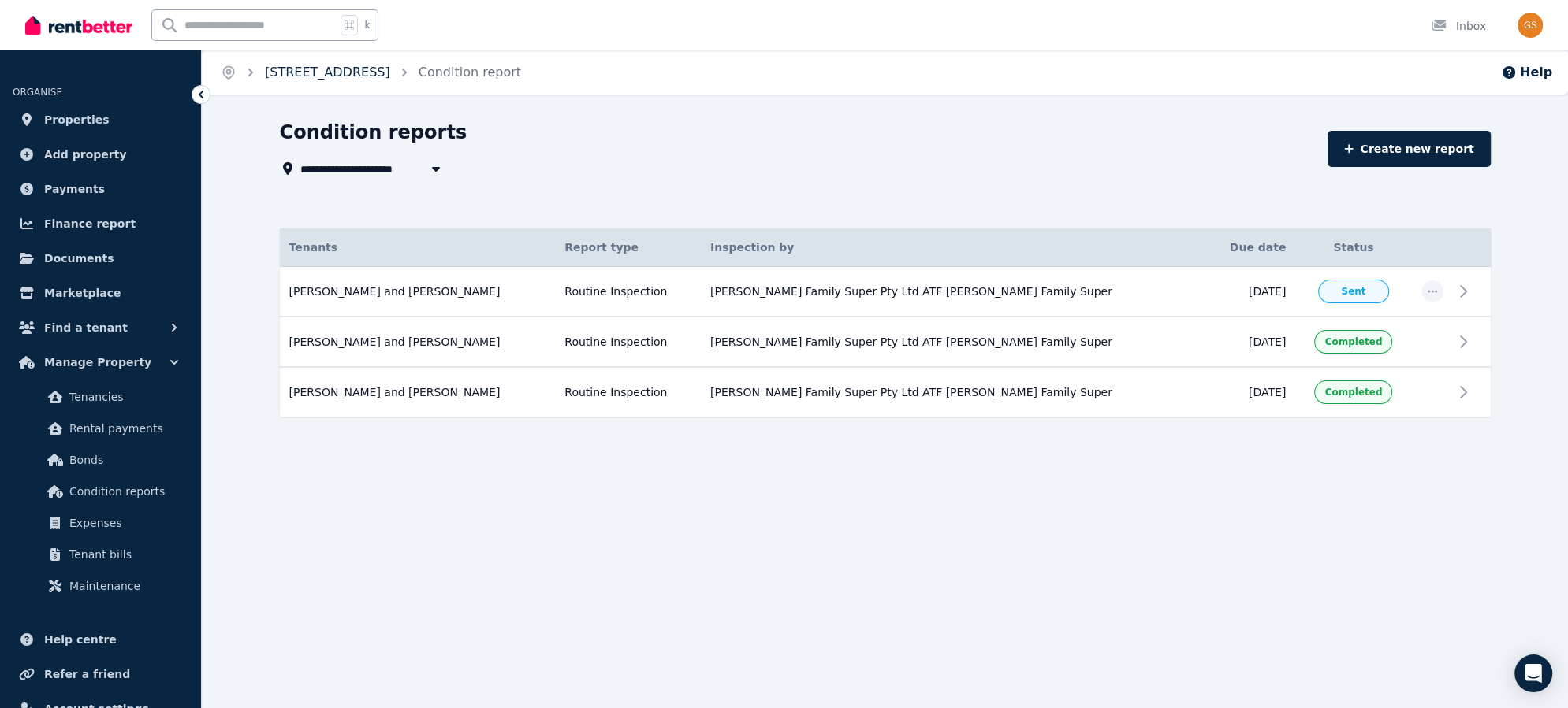
click at [286, 75] on link "15 Crown St, Riverstone" at bounding box center [327, 72] width 125 height 15
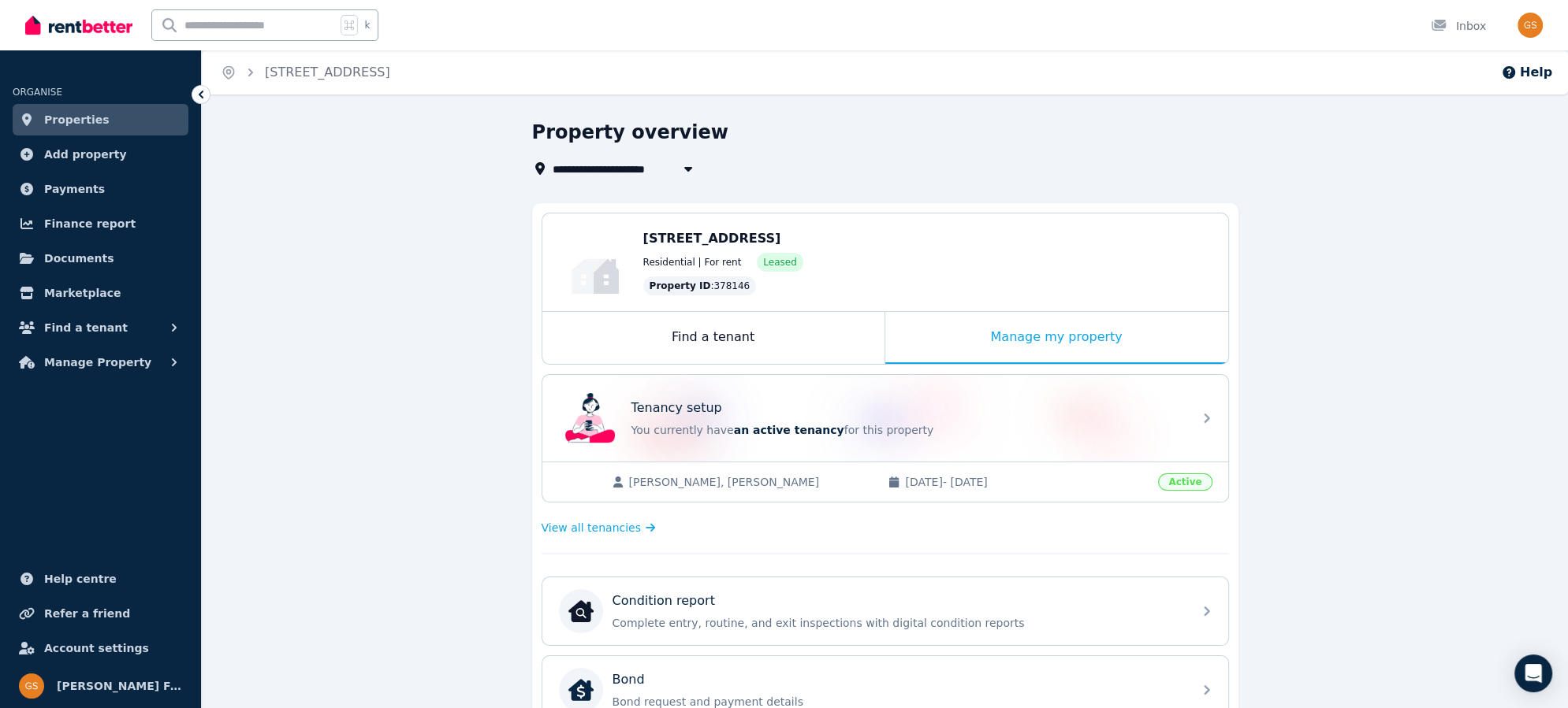
click at [107, 121] on link "Properties" at bounding box center [100, 120] width 175 height 32
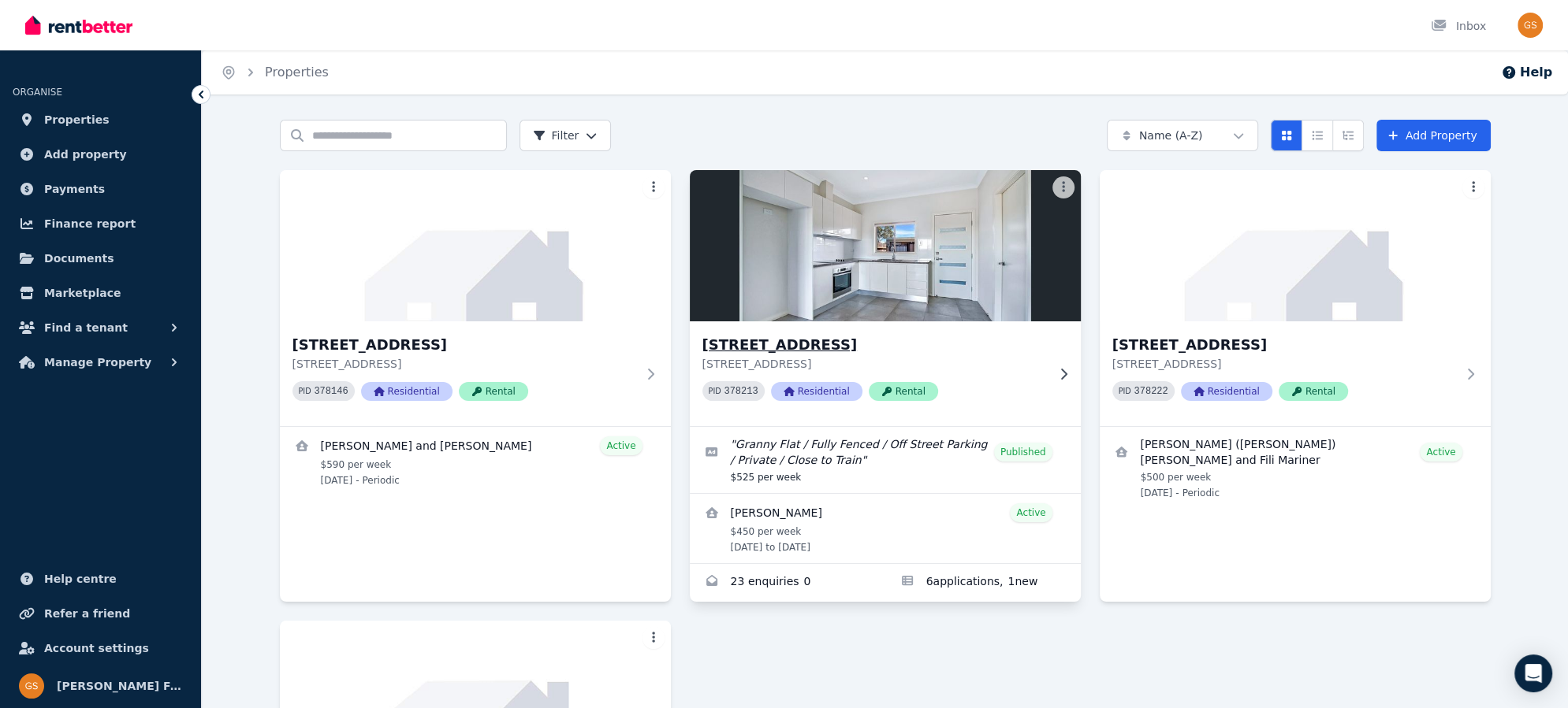
click at [798, 344] on h3 "15A Crown St, Riverstone" at bounding box center [874, 345] width 344 height 22
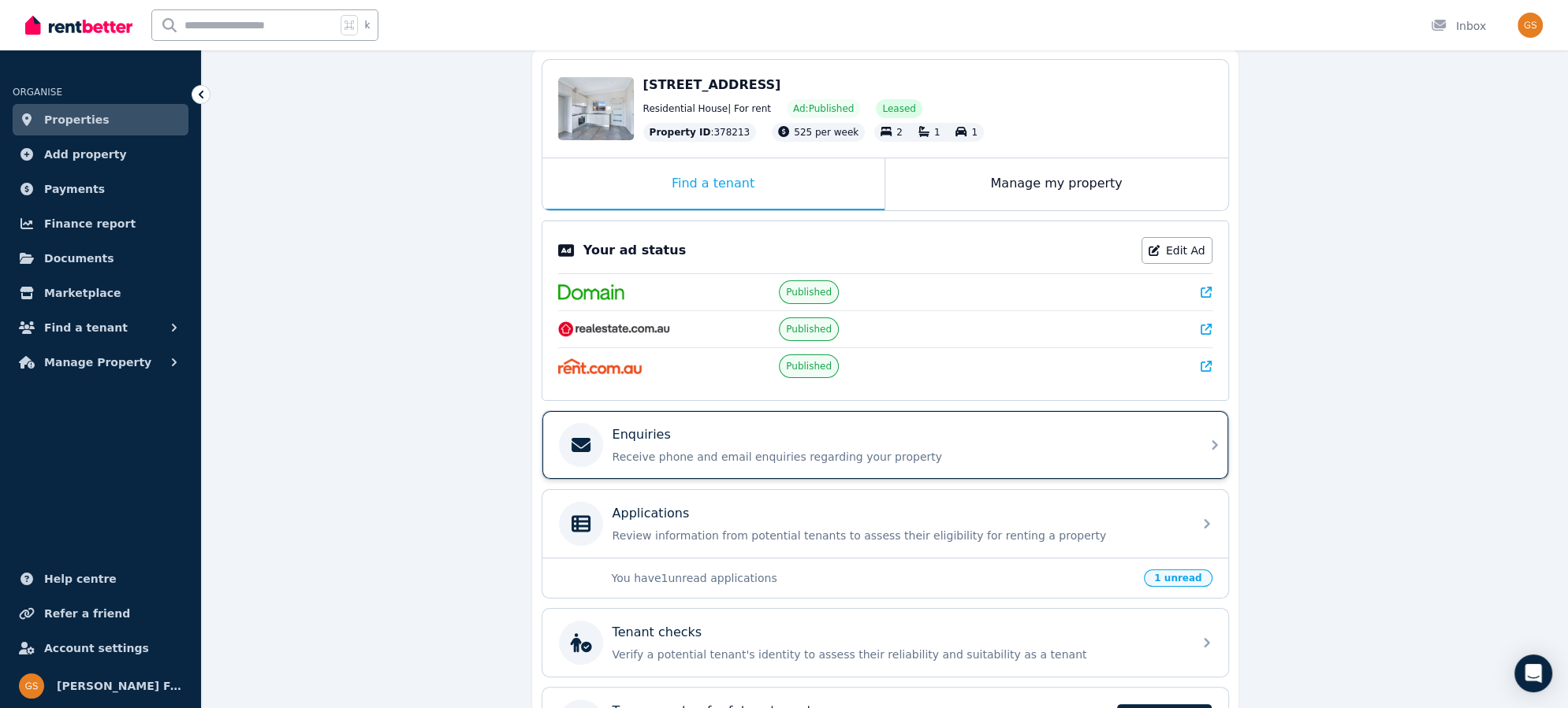
scroll to position [139, 0]
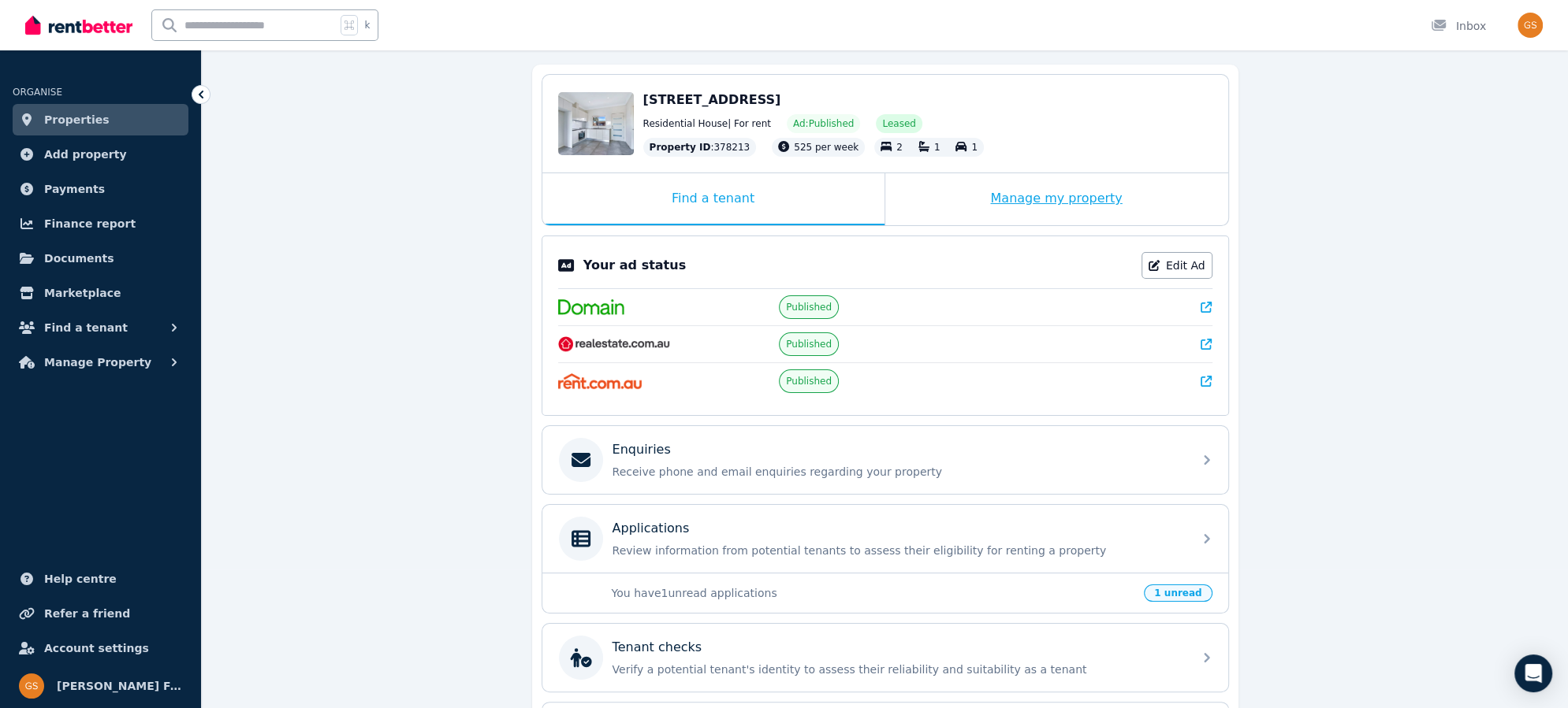
click at [1072, 205] on div "Manage my property" at bounding box center [1056, 199] width 343 height 52
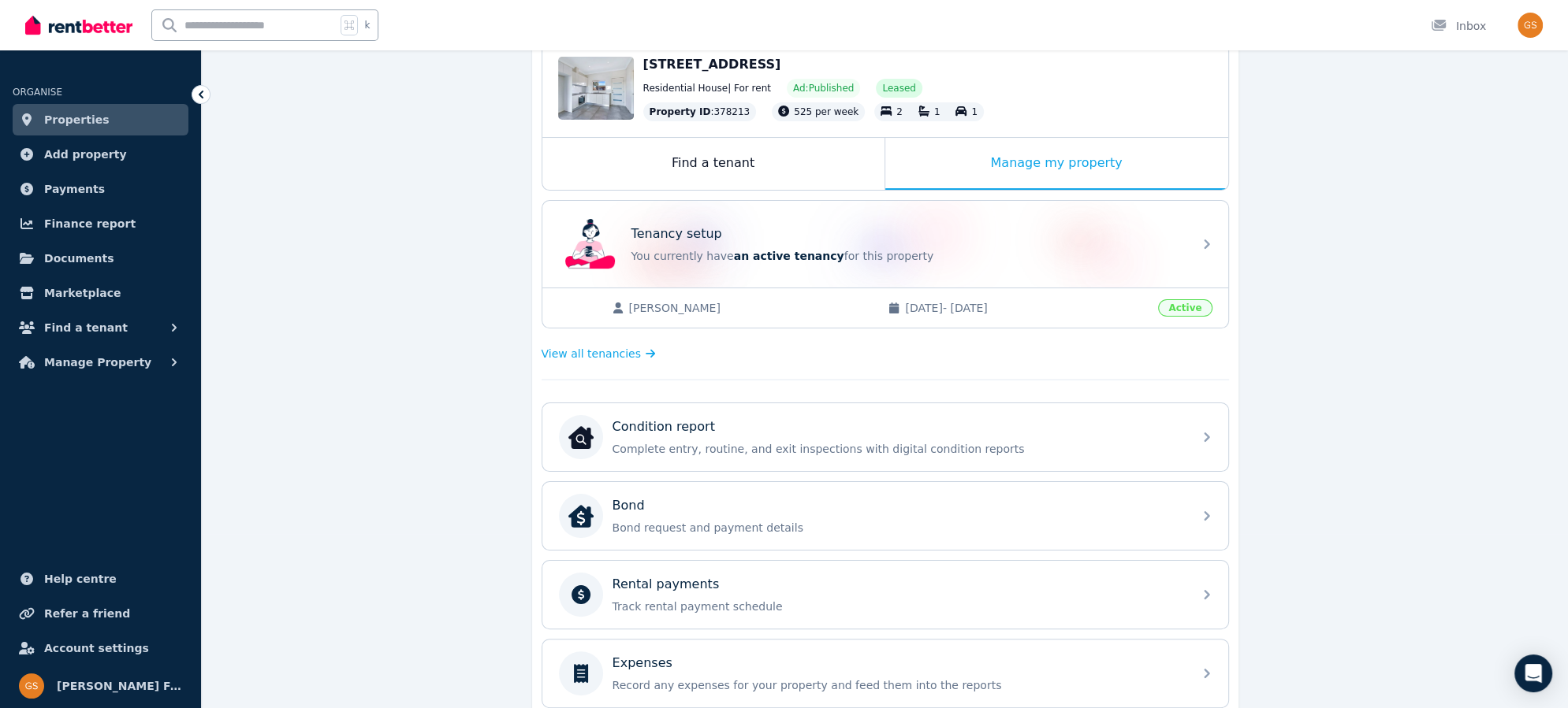
scroll to position [176, 0]
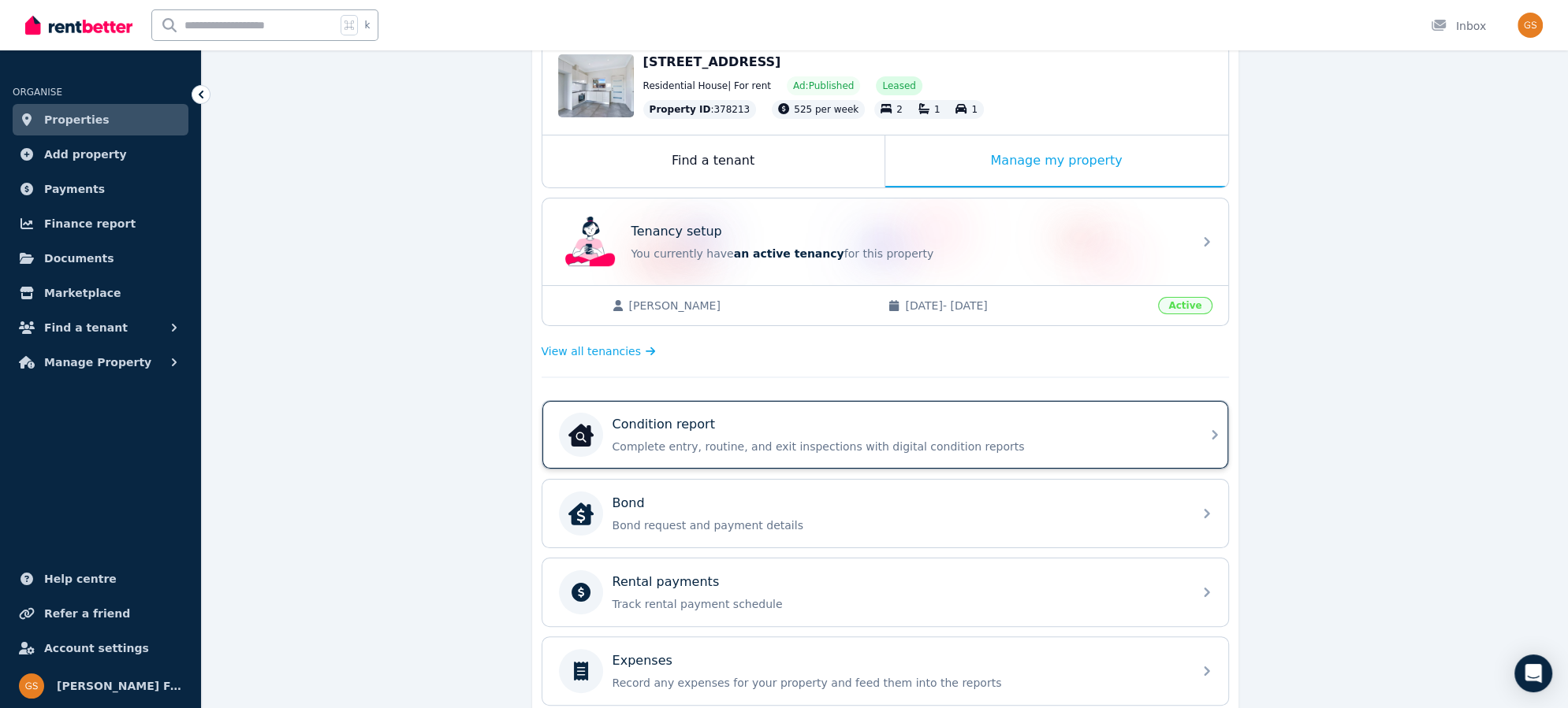
click at [1212, 433] on icon at bounding box center [1214, 435] width 19 height 19
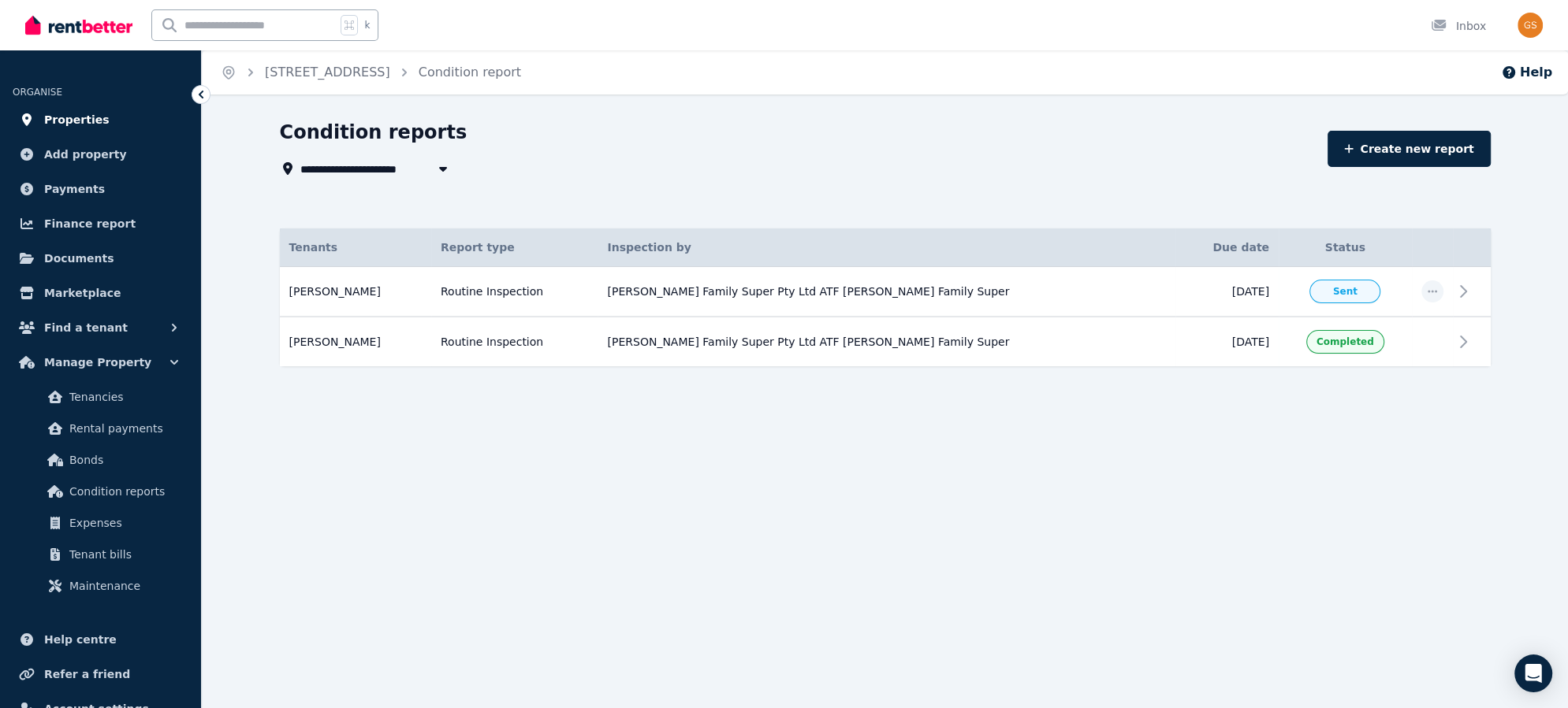
click at [65, 118] on span "Properties" at bounding box center [76, 120] width 66 height 19
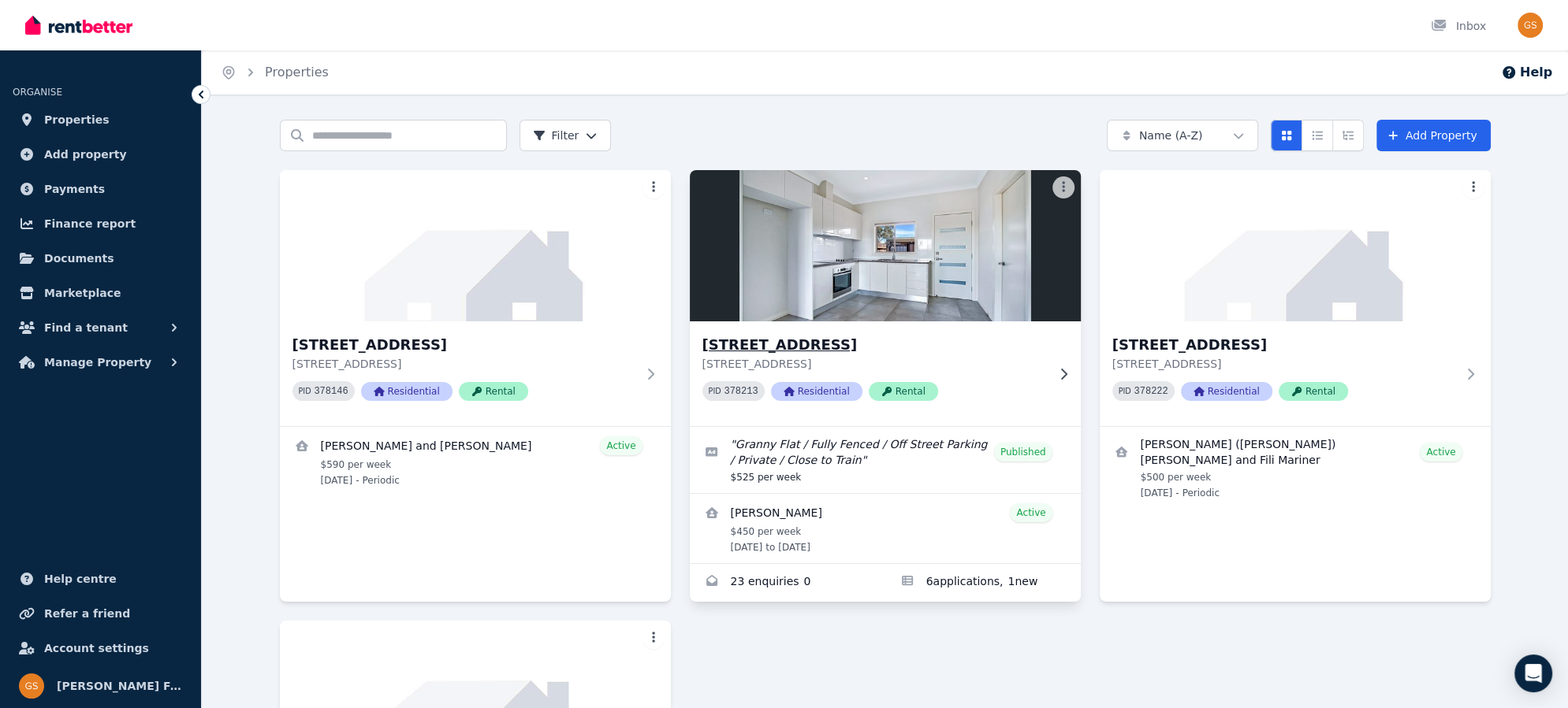
scroll to position [16, 0]
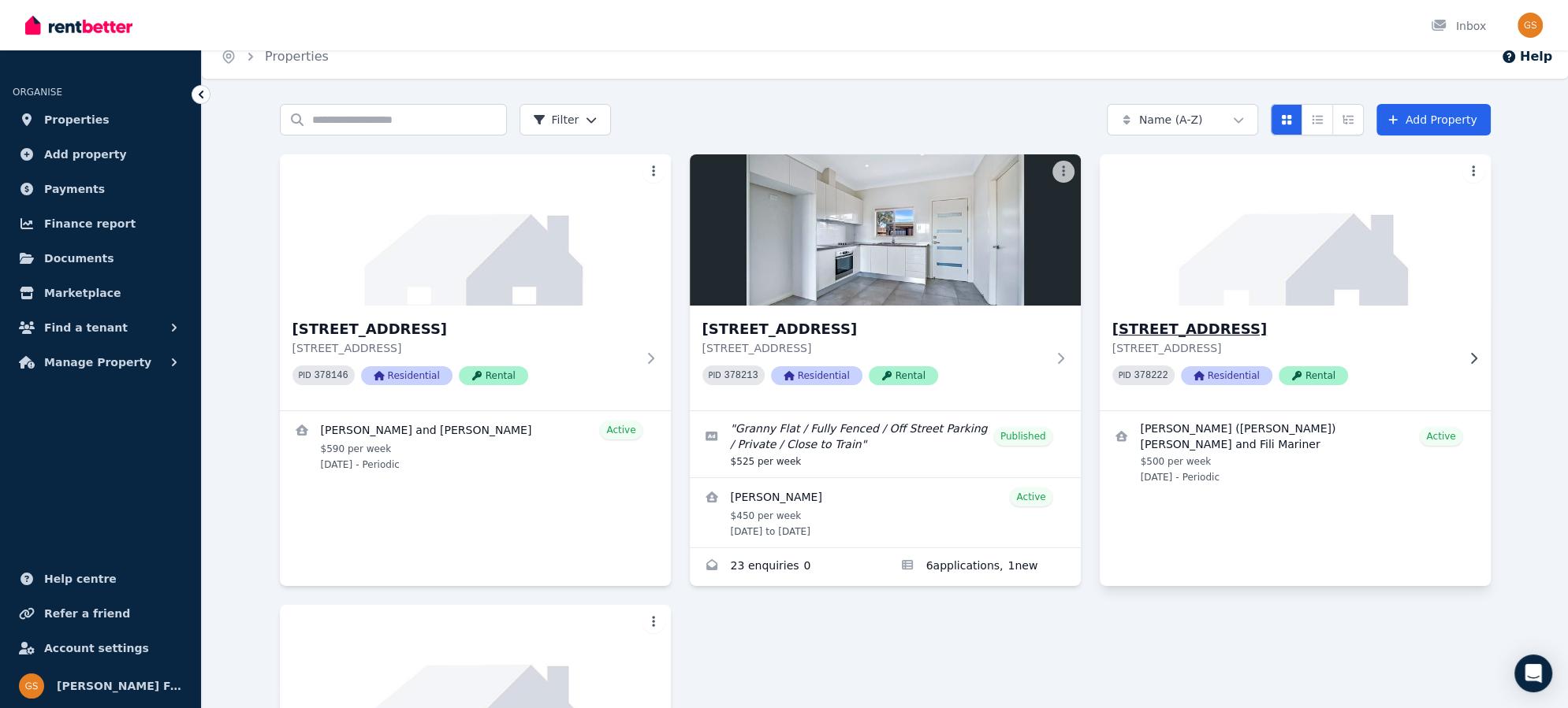
click at [1269, 329] on h3 "43 Catalina St, North St Marys" at bounding box center [1284, 329] width 344 height 22
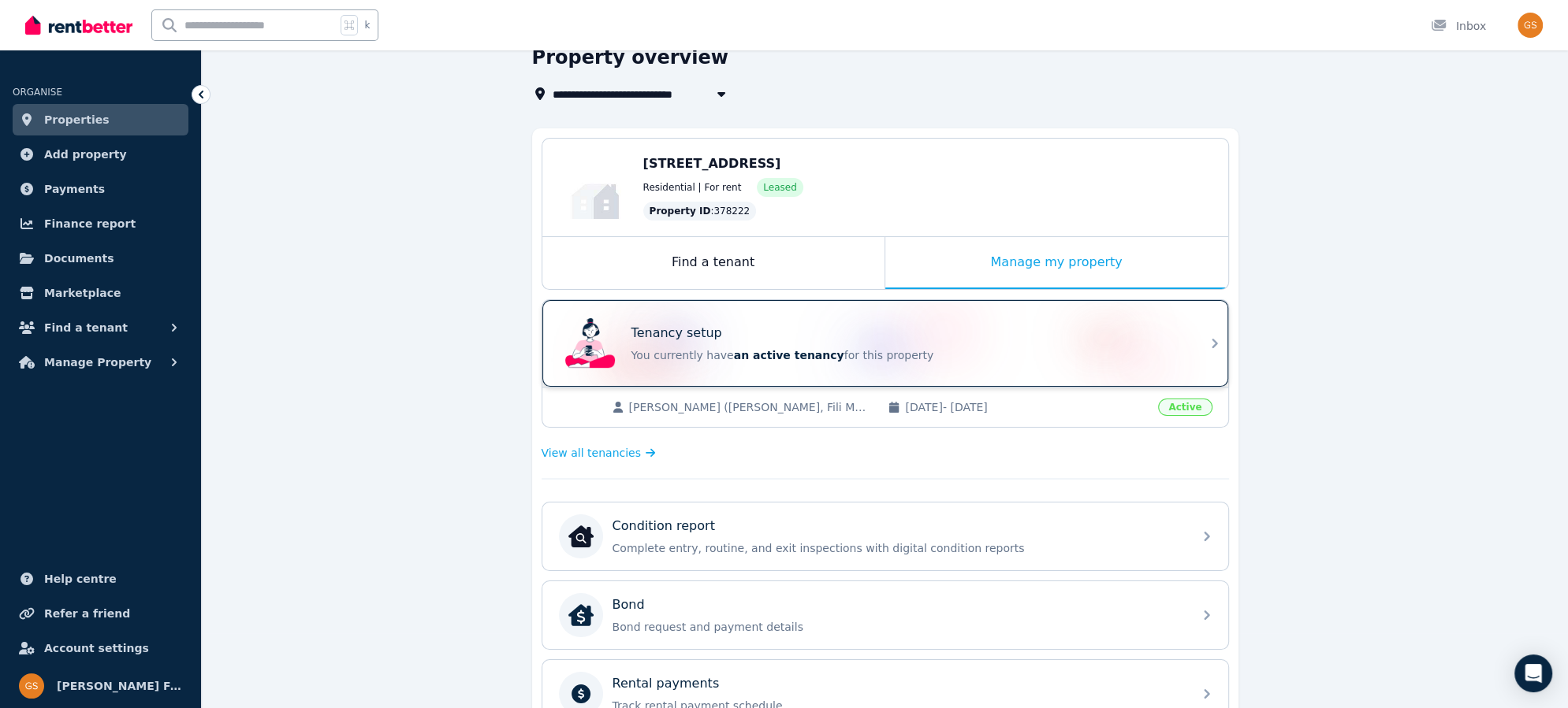
scroll to position [81, 0]
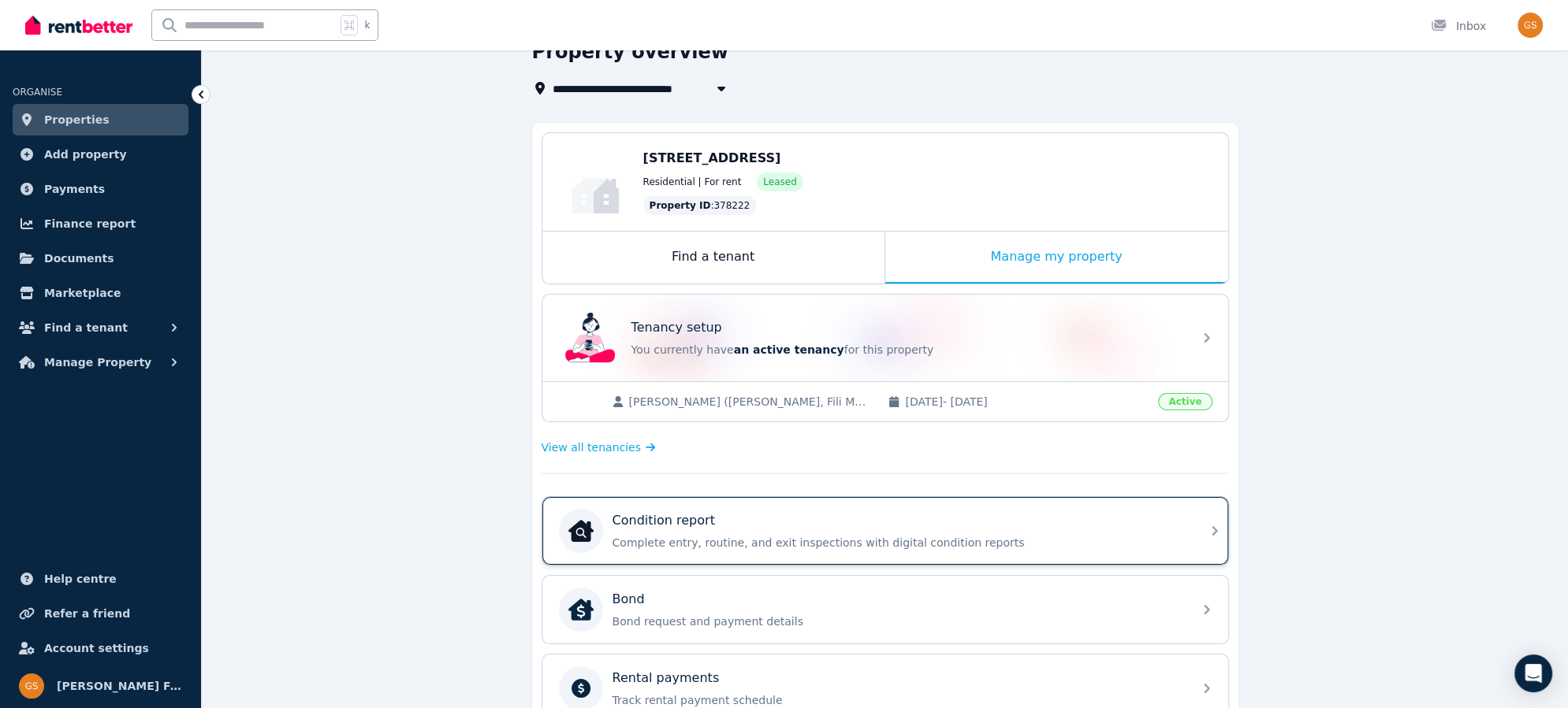
click at [1208, 530] on icon at bounding box center [1214, 532] width 19 height 19
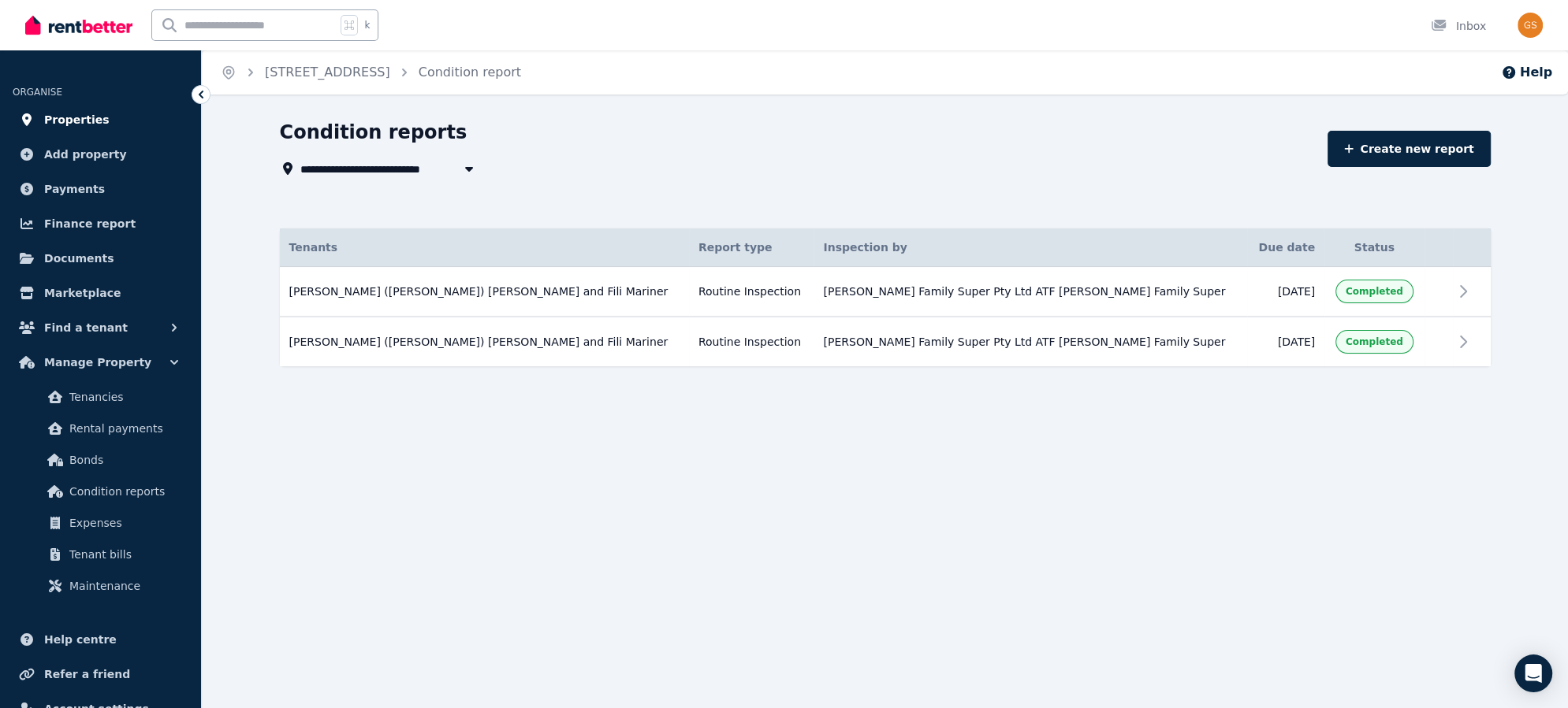
click at [66, 120] on span "Properties" at bounding box center [76, 120] width 66 height 19
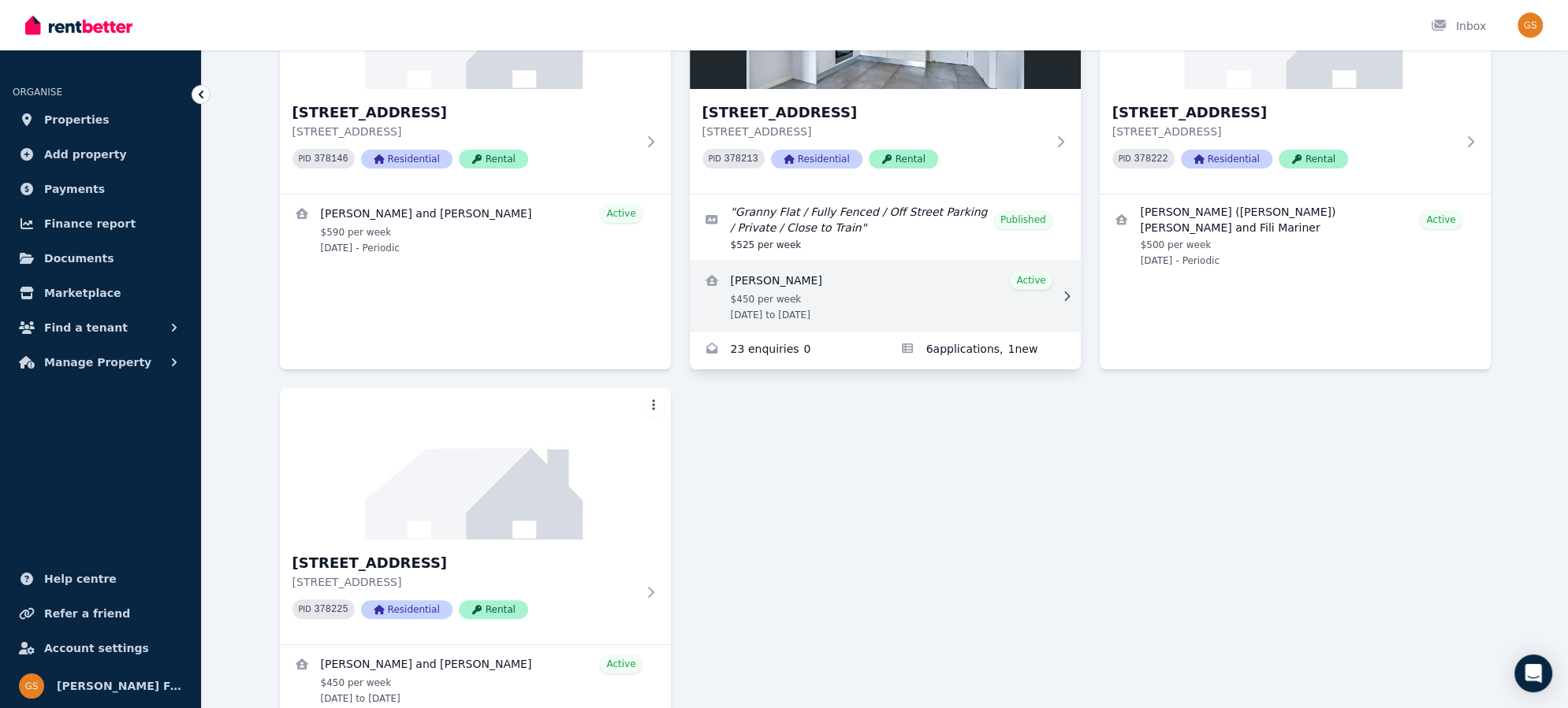
scroll to position [235, 0]
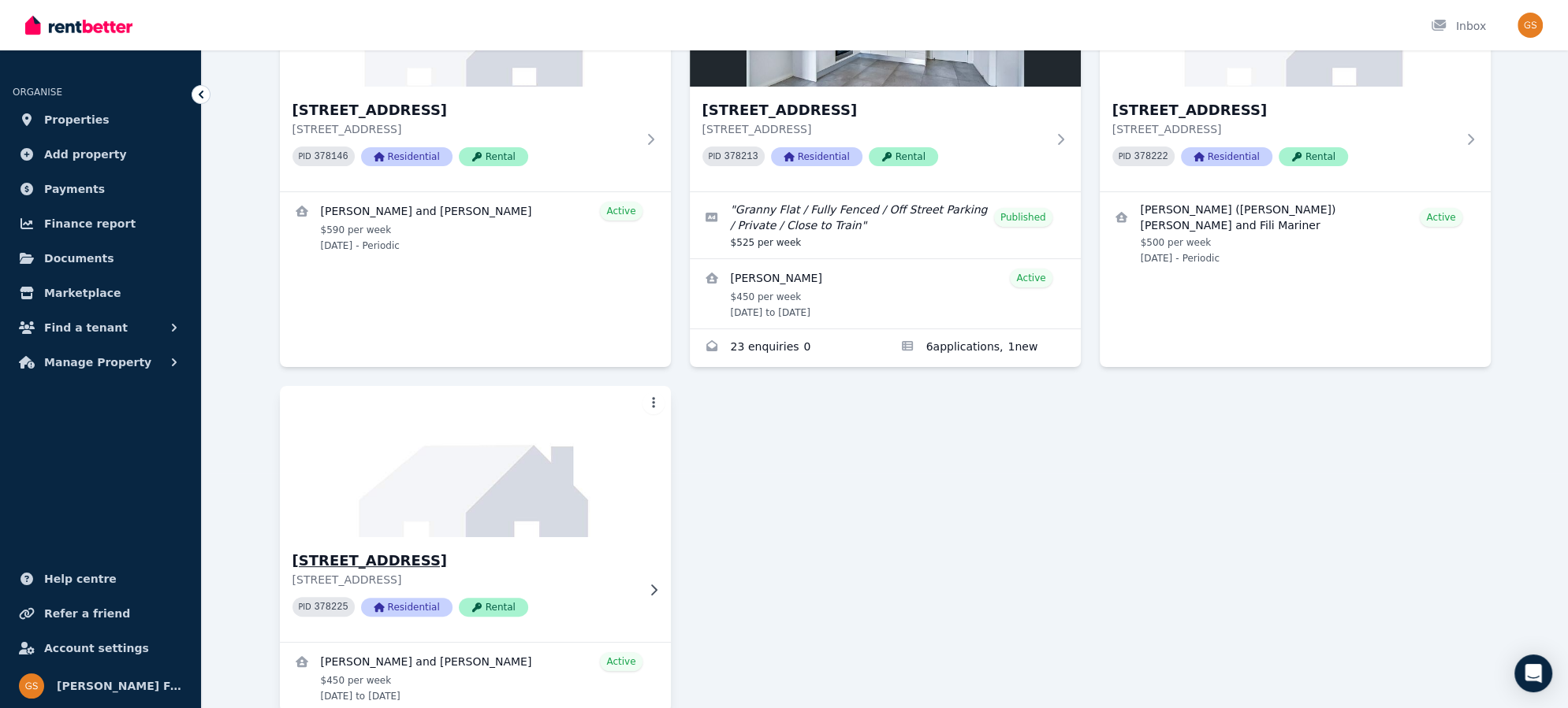
click at [401, 553] on h3 "43A Catalina St, North St Marys" at bounding box center [464, 561] width 344 height 22
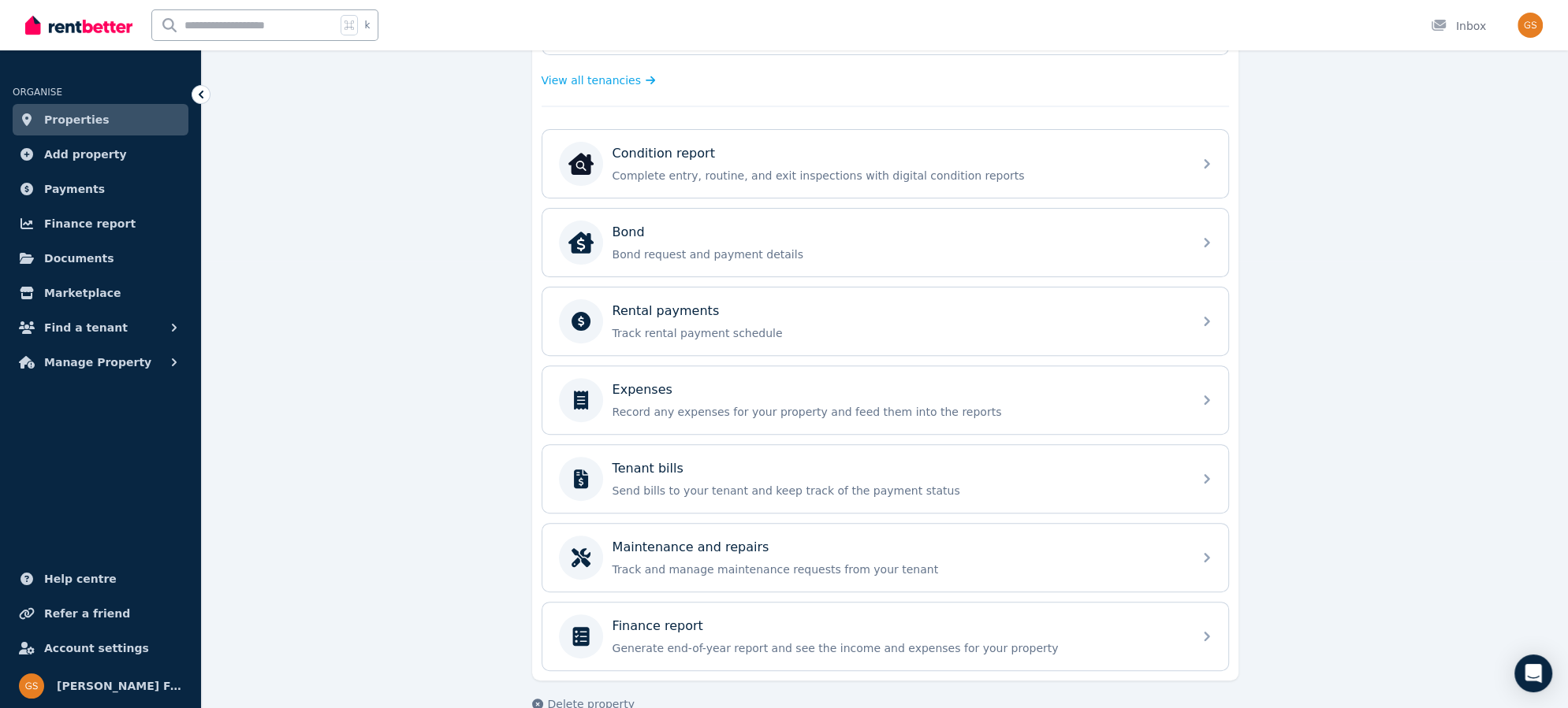
scroll to position [447, 0]
click at [1211, 164] on icon at bounding box center [1214, 165] width 19 height 19
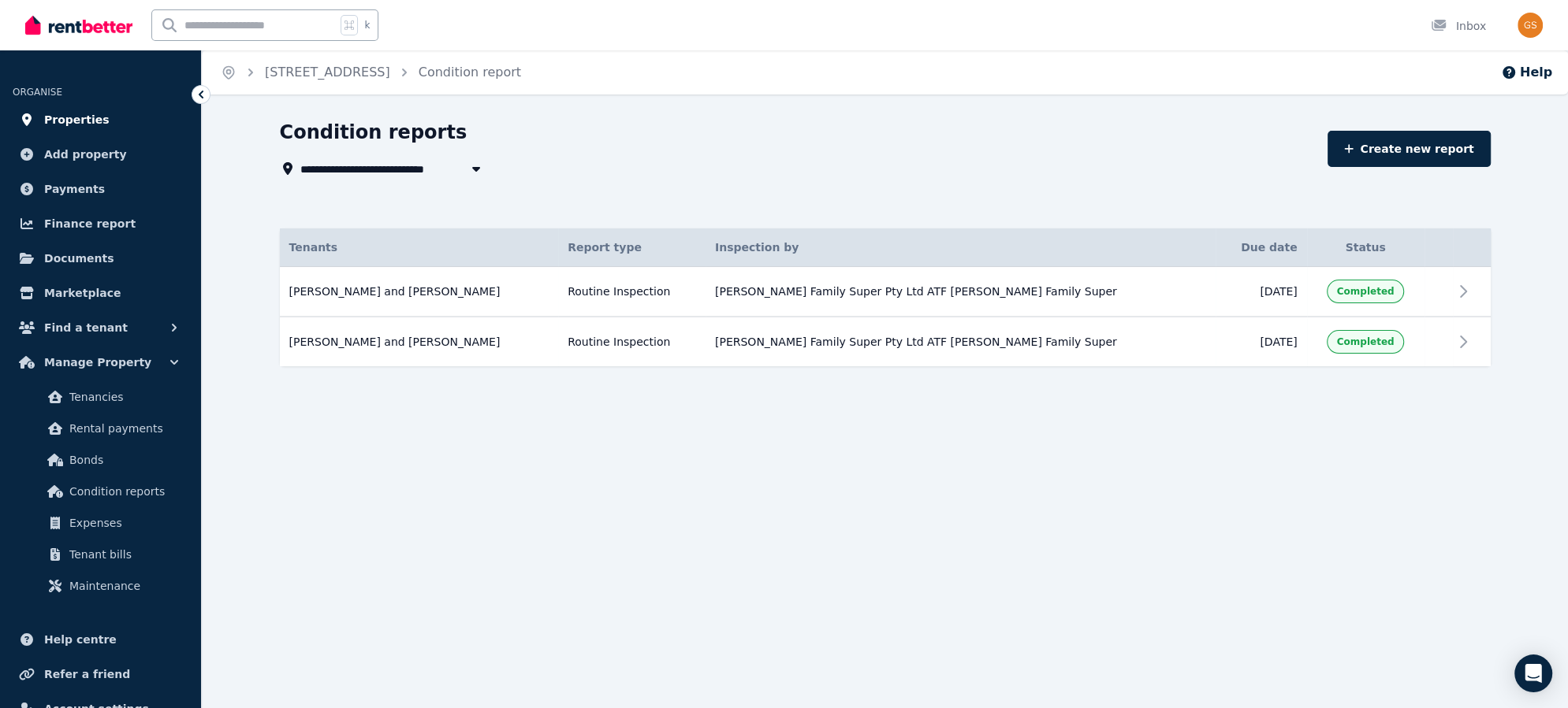
click at [73, 116] on span "Properties" at bounding box center [76, 120] width 66 height 19
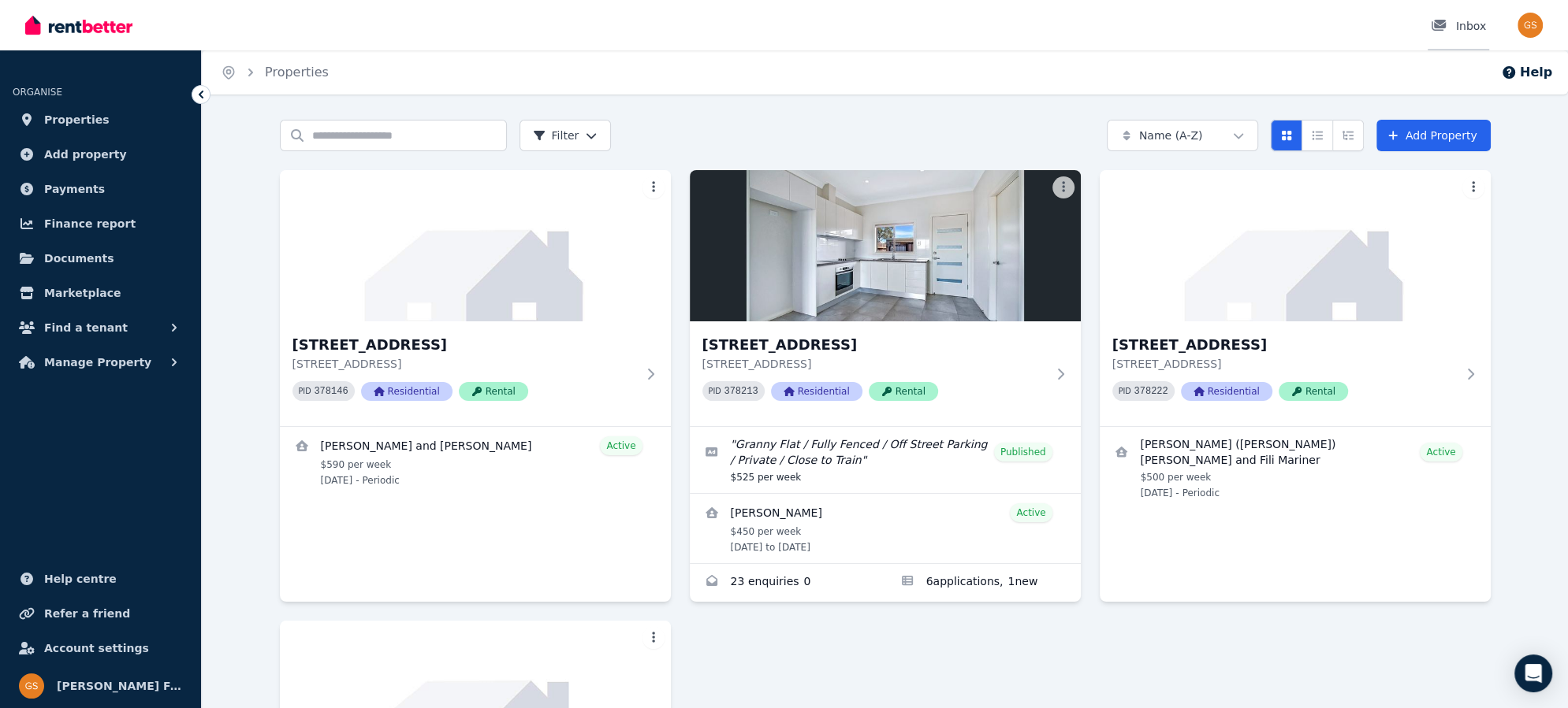
click at [1464, 21] on div "Inbox" at bounding box center [1457, 26] width 55 height 16
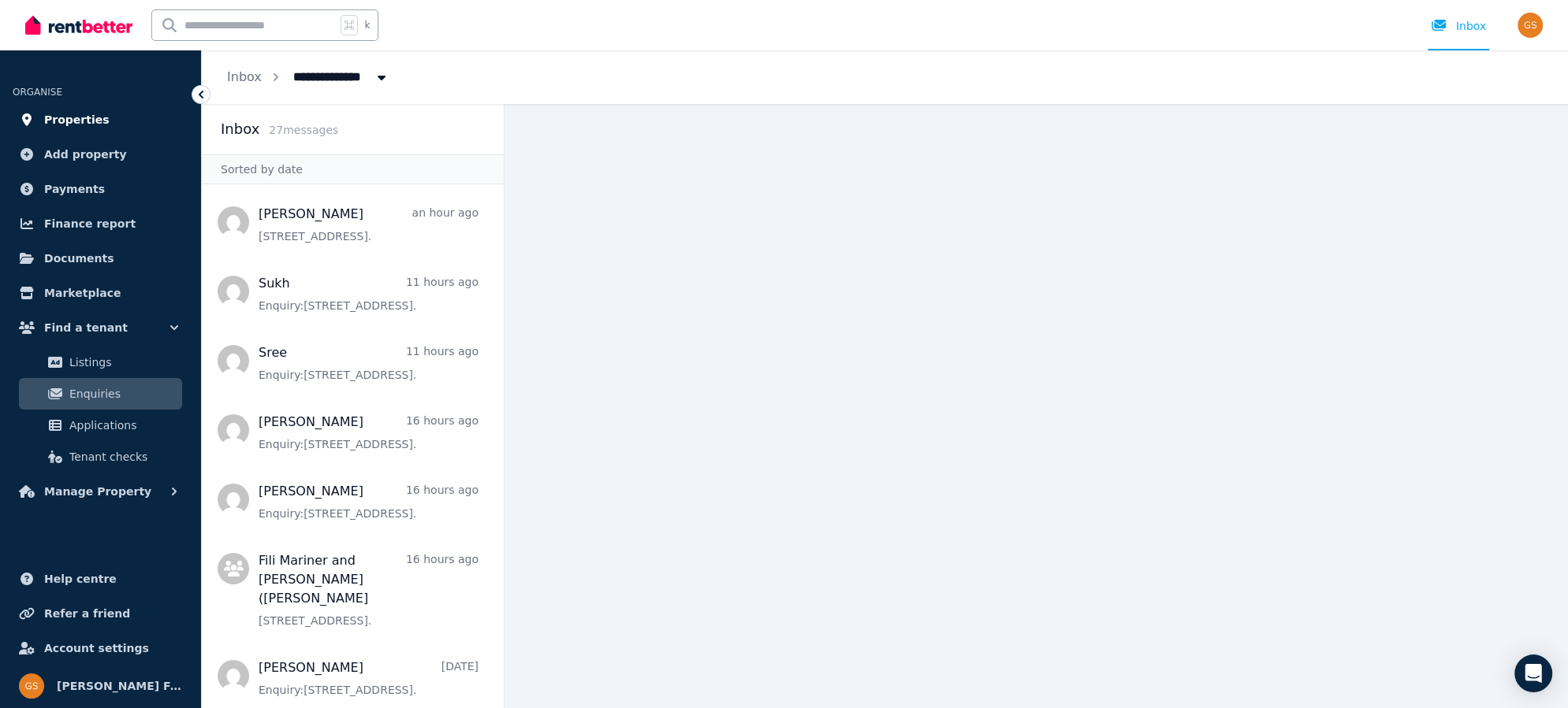
click at [71, 120] on span "Properties" at bounding box center [76, 120] width 66 height 19
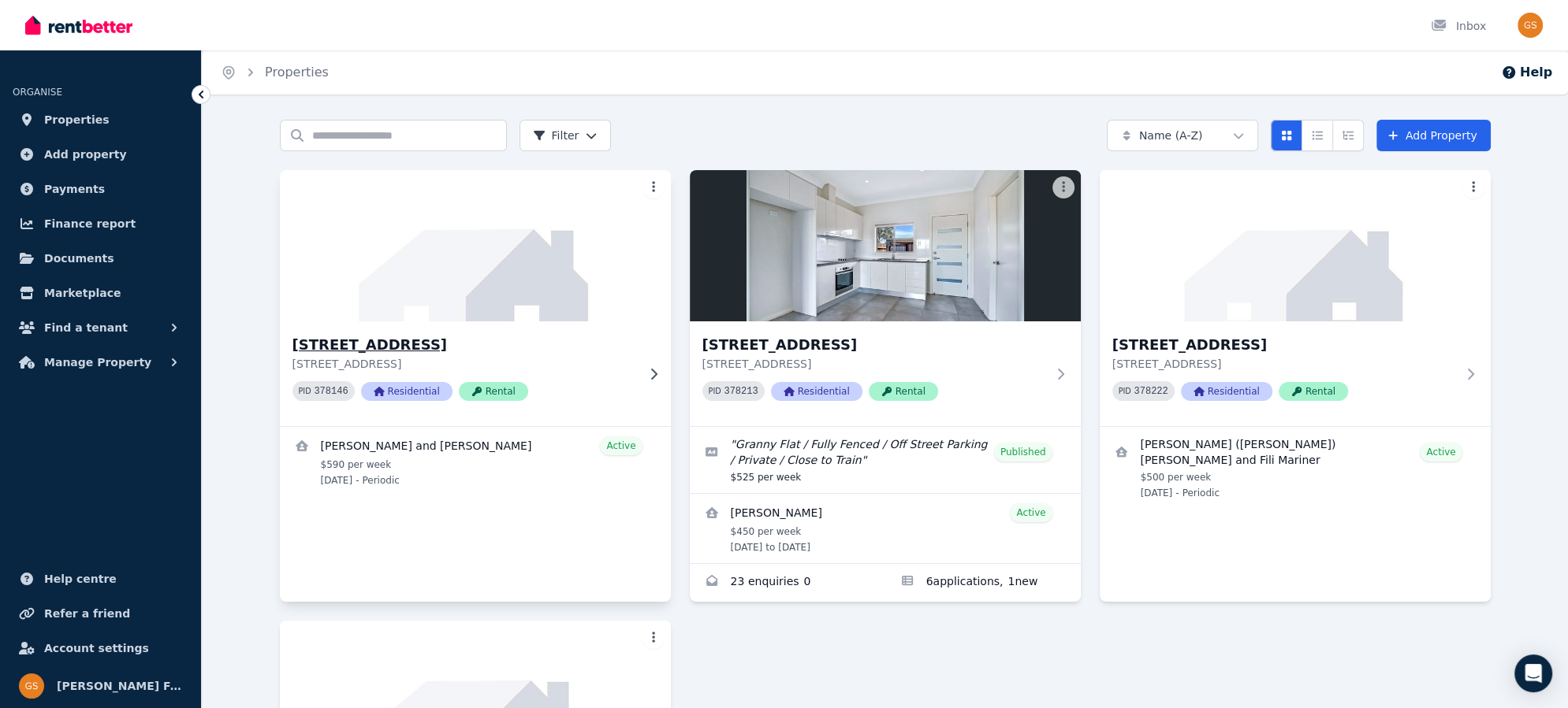
click at [433, 340] on h3 "15 Crown St, Riverstone" at bounding box center [464, 345] width 344 height 22
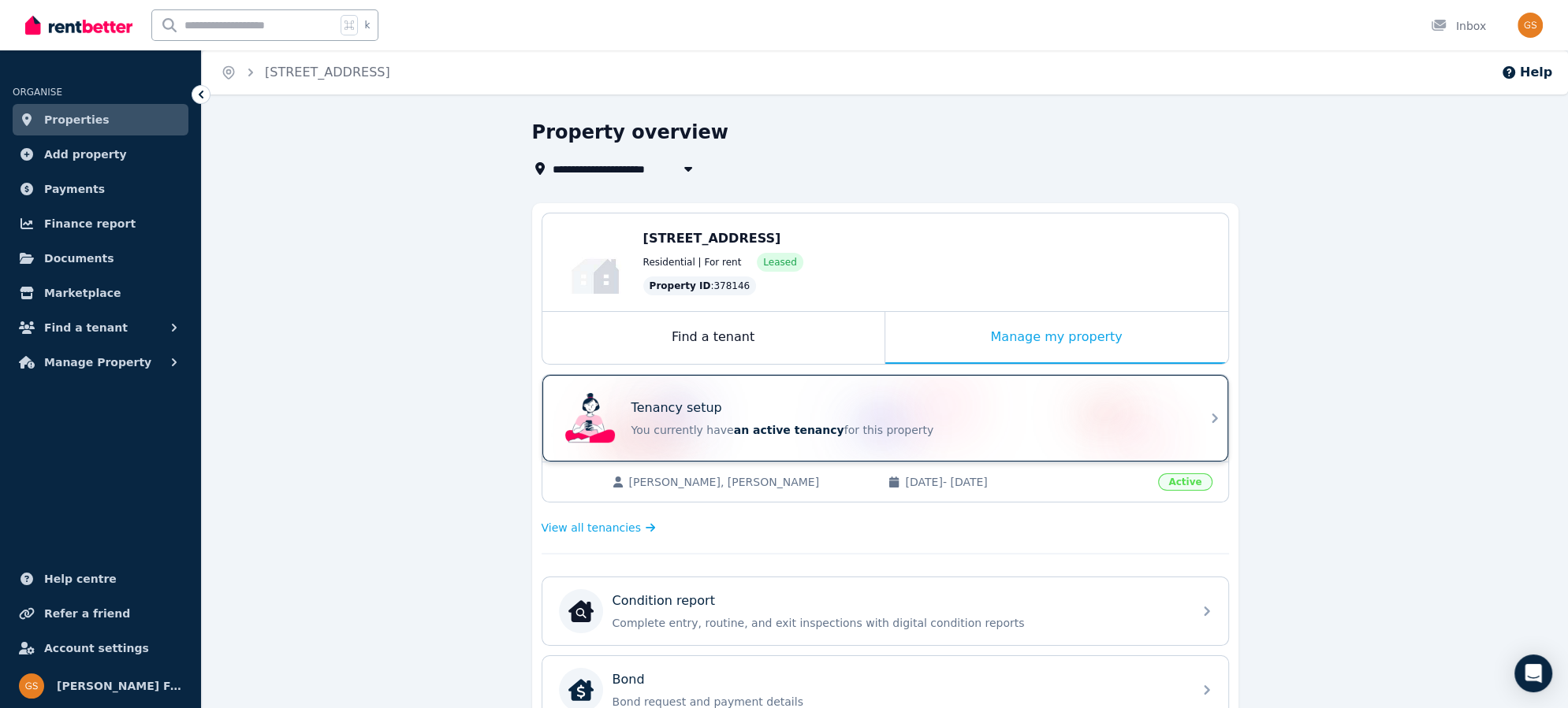
click at [1216, 417] on icon at bounding box center [1214, 418] width 5 height 10
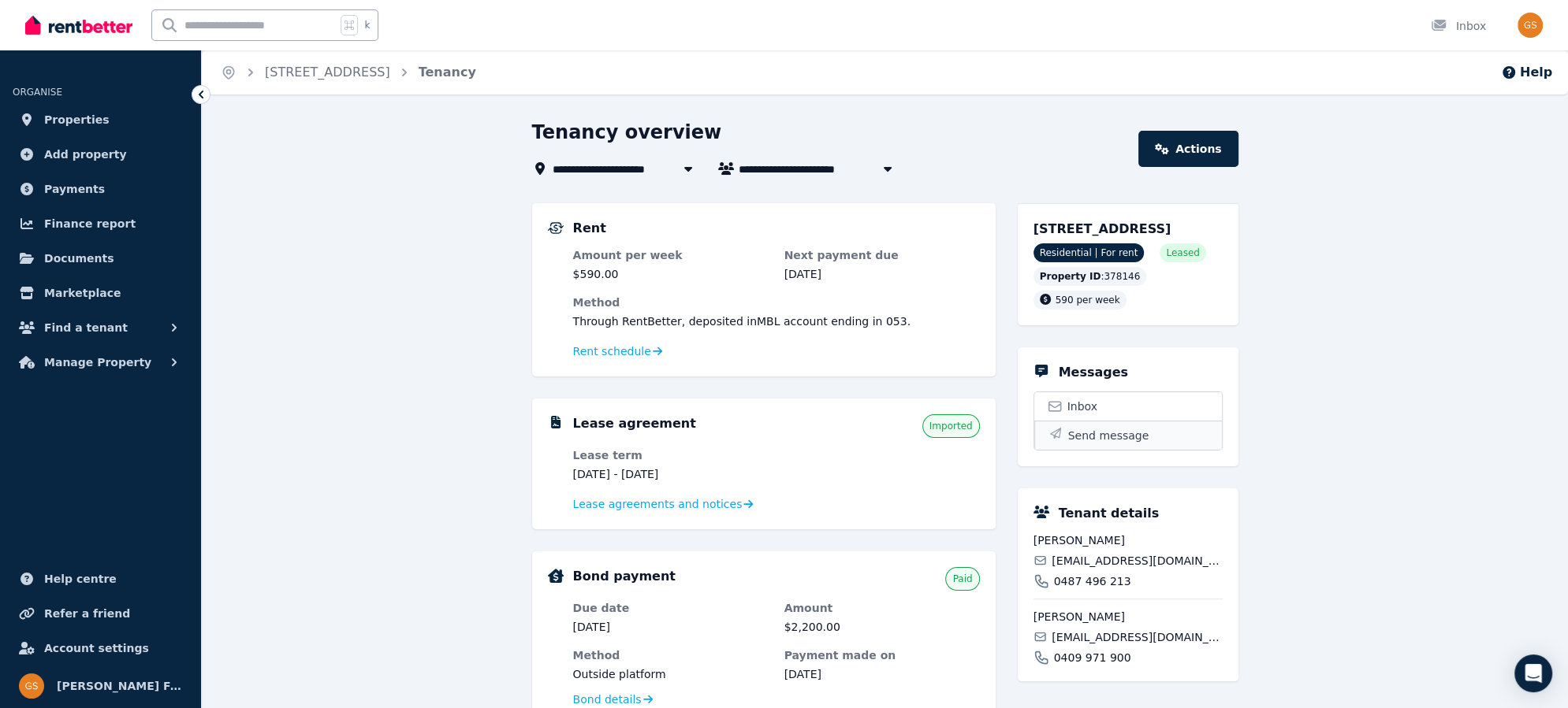
click at [1103, 444] on span "Send message" at bounding box center [1108, 436] width 82 height 16
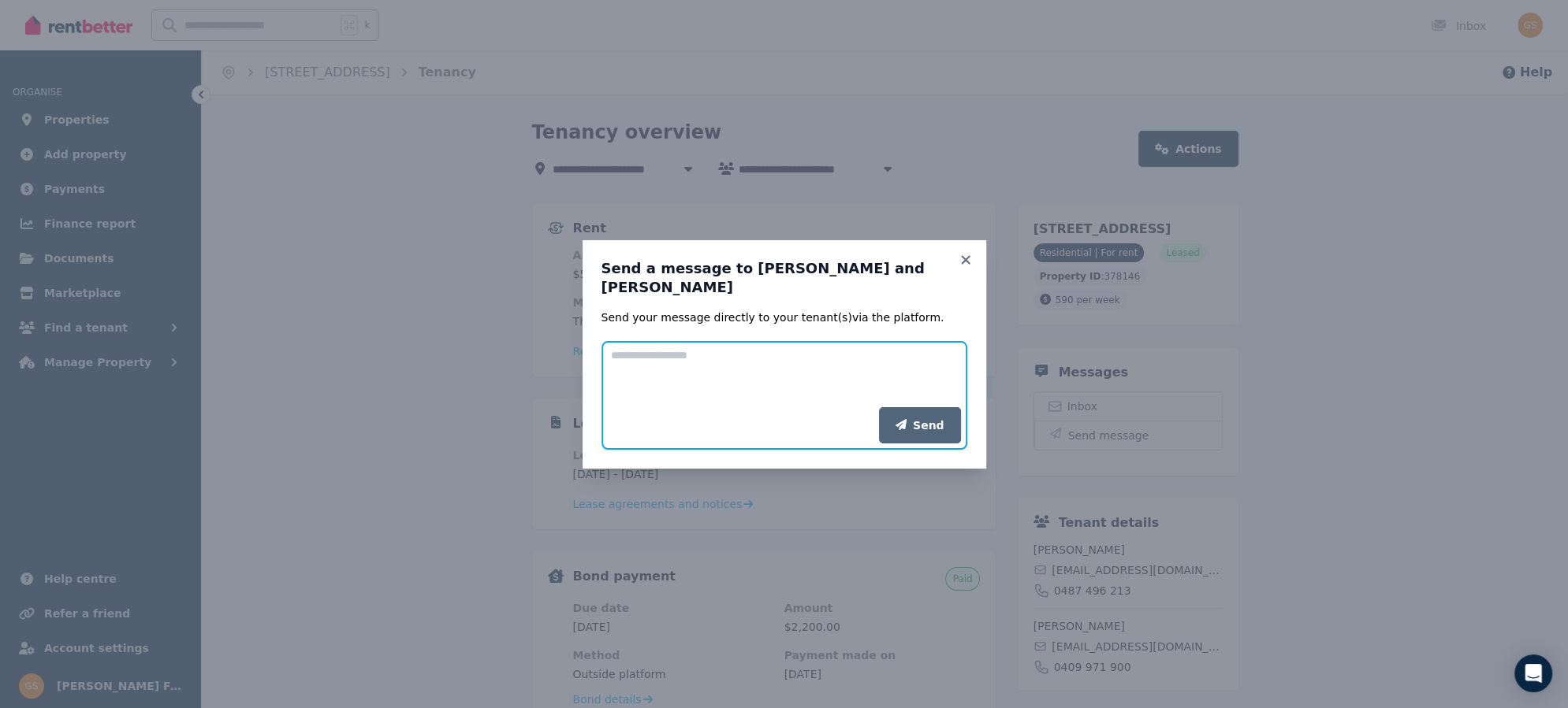
click at [770, 354] on textarea "Add your message" at bounding box center [784, 374] width 366 height 66
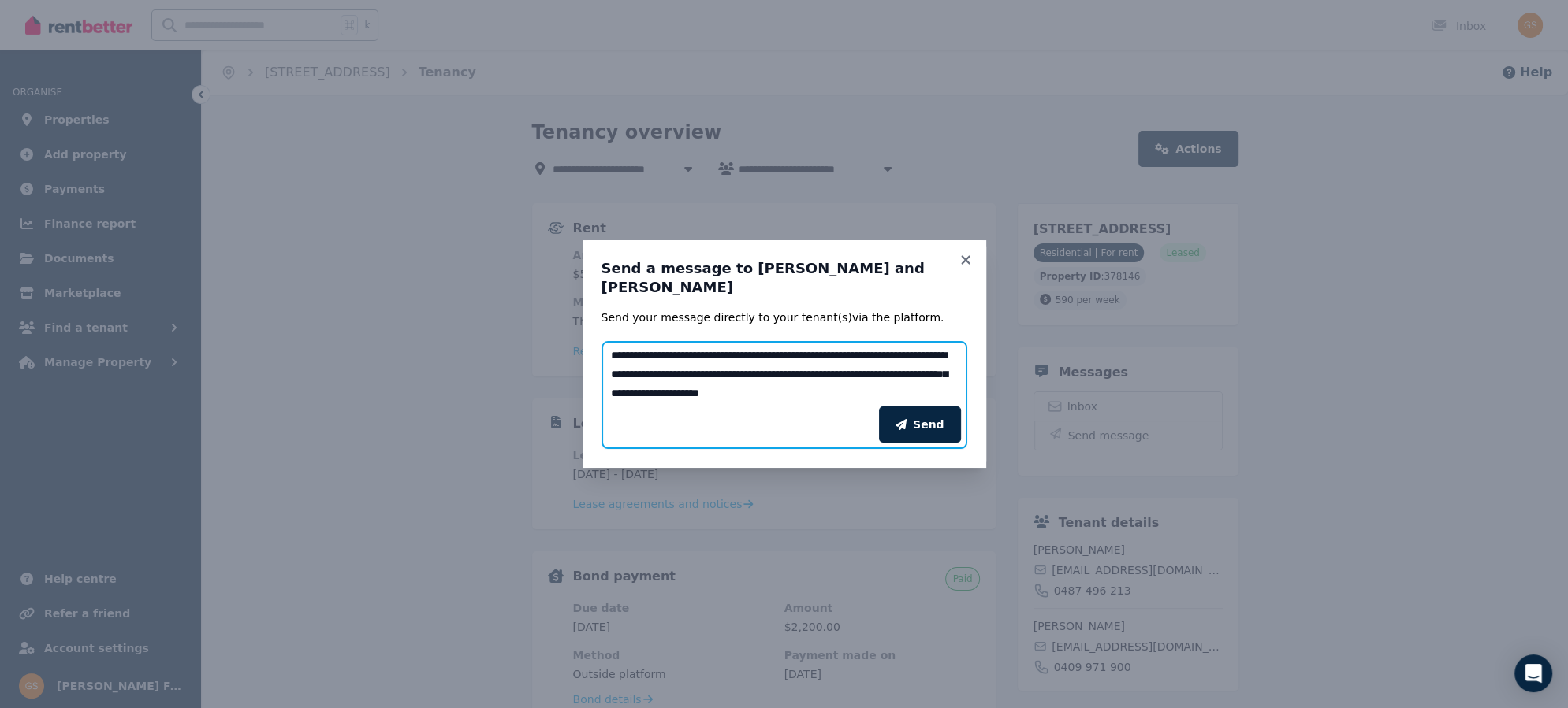
drag, startPoint x: 954, startPoint y: 384, endPoint x: 605, endPoint y: 333, distance: 352.7
click at [605, 341] on textarea "**********" at bounding box center [784, 374] width 366 height 66
type textarea "**********"
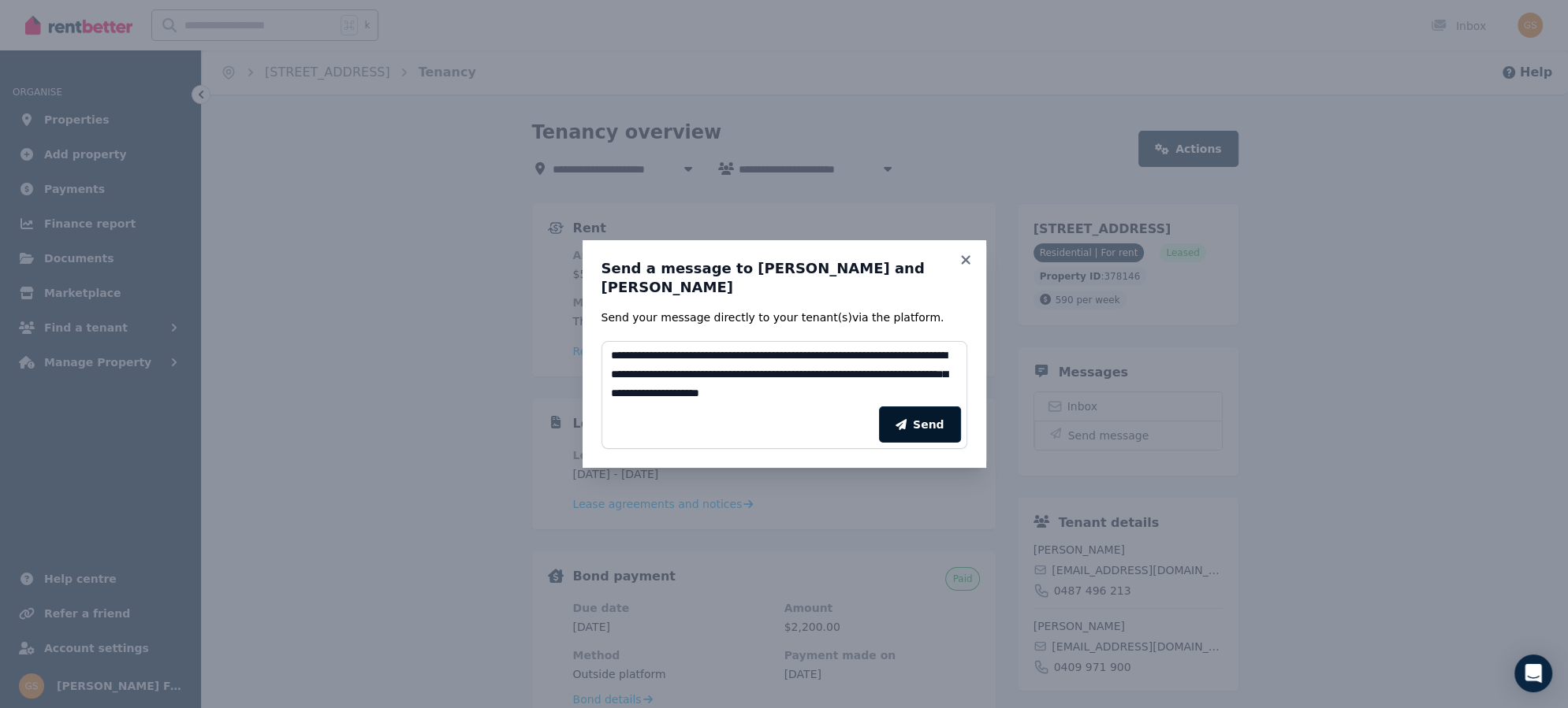
click at [933, 415] on button "Send" at bounding box center [919, 424] width 82 height 36
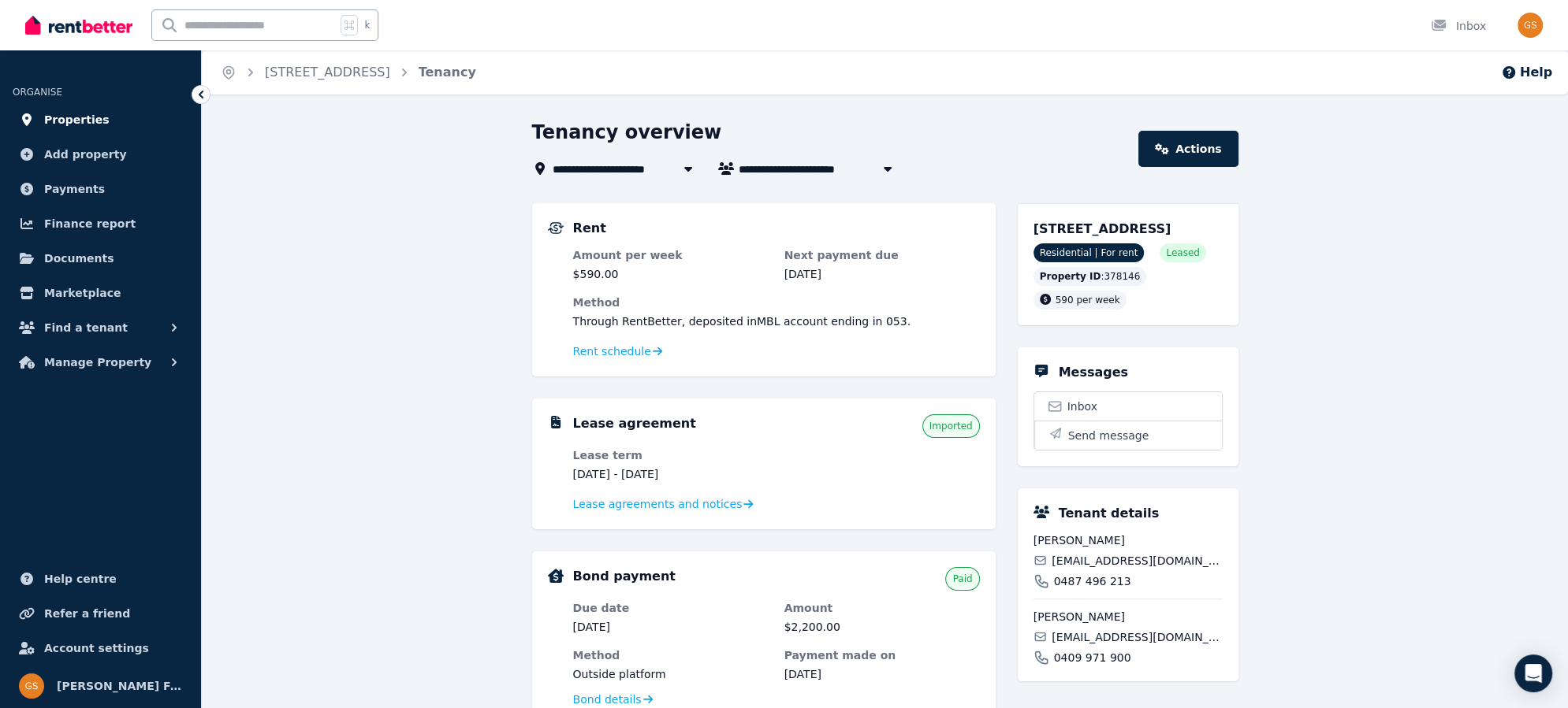
click at [75, 122] on span "Properties" at bounding box center [76, 120] width 66 height 19
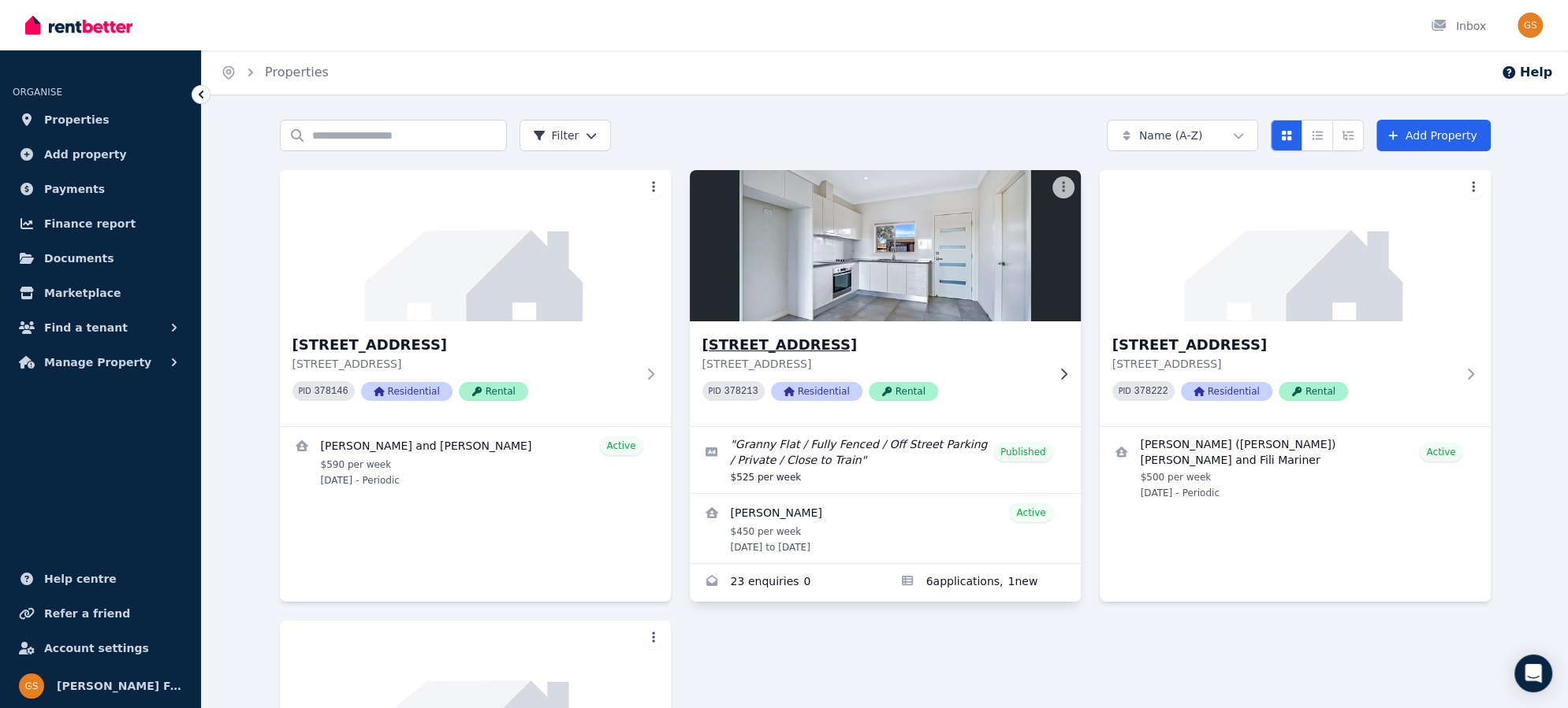
click at [732, 343] on h3 "15A Crown St, Riverstone" at bounding box center [874, 345] width 344 height 22
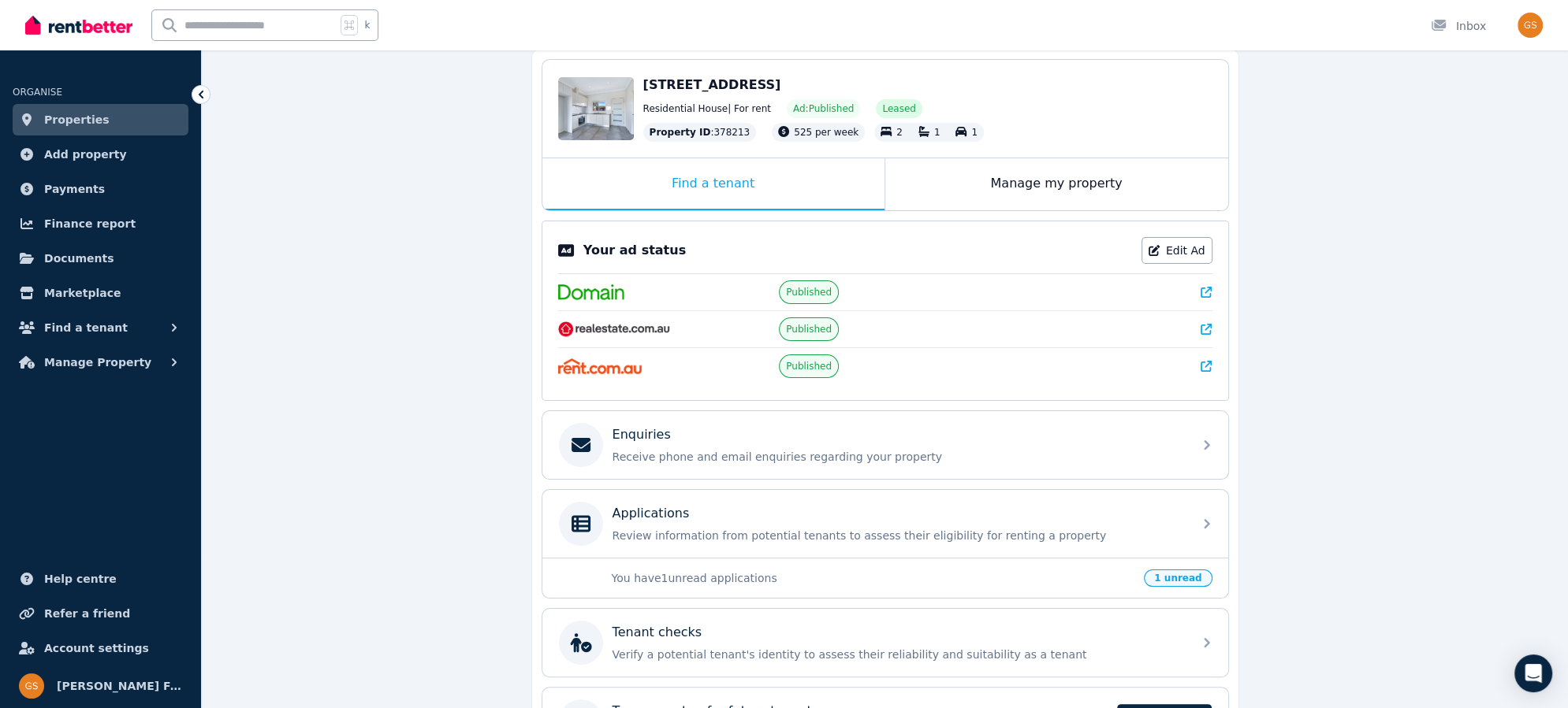
scroll to position [143, 0]
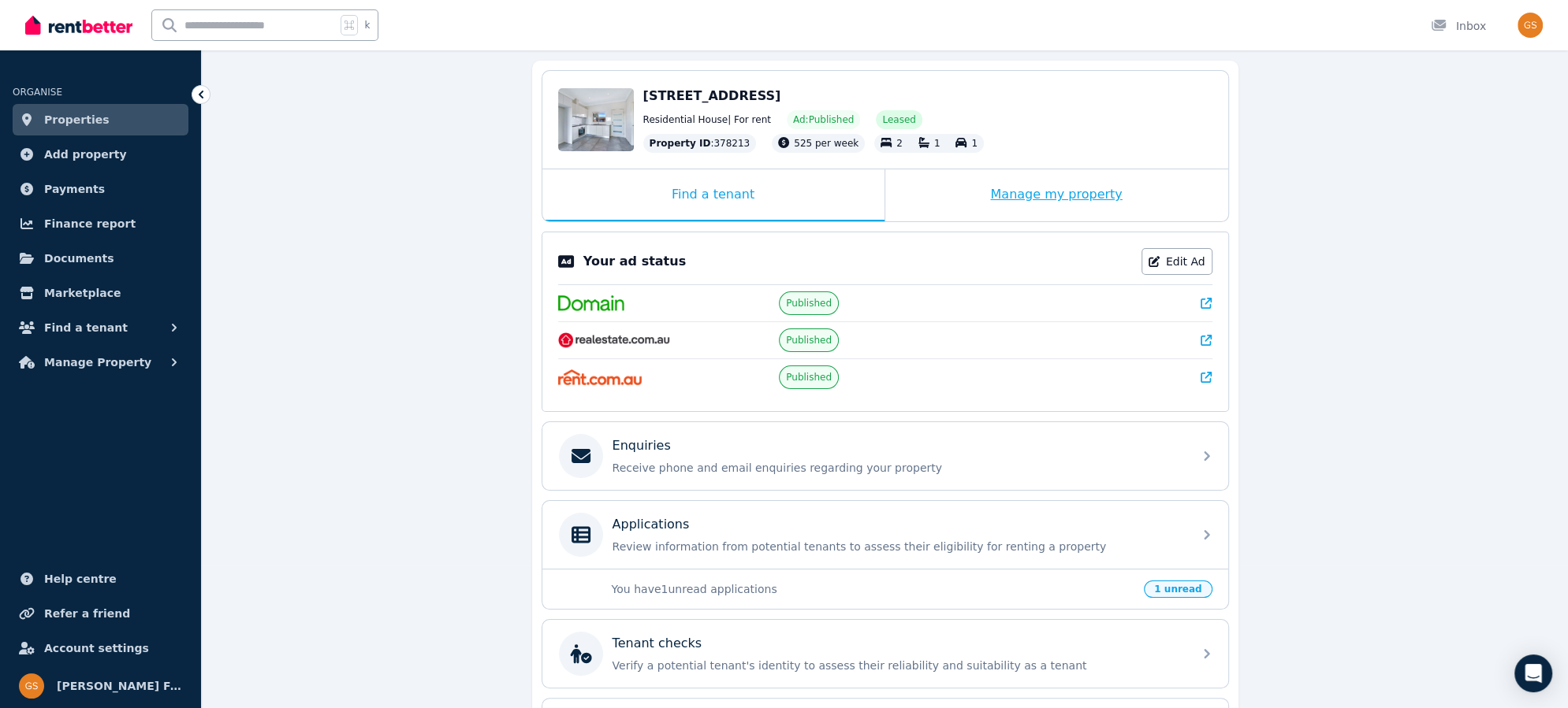
click at [1084, 196] on div "Manage my property" at bounding box center [1056, 195] width 343 height 52
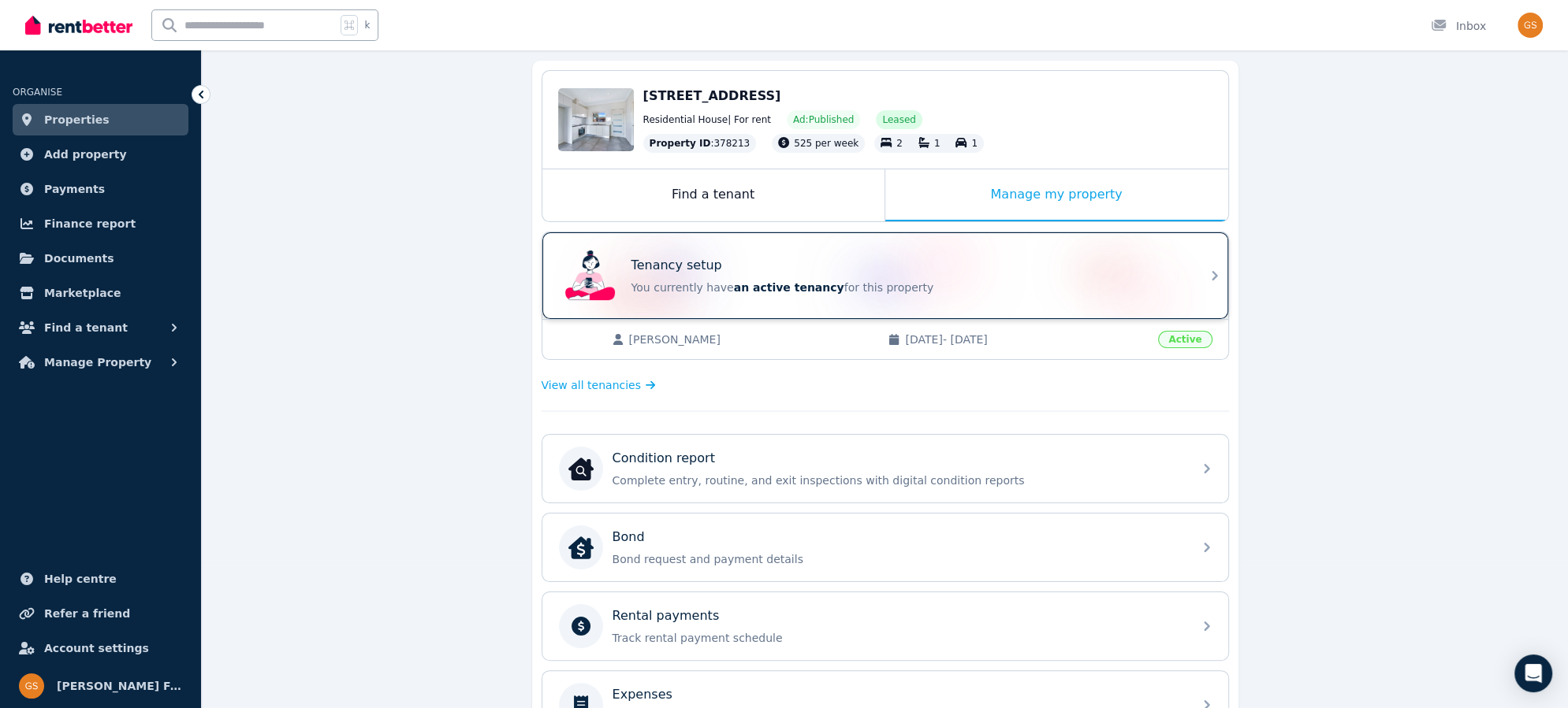
click at [1213, 277] on icon at bounding box center [1214, 275] width 5 height 10
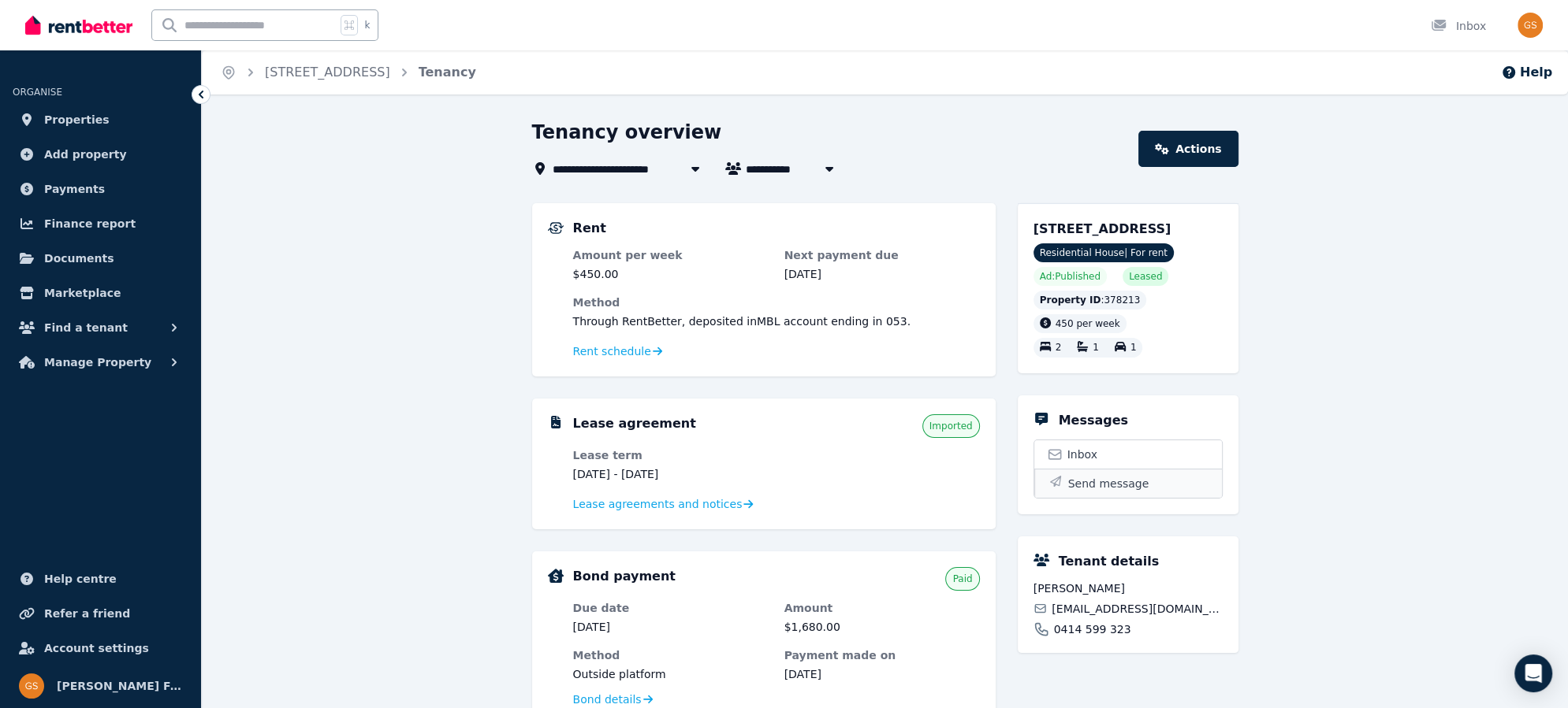
click at [1082, 491] on span "Send message" at bounding box center [1108, 484] width 82 height 16
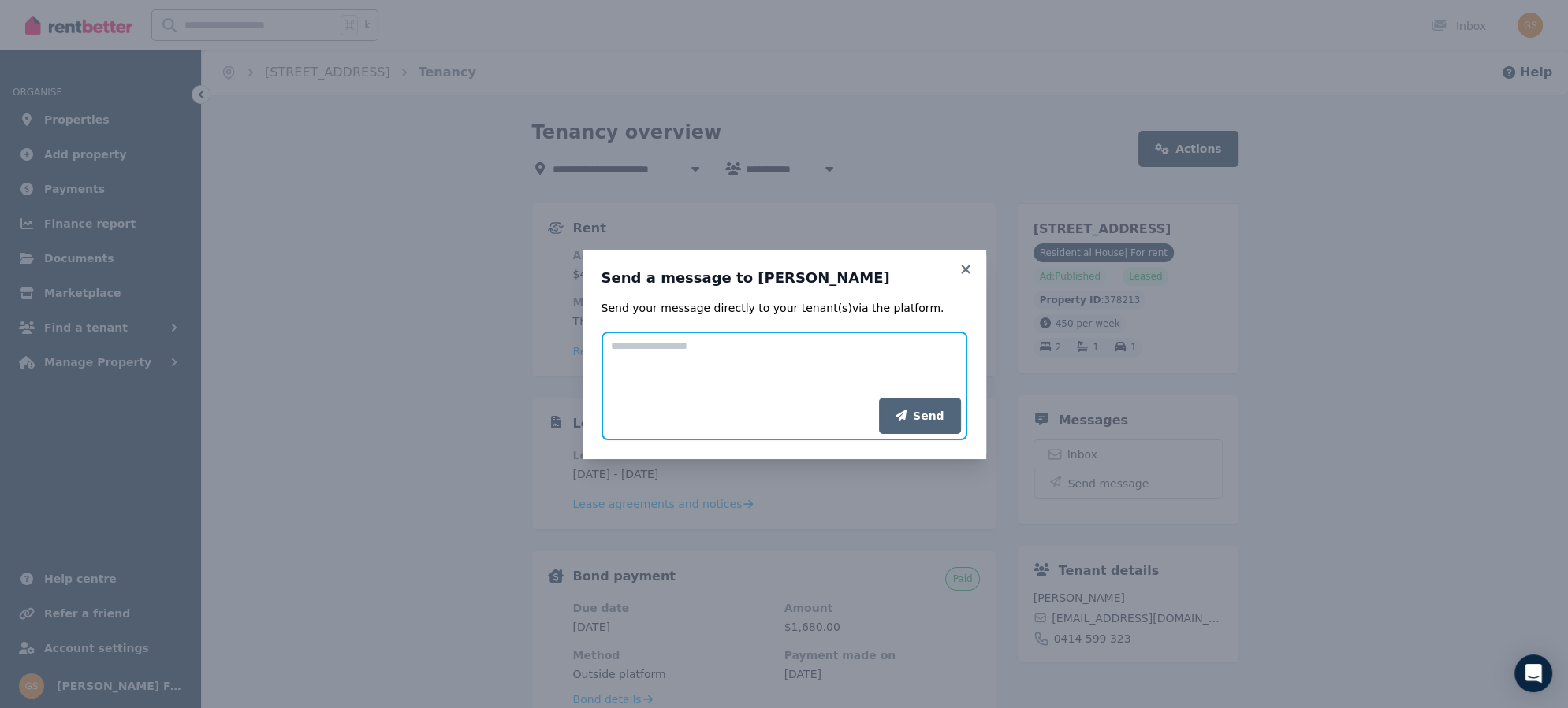
click at [778, 341] on textarea "Add your message" at bounding box center [784, 364] width 366 height 66
paste textarea "**********"
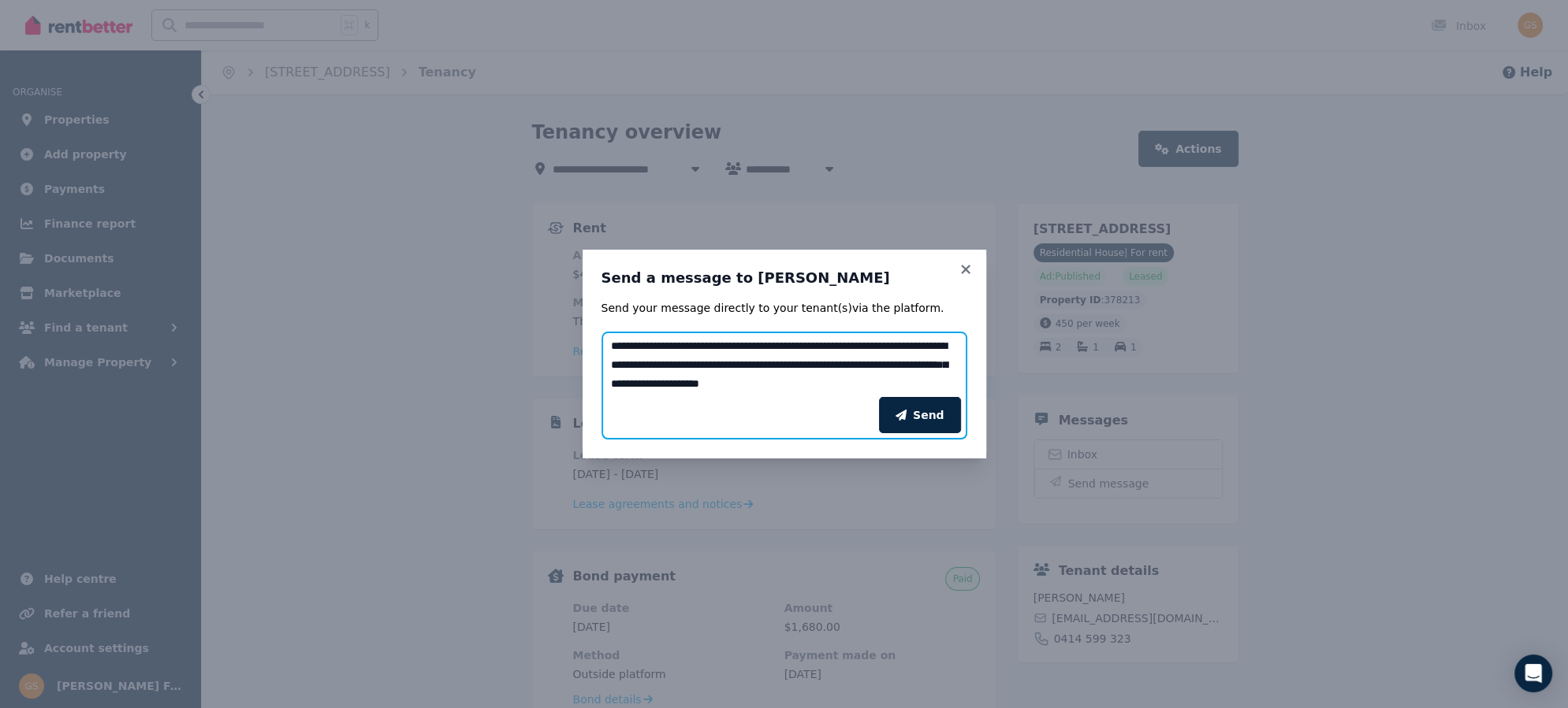
click at [633, 344] on textarea "**********" at bounding box center [784, 364] width 366 height 66
click at [698, 345] on textarea "**********" at bounding box center [784, 364] width 366 height 66
drag, startPoint x: 849, startPoint y: 345, endPoint x: 662, endPoint y: 345, distance: 187.0
click at [662, 345] on textarea "**********" at bounding box center [784, 364] width 366 height 66
type textarea "**********"
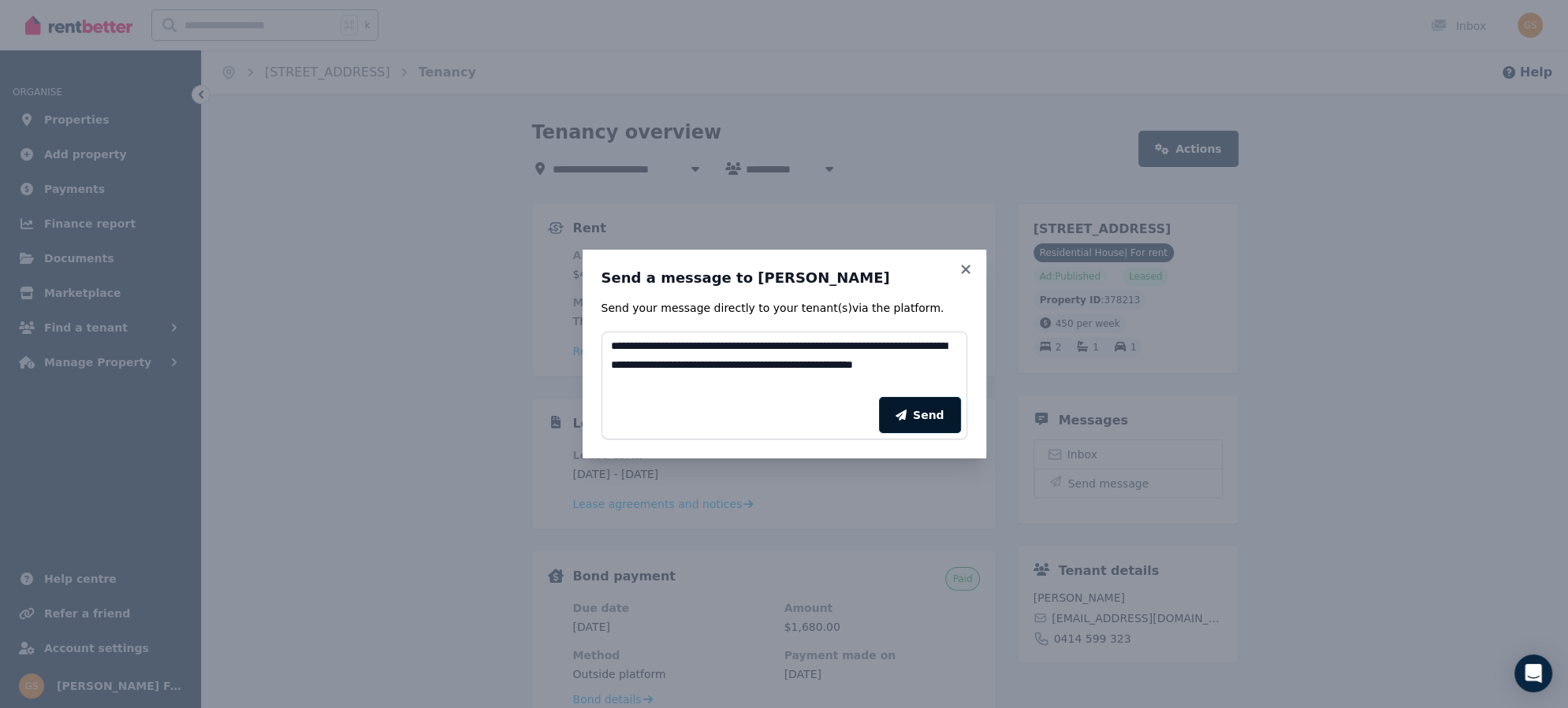
click at [927, 418] on button "Send" at bounding box center [919, 415] width 82 height 36
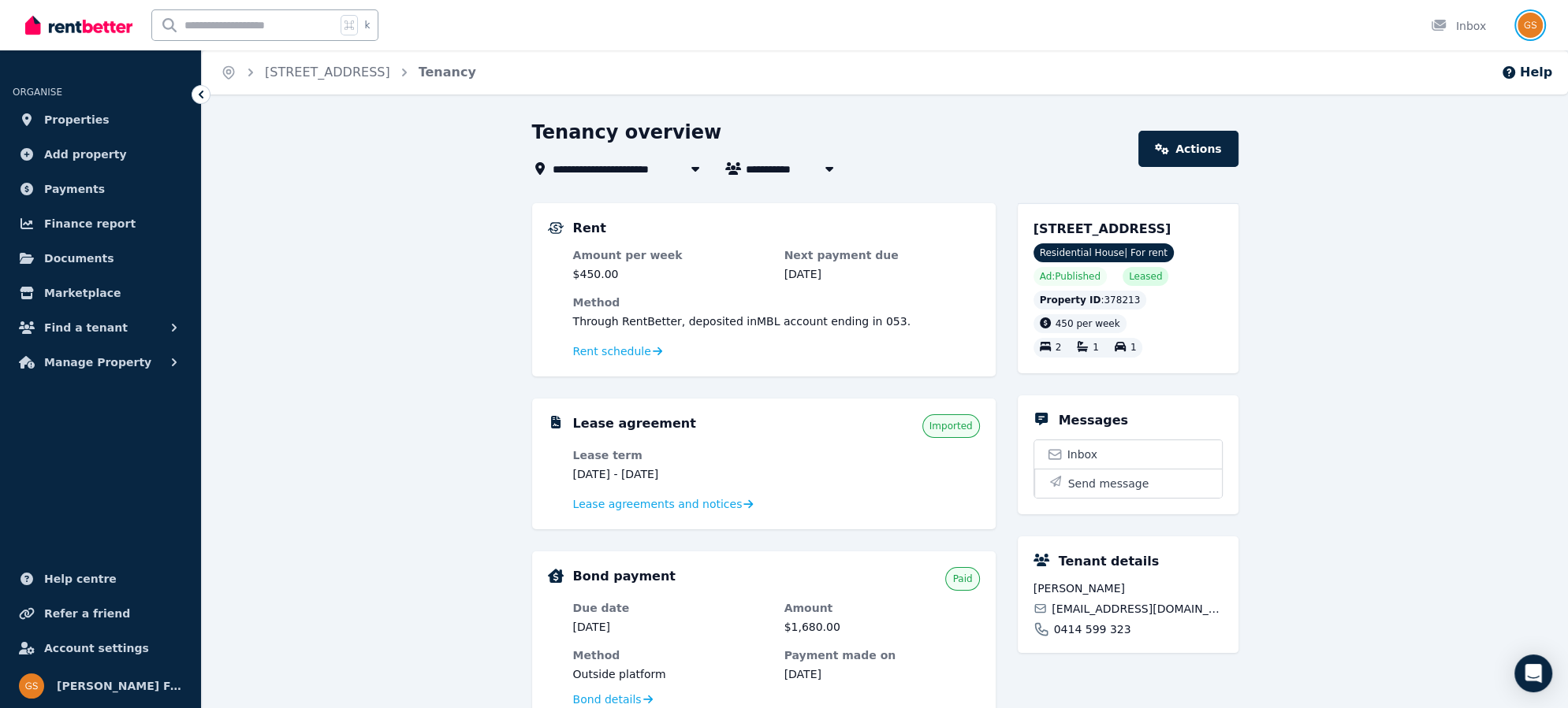
click at [1522, 23] on img "button" at bounding box center [1529, 25] width 25 height 25
click at [1443, 201] on span "Logout" at bounding box center [1466, 208] width 151 height 28
